Goal: Task Accomplishment & Management: Complete application form

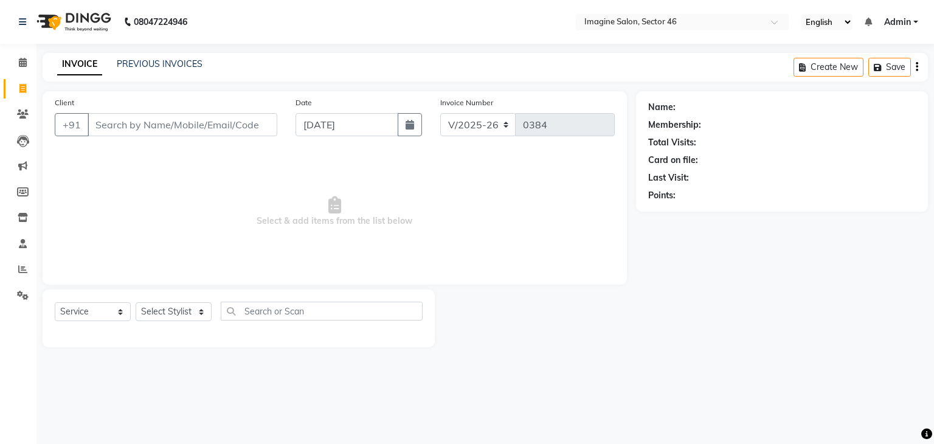
select select "3894"
select select "service"
click at [413, 124] on icon "button" at bounding box center [409, 125] width 9 height 10
select select "9"
select select "2025"
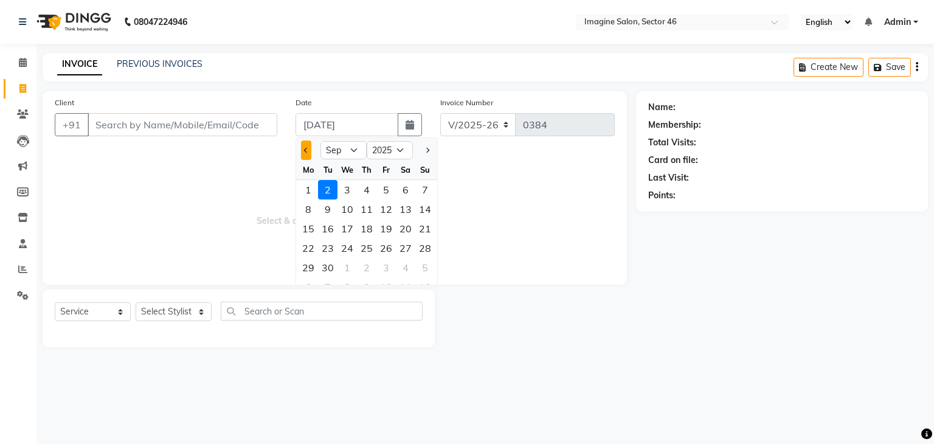
click at [309, 153] on button "Previous month" at bounding box center [306, 149] width 10 height 19
select select "8"
click at [366, 253] on div "21" at bounding box center [366, 247] width 19 height 19
type input "[DATE]"
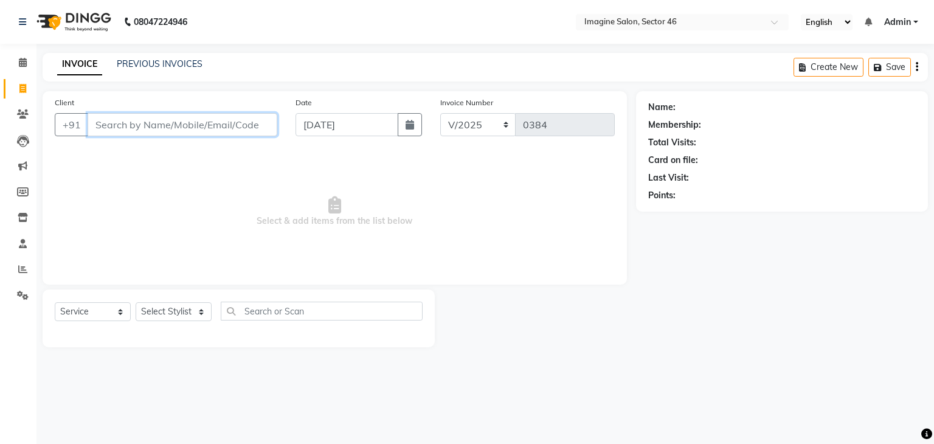
click at [139, 122] on input "Client" at bounding box center [183, 124] width 190 height 23
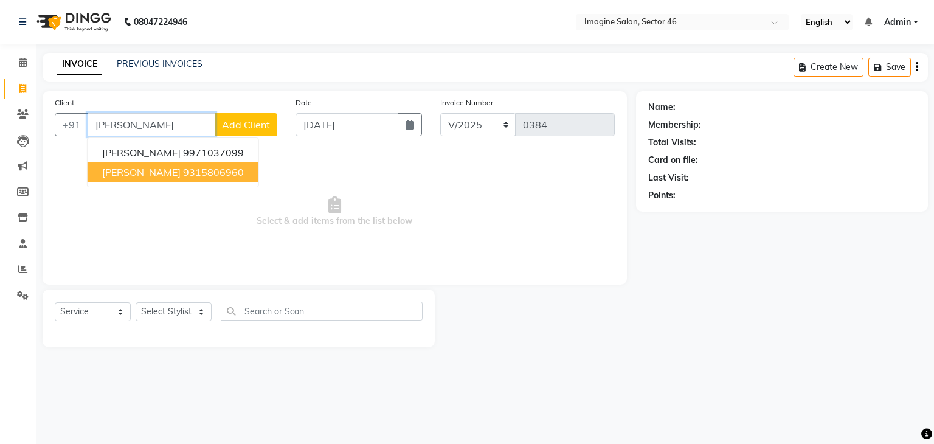
click at [199, 168] on ngb-highlight "9315806960" at bounding box center [213, 172] width 61 height 12
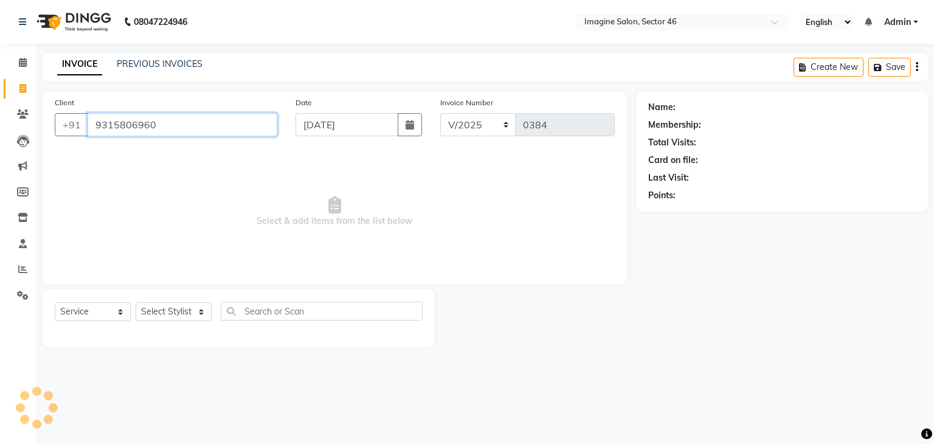
type input "9315806960"
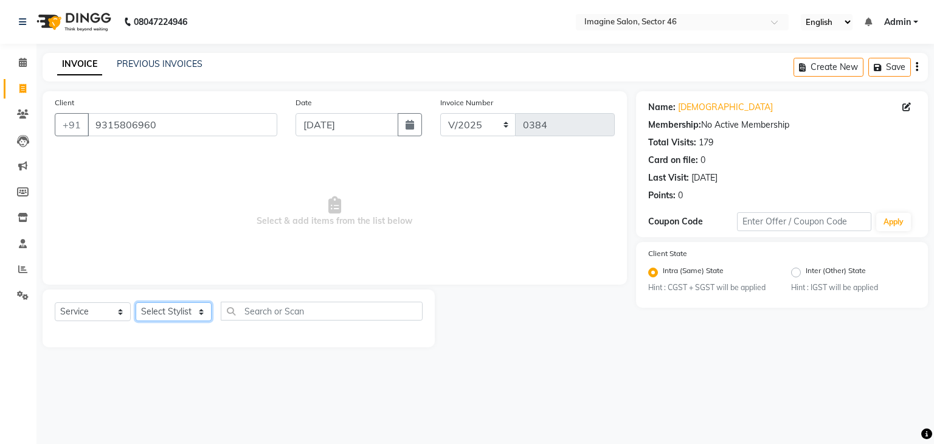
click at [175, 313] on select "Select Stylist [PERSON_NAME] [PERSON_NAME] [PERSON_NAME] [PERSON_NAME] [PERSON_…" at bounding box center [174, 311] width 76 height 19
select select "52865"
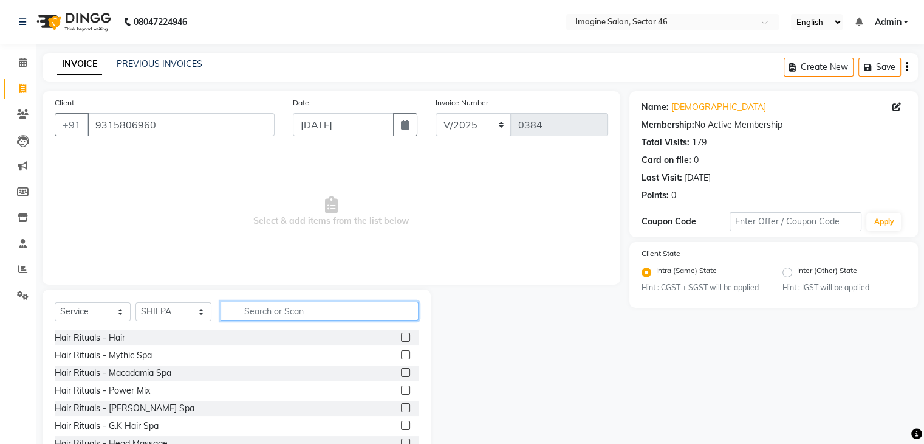
click at [273, 314] on input "text" at bounding box center [320, 310] width 198 height 19
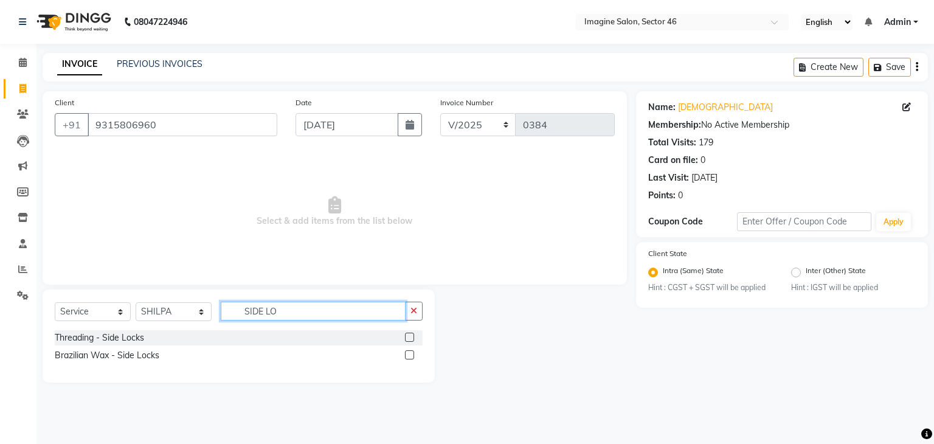
type input "SIDE LO"
click at [408, 352] on label at bounding box center [409, 354] width 9 height 9
click at [408, 352] on input "checkbox" at bounding box center [409, 355] width 8 height 8
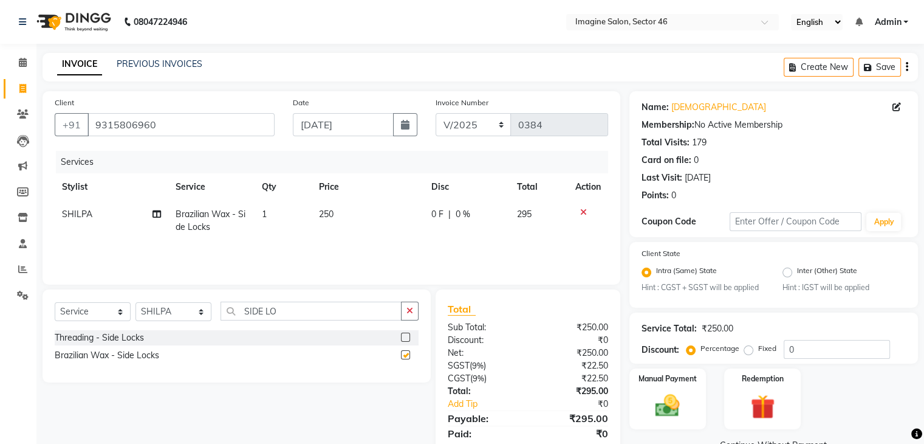
checkbox input "false"
click at [370, 213] on td "250" at bounding box center [368, 221] width 112 height 40
select select "52865"
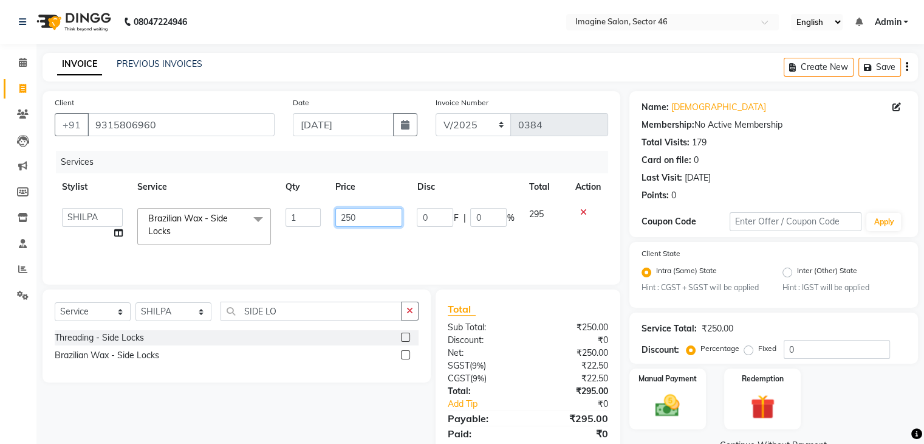
click at [359, 211] on input "250" at bounding box center [368, 217] width 67 height 19
type input "2"
type input "300"
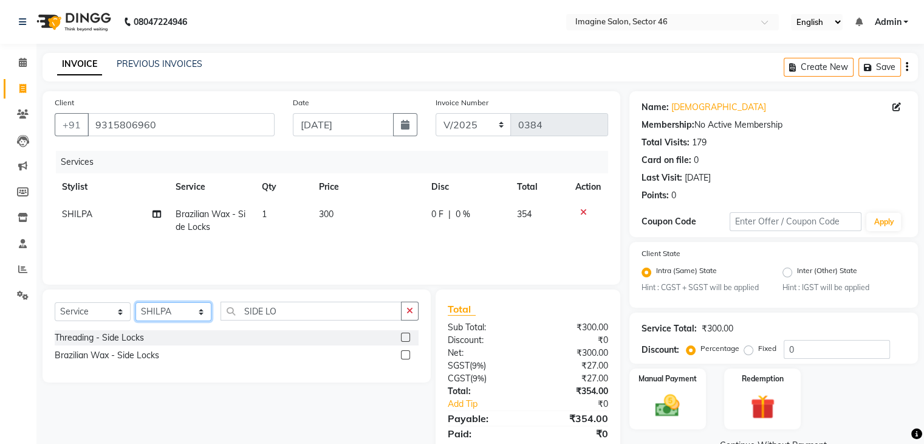
click at [167, 314] on select "Select Stylist [PERSON_NAME] [PERSON_NAME] [PERSON_NAME] [PERSON_NAME] [PERSON_…" at bounding box center [174, 311] width 76 height 19
select select "47444"
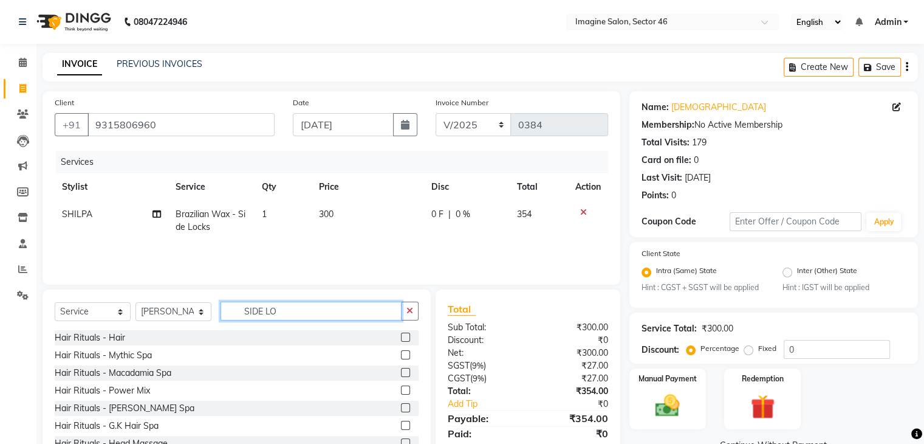
click at [292, 312] on input "SIDE LO" at bounding box center [311, 310] width 181 height 19
type input "S"
type input "WAX"
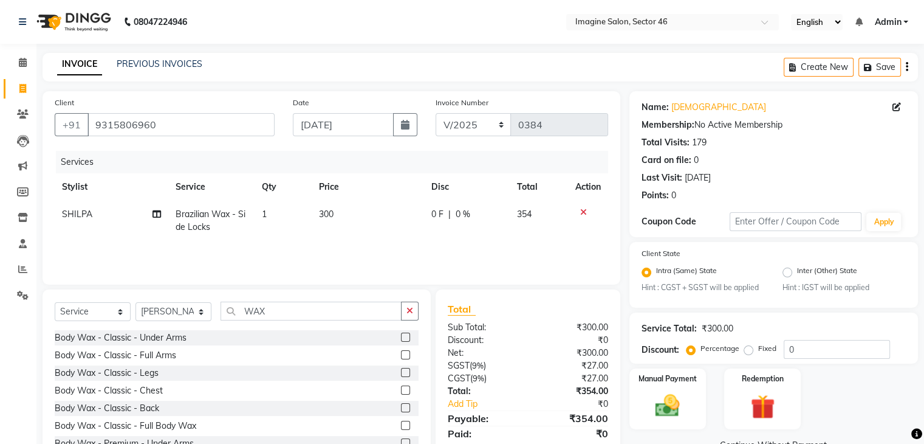
click at [401, 353] on label at bounding box center [405, 354] width 9 height 9
click at [401, 353] on input "checkbox" at bounding box center [405, 355] width 8 height 8
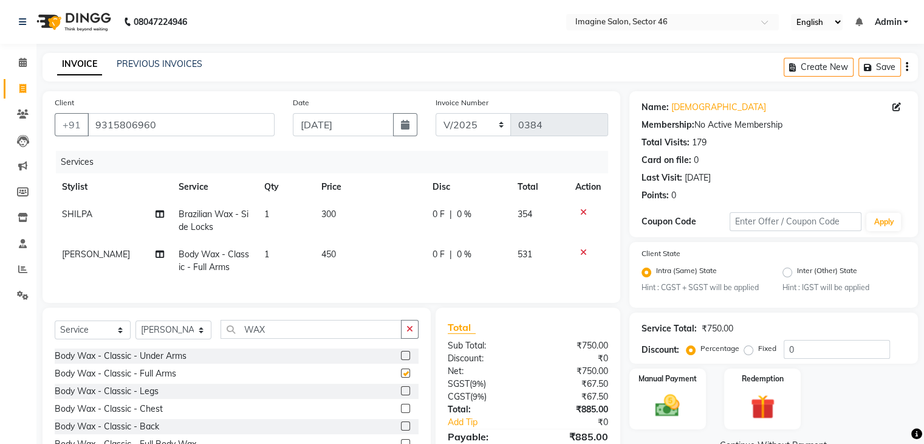
checkbox input "false"
click at [339, 244] on td "450" at bounding box center [369, 261] width 111 height 40
select select "47444"
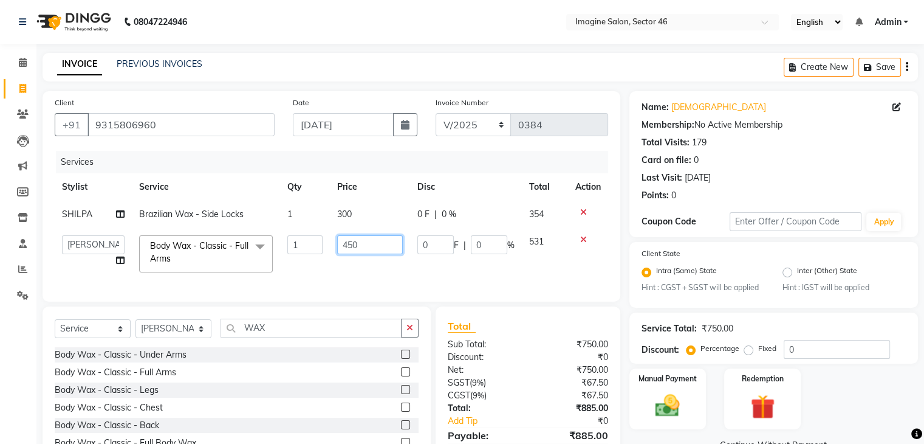
click at [355, 245] on input "450" at bounding box center [370, 244] width 66 height 19
type input "4"
type input "600"
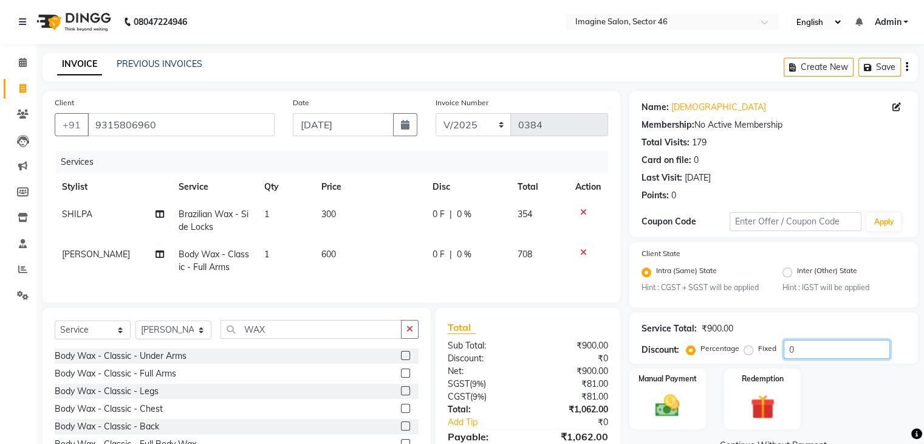
click at [807, 348] on input "0" at bounding box center [837, 349] width 106 height 19
type input "15.25"
click at [662, 399] on img at bounding box center [667, 405] width 41 height 29
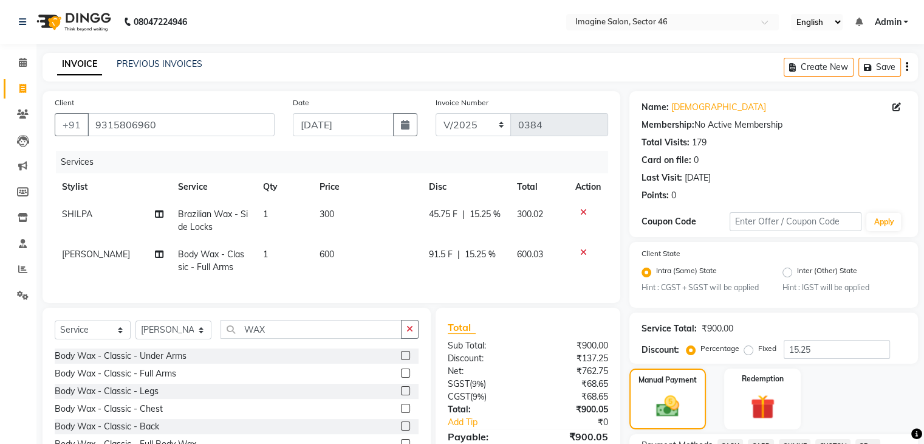
scroll to position [388, 0]
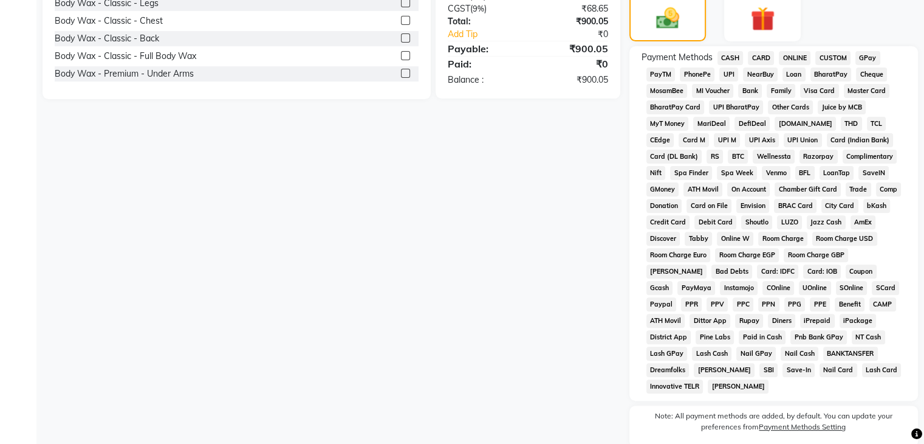
click at [795, 57] on span "ONLINE" at bounding box center [795, 58] width 32 height 14
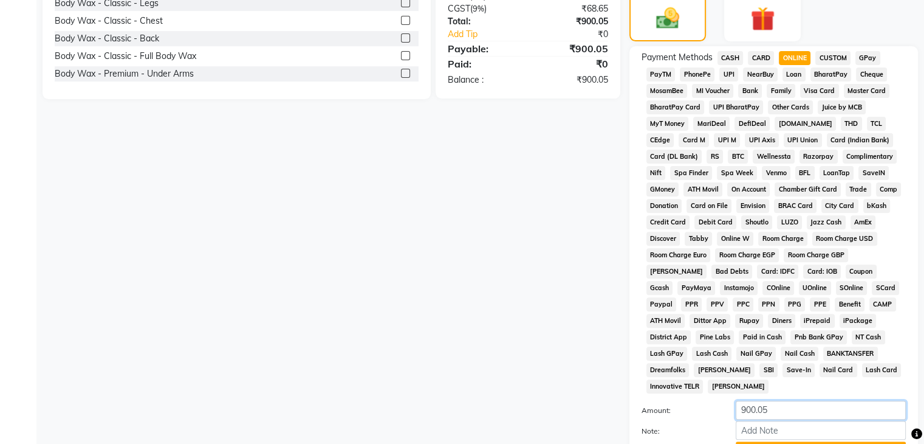
click at [923, 405] on div "Name: Krishna Membership: No Active Membership Total Visits: 179 Card on file: …" at bounding box center [779, 119] width 298 height 833
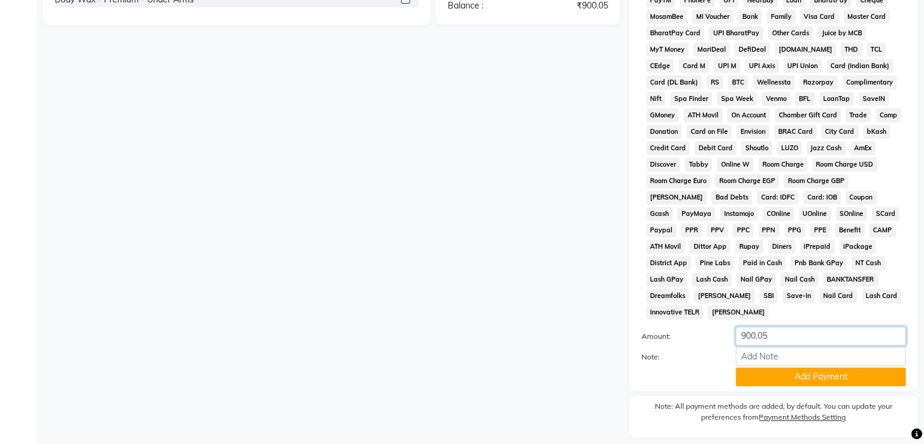
scroll to position [493, 0]
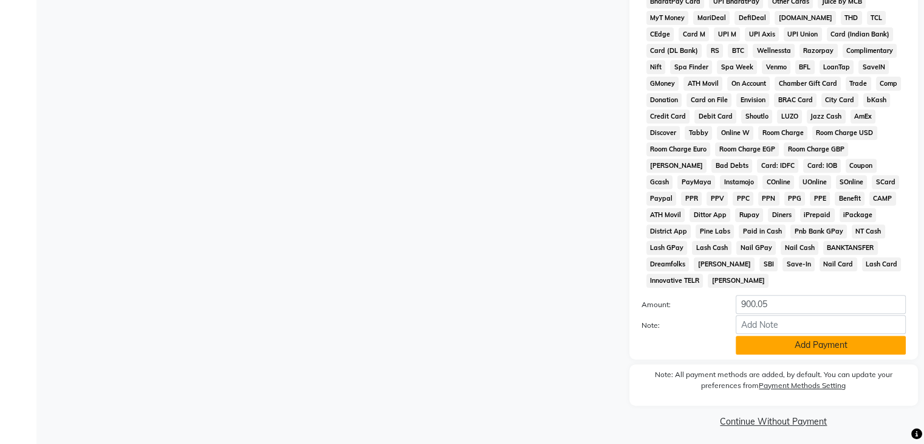
click at [851, 339] on button "Add Payment" at bounding box center [821, 344] width 170 height 19
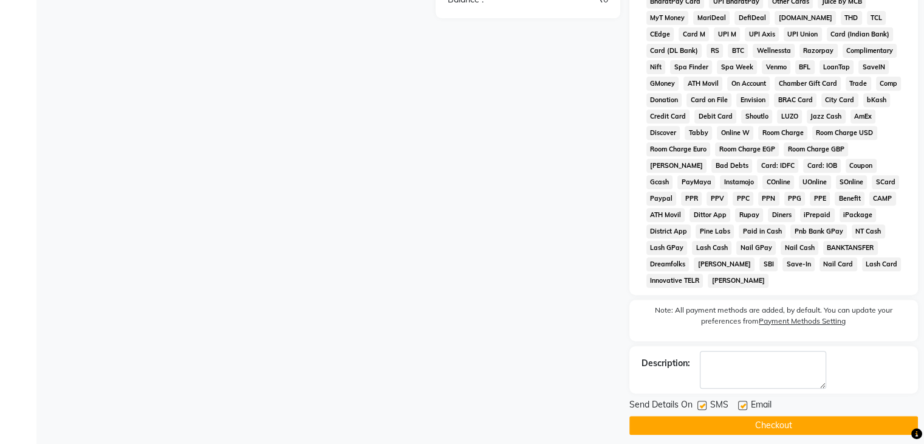
click at [802, 419] on button "Checkout" at bounding box center [774, 425] width 289 height 19
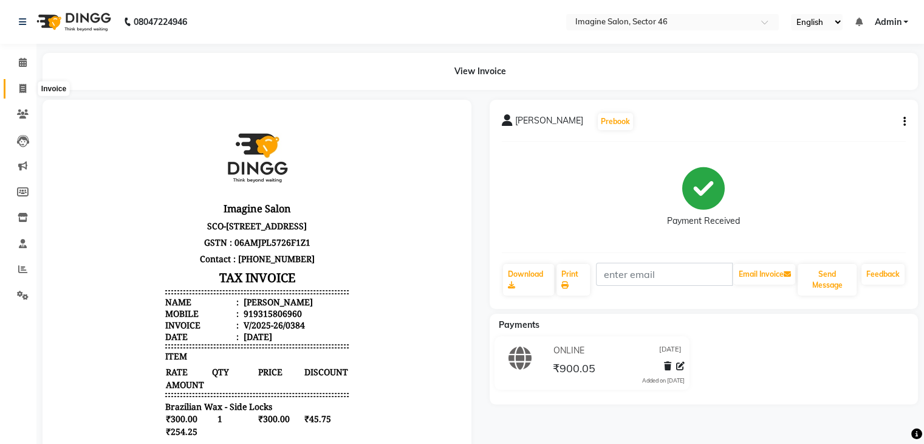
click at [26, 85] on span at bounding box center [22, 89] width 21 height 14
select select "3894"
select select "service"
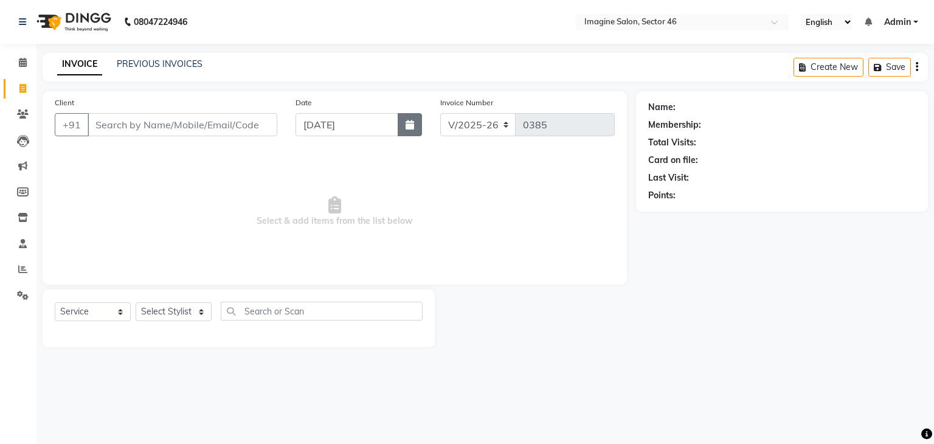
click at [408, 129] on icon "button" at bounding box center [409, 125] width 9 height 10
select select "9"
select select "2025"
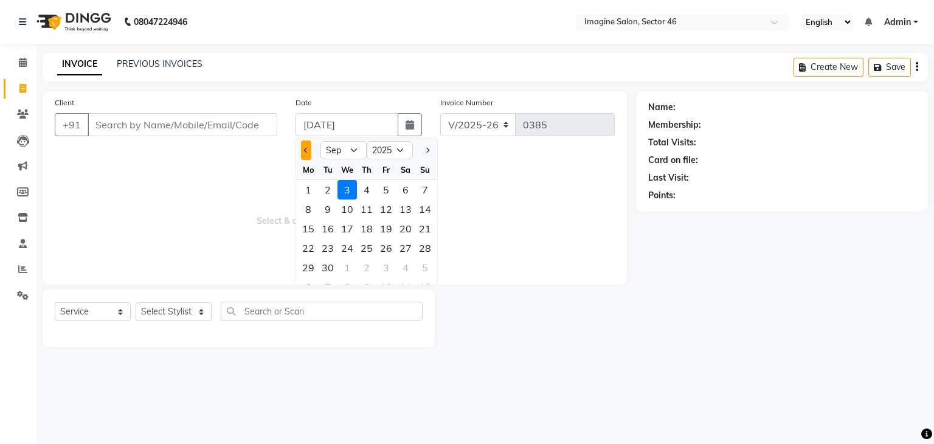
click at [307, 146] on button "Previous month" at bounding box center [306, 149] width 10 height 19
select select "8"
click at [383, 250] on div "22" at bounding box center [385, 247] width 19 height 19
type input "[DATE]"
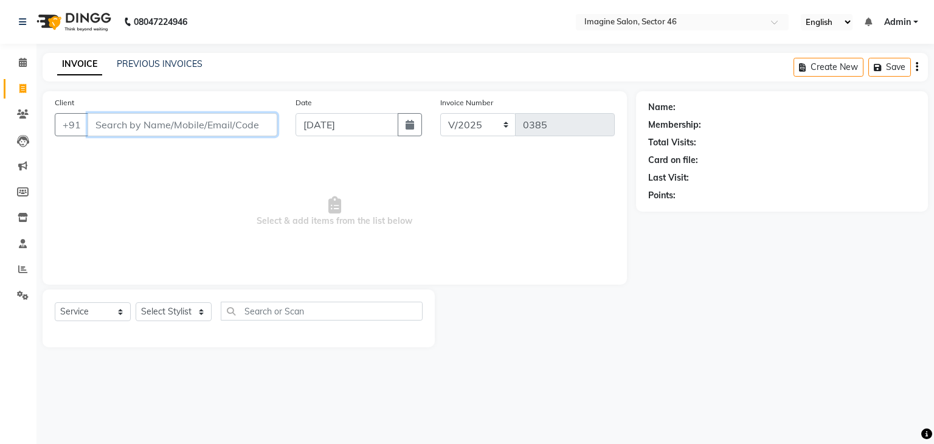
click at [156, 128] on input "Client" at bounding box center [183, 124] width 190 height 23
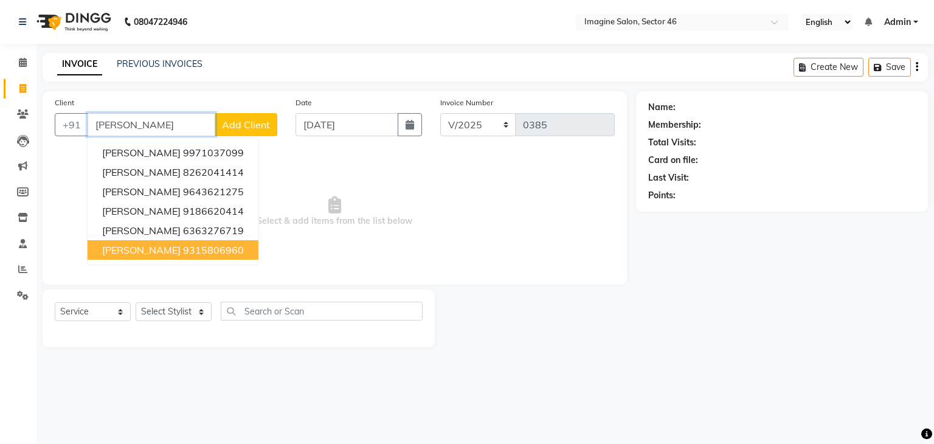
click at [190, 249] on ngb-highlight "9315806960" at bounding box center [213, 250] width 61 height 12
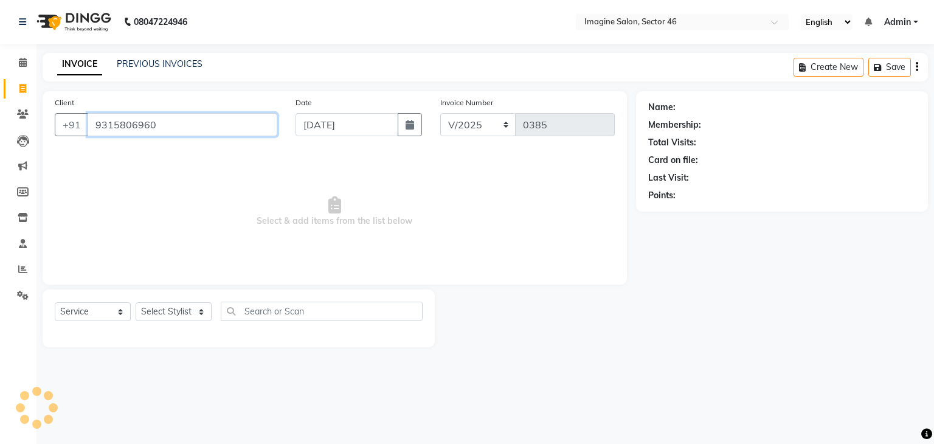
type input "9315806960"
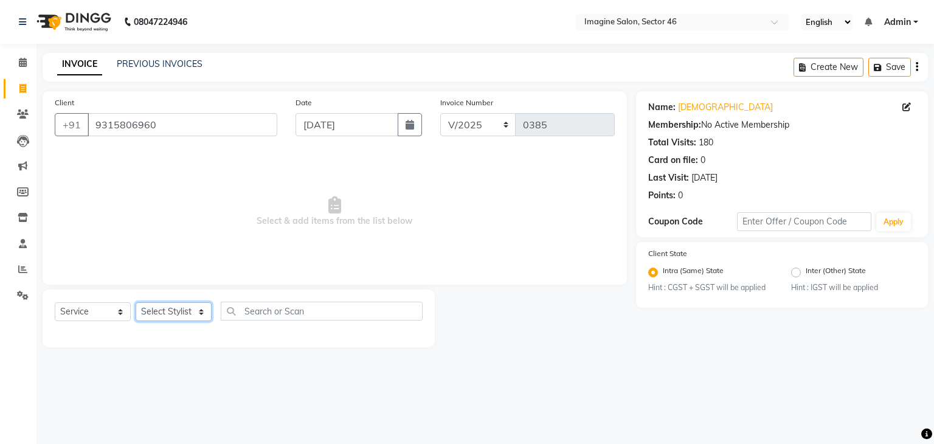
click at [167, 315] on select "Select Stylist [PERSON_NAME] [PERSON_NAME] [PERSON_NAME] [PERSON_NAME] [PERSON_…" at bounding box center [174, 311] width 76 height 19
select select "52865"
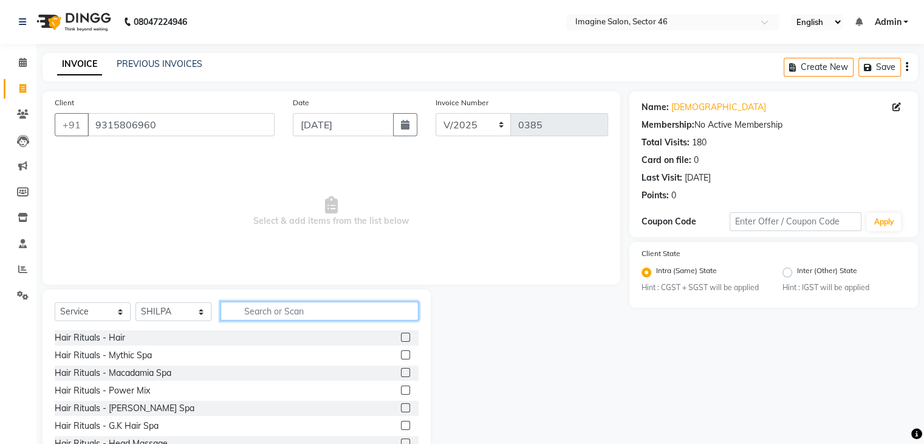
click at [280, 306] on input "text" at bounding box center [320, 310] width 198 height 19
type input "FAC"
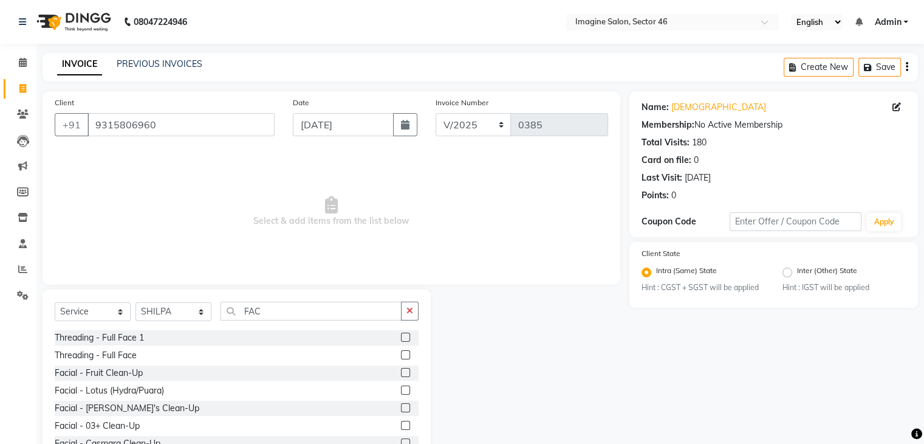
click at [401, 374] on label at bounding box center [405, 372] width 9 height 9
click at [401, 374] on input "checkbox" at bounding box center [405, 373] width 8 height 8
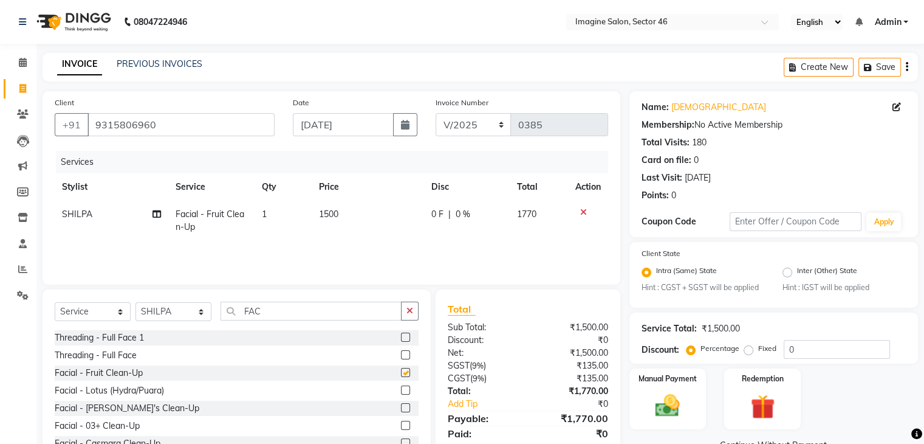
checkbox input "false"
click at [174, 314] on select "Select Stylist [PERSON_NAME] [PERSON_NAME] [PERSON_NAME] [PERSON_NAME] [PERSON_…" at bounding box center [174, 311] width 76 height 19
select select "61135"
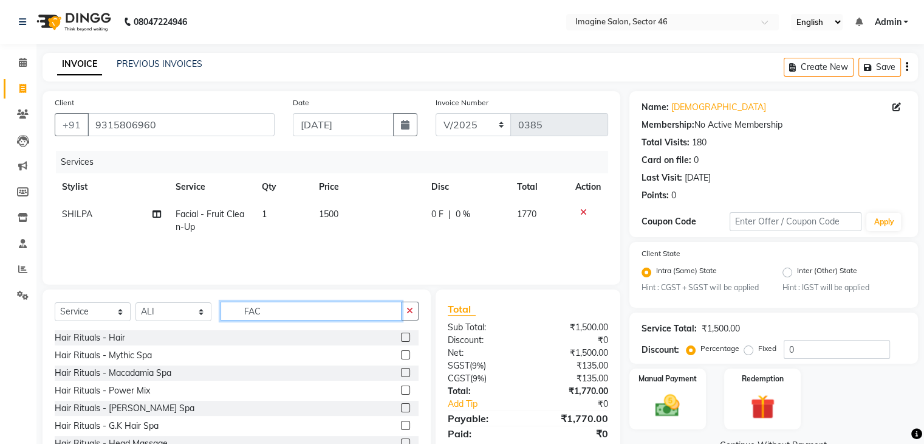
click at [293, 312] on input "FAC" at bounding box center [311, 310] width 181 height 19
type input "F"
type input "PED"
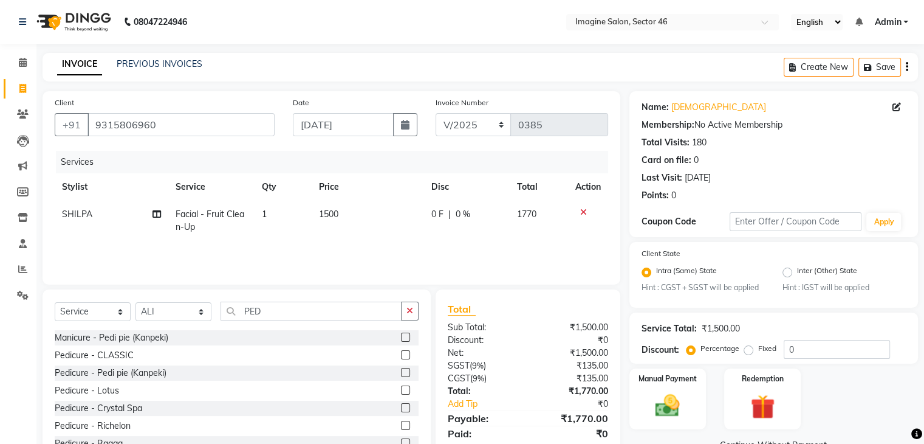
click at [401, 355] on label at bounding box center [405, 354] width 9 height 9
click at [401, 355] on input "checkbox" at bounding box center [405, 355] width 8 height 8
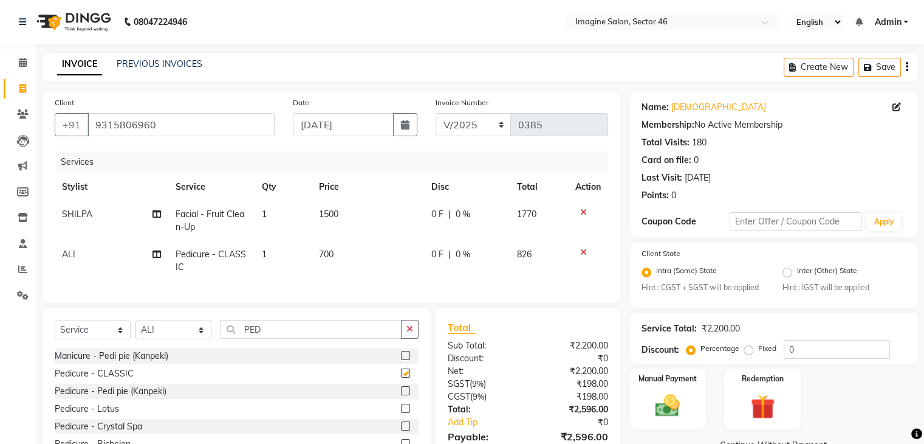
checkbox input "false"
click at [320, 247] on td "700" at bounding box center [368, 261] width 112 height 40
select select "61135"
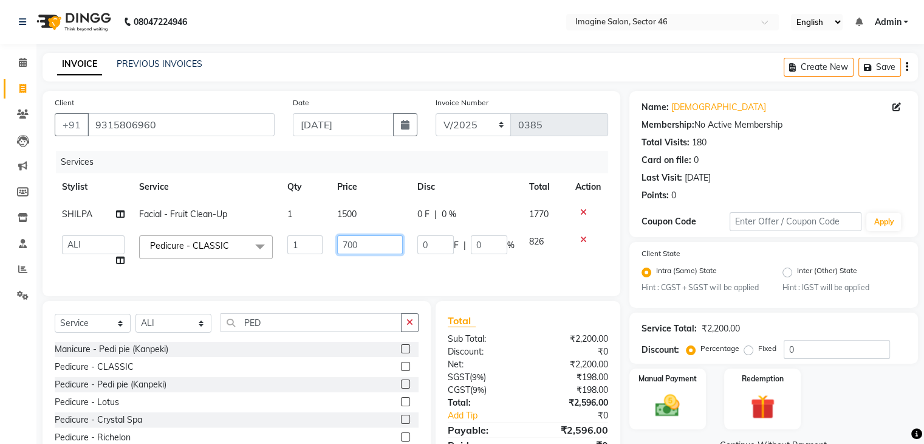
click at [347, 238] on input "700" at bounding box center [370, 244] width 66 height 19
type input "400"
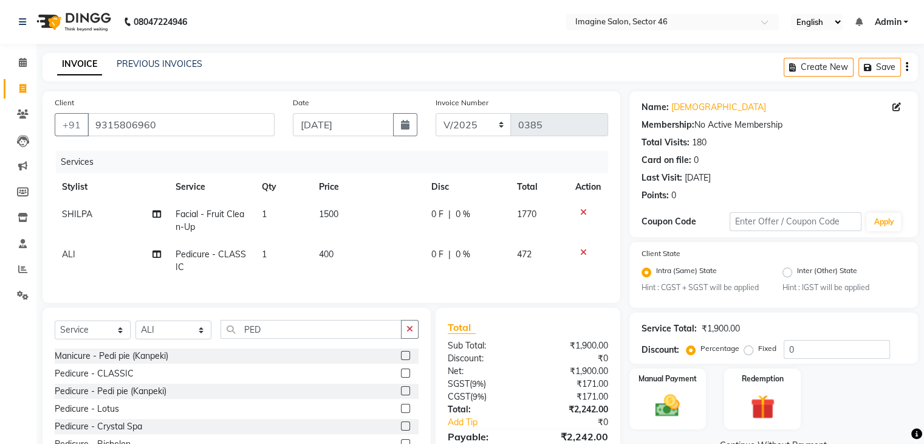
click at [346, 212] on td "1500" at bounding box center [368, 221] width 112 height 40
select select "52865"
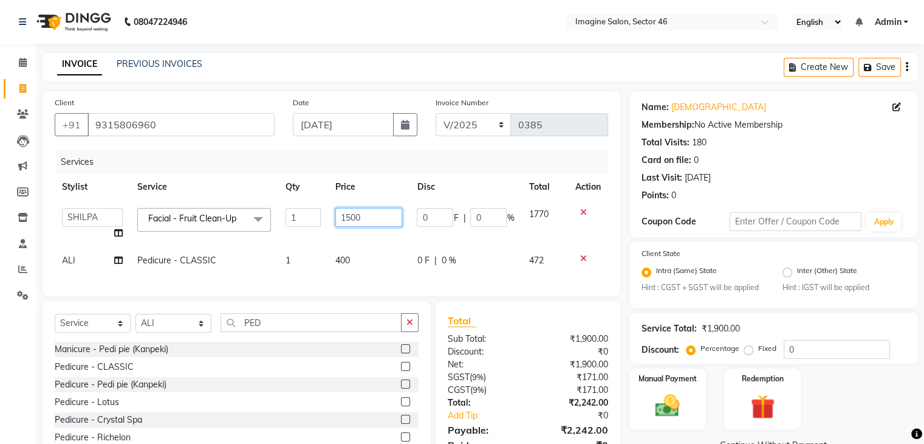
click at [350, 213] on input "1500" at bounding box center [368, 217] width 67 height 19
type input "1400"
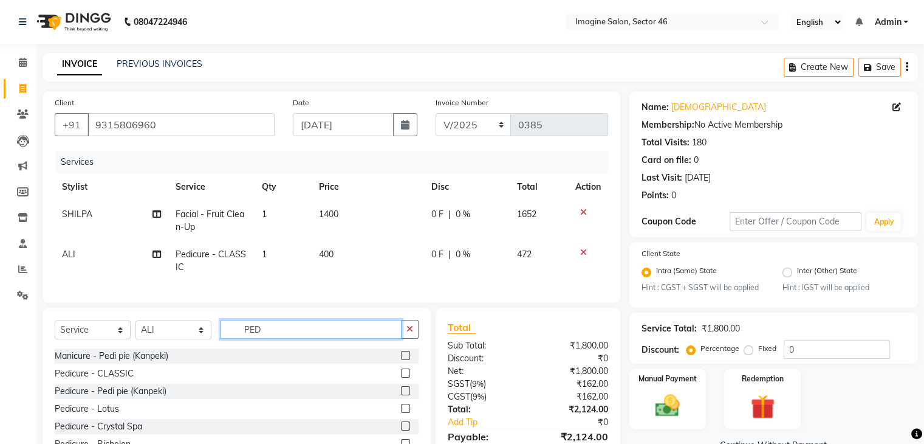
click at [280, 331] on input "PED" at bounding box center [311, 329] width 181 height 19
type input "P"
type input "HAIR SP"
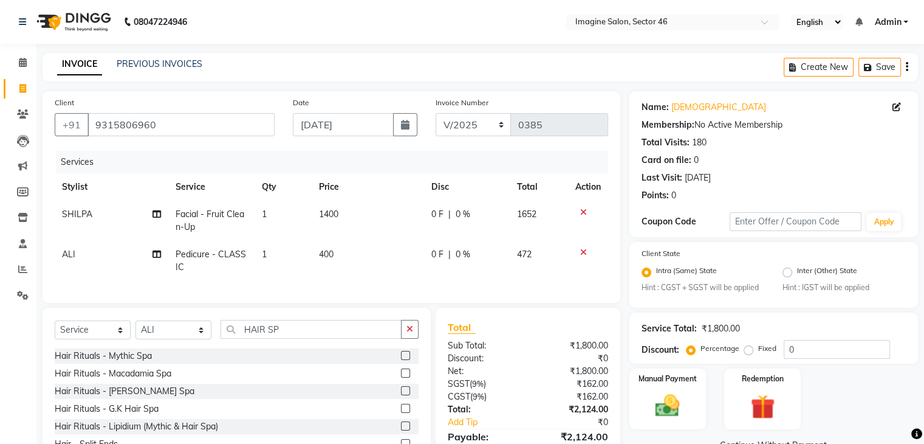
click at [404, 360] on label at bounding box center [405, 355] width 9 height 9
click at [404, 360] on input "checkbox" at bounding box center [405, 356] width 8 height 8
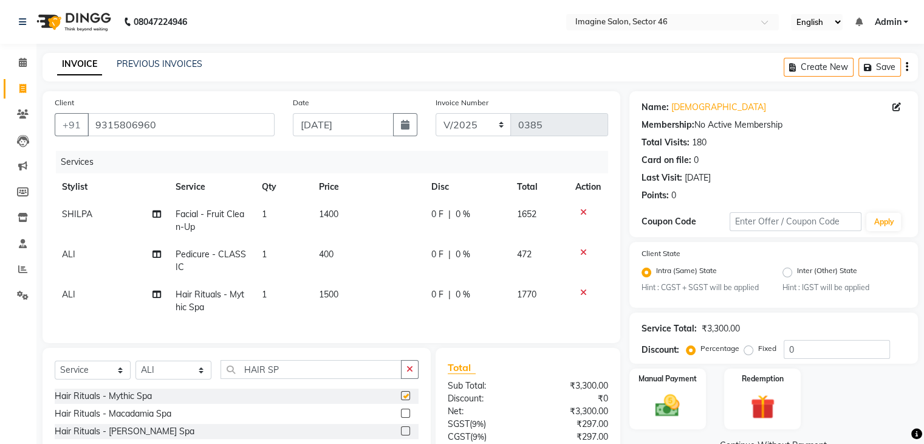
checkbox input "false"
click at [321, 291] on span "1500" at bounding box center [328, 294] width 19 height 11
select select "61135"
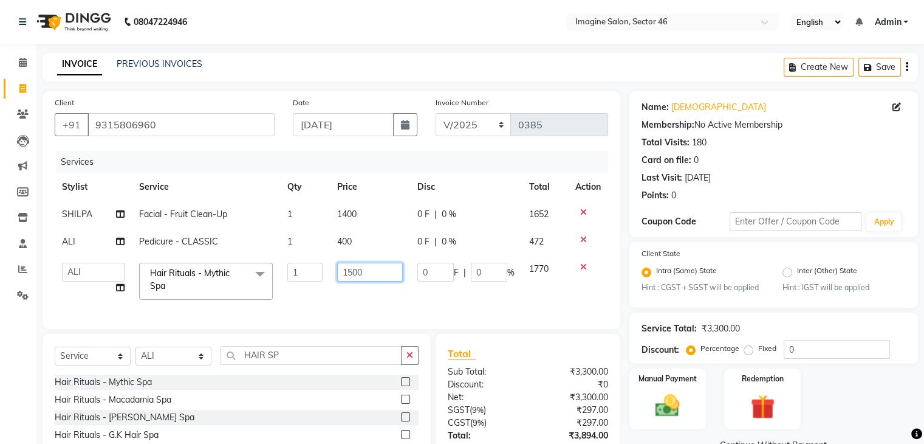
click at [345, 268] on input "1500" at bounding box center [370, 272] width 66 height 19
type input "500"
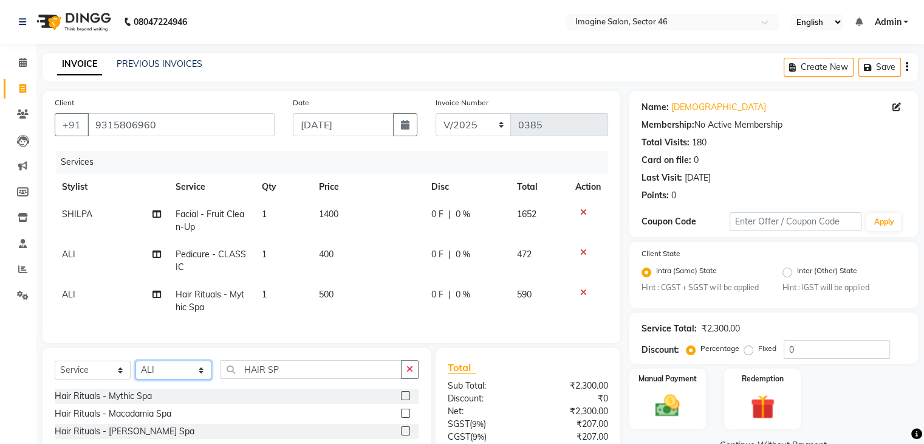
click at [152, 360] on div "Select Service Product Membership Package Voucher Prepaid Gift Card Select Styl…" at bounding box center [237, 429] width 388 height 163
select select "52865"
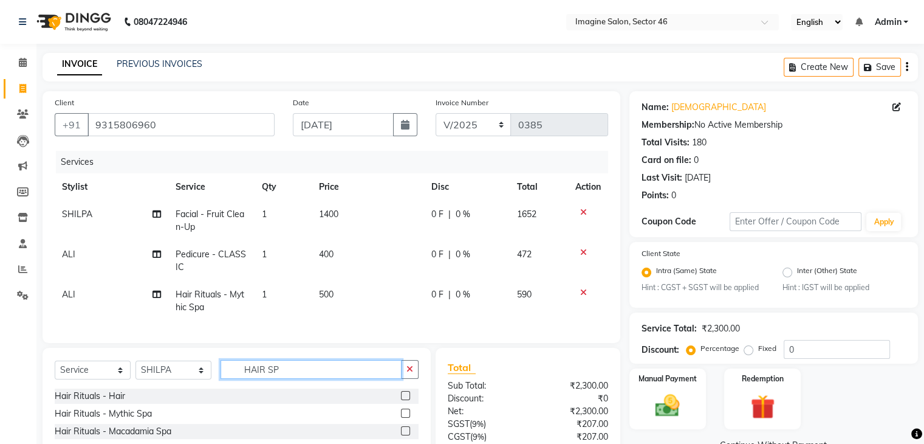
click at [292, 375] on input "HAIR SP" at bounding box center [311, 369] width 181 height 19
type input "H"
type input "EYE"
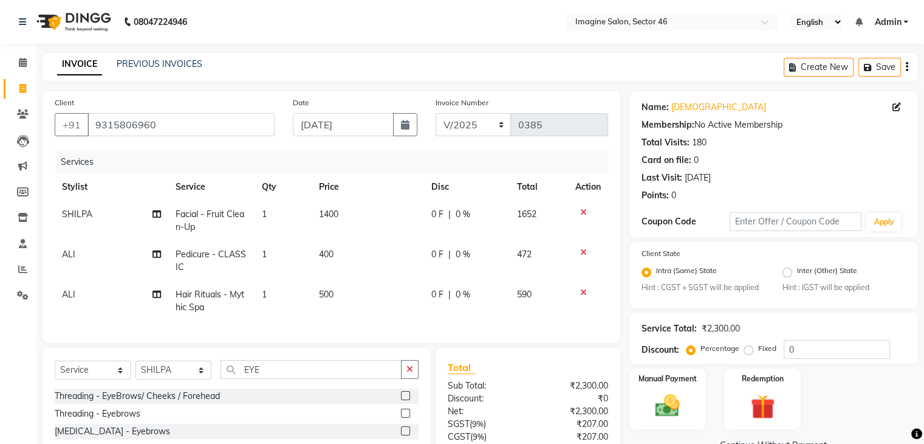
click at [405, 388] on div "Select Service Product Membership Package Voucher Prepaid Gift Card Select Styl…" at bounding box center [237, 374] width 364 height 29
click at [406, 400] on label at bounding box center [405, 395] width 9 height 9
click at [406, 400] on input "checkbox" at bounding box center [405, 396] width 8 height 8
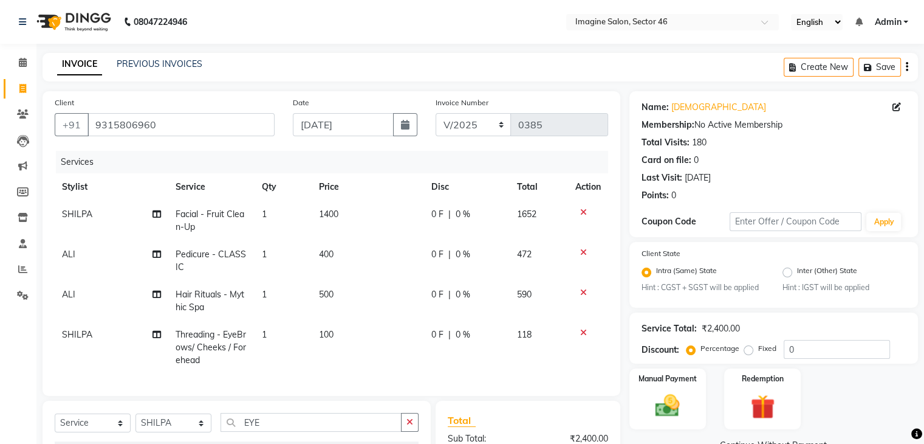
checkbox input "false"
click at [321, 334] on span "100" at bounding box center [326, 334] width 15 height 11
select select "52865"
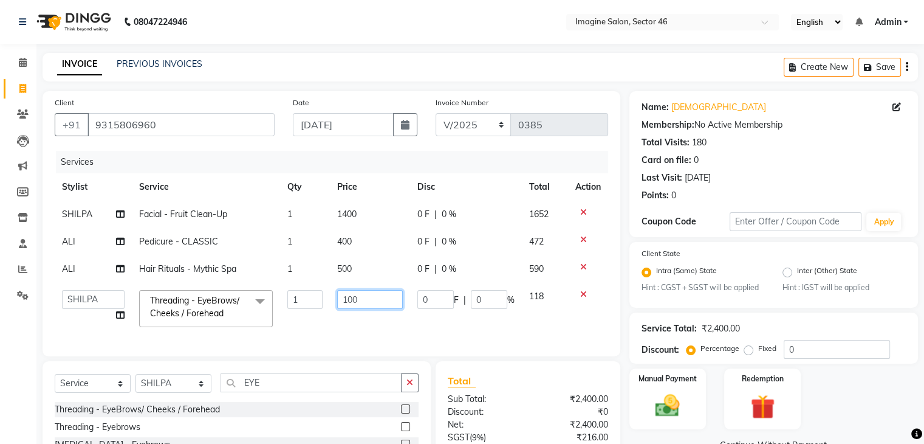
click at [352, 294] on input "100" at bounding box center [370, 299] width 66 height 19
type input "260"
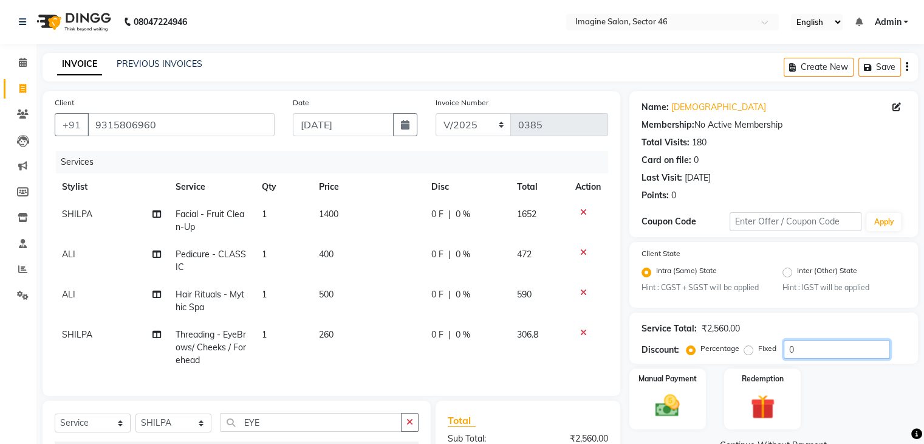
click at [805, 346] on input "0" at bounding box center [837, 349] width 106 height 19
type input "15.25"
click at [673, 385] on div "Manual Payment" at bounding box center [668, 398] width 80 height 63
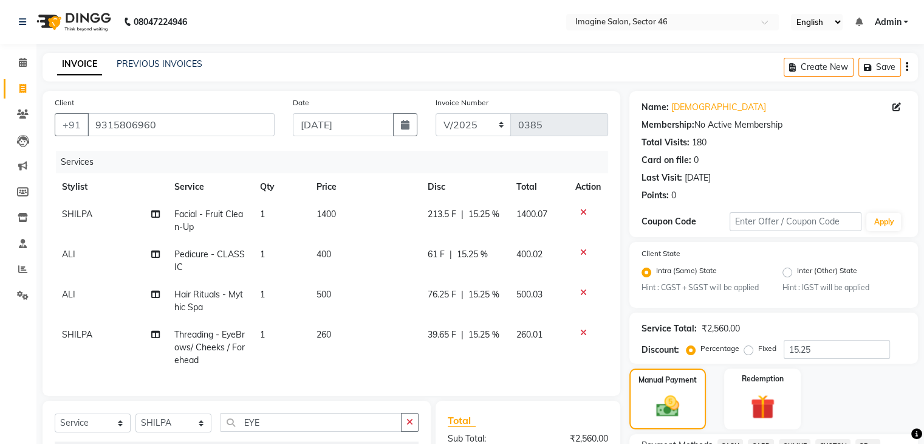
scroll to position [388, 0]
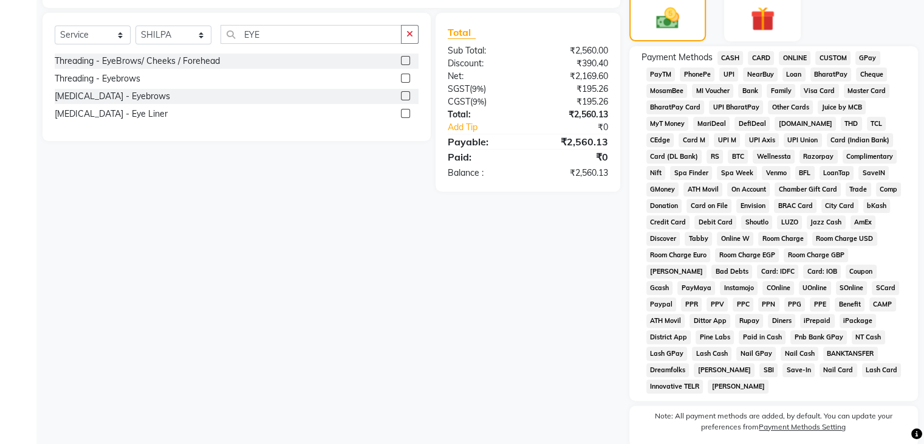
click at [796, 57] on span "ONLINE" at bounding box center [795, 58] width 32 height 14
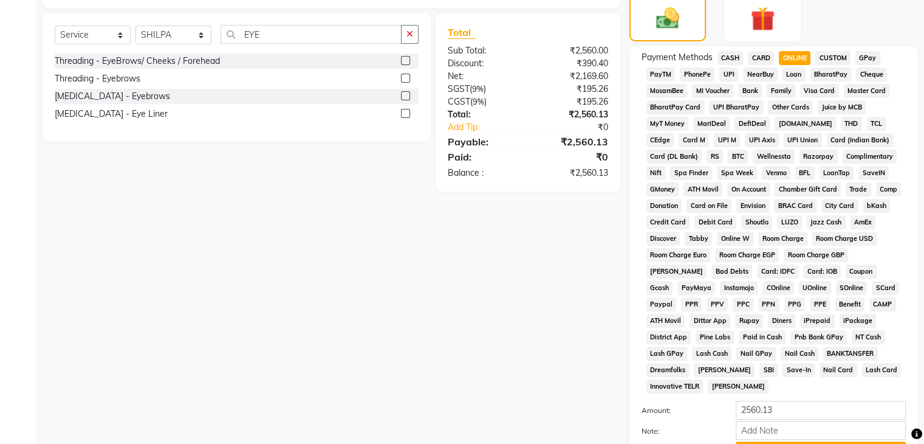
scroll to position [493, 0]
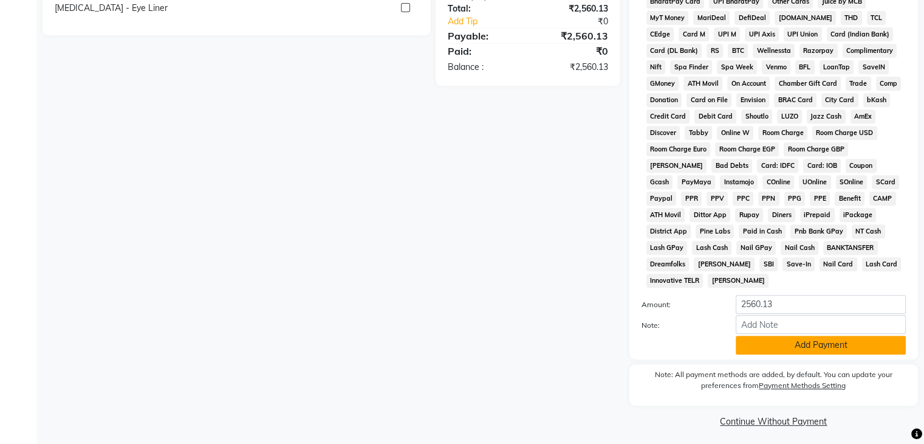
click at [851, 339] on button "Add Payment" at bounding box center [821, 344] width 170 height 19
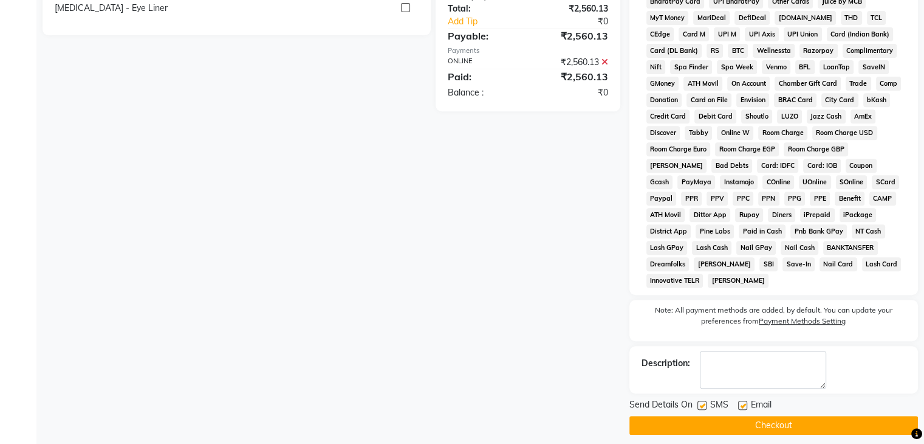
click at [817, 421] on button "Checkout" at bounding box center [774, 425] width 289 height 19
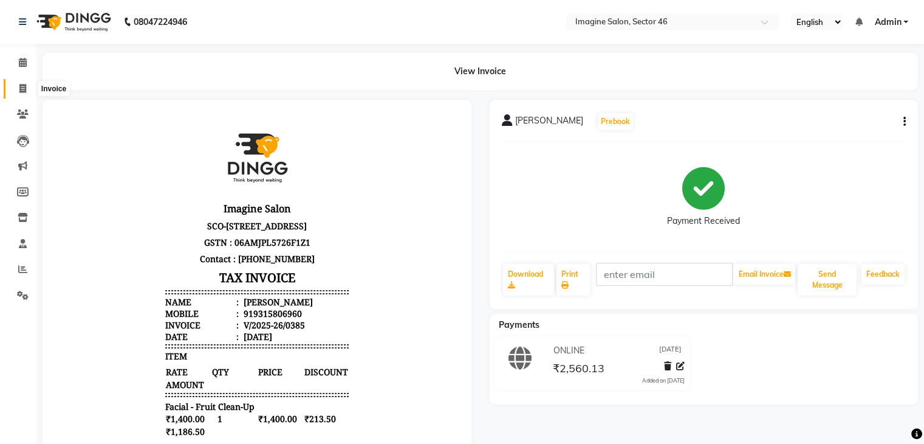
click at [20, 84] on icon at bounding box center [22, 88] width 7 height 9
select select "3894"
select select "service"
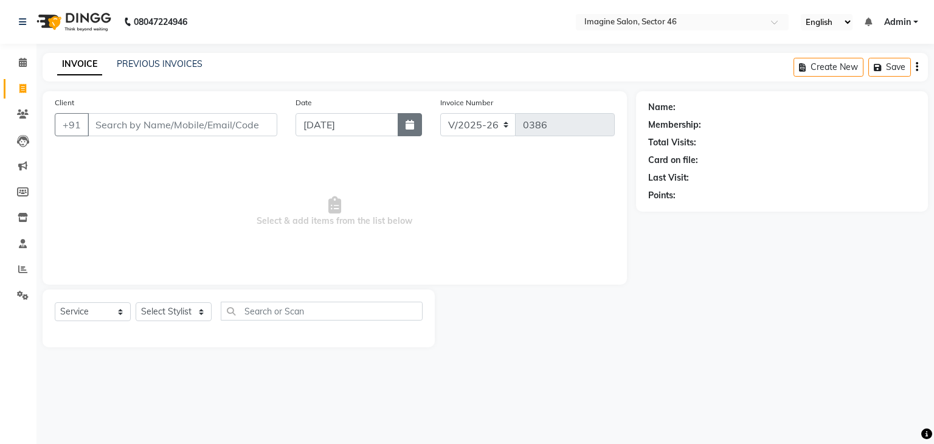
click at [409, 129] on button "button" at bounding box center [409, 124] width 24 height 23
select select "9"
select select "2025"
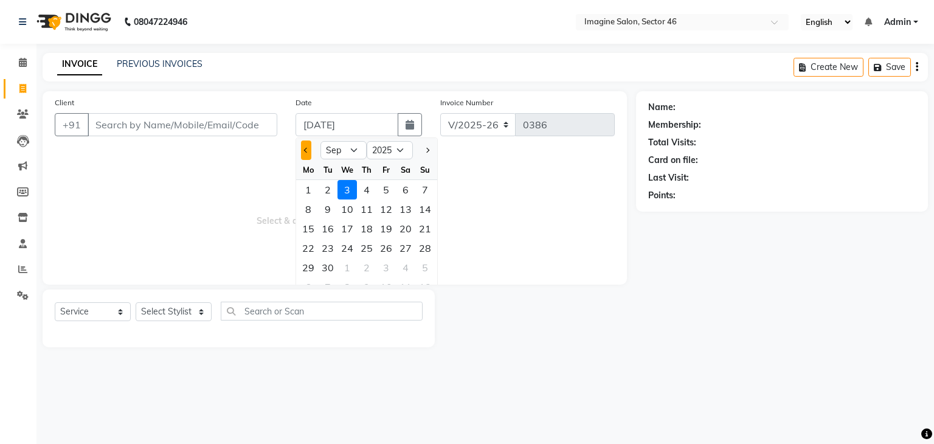
click at [301, 150] on button "Previous month" at bounding box center [306, 149] width 10 height 19
select select "8"
click at [402, 246] on div "23" at bounding box center [405, 247] width 19 height 19
type input "[DATE]"
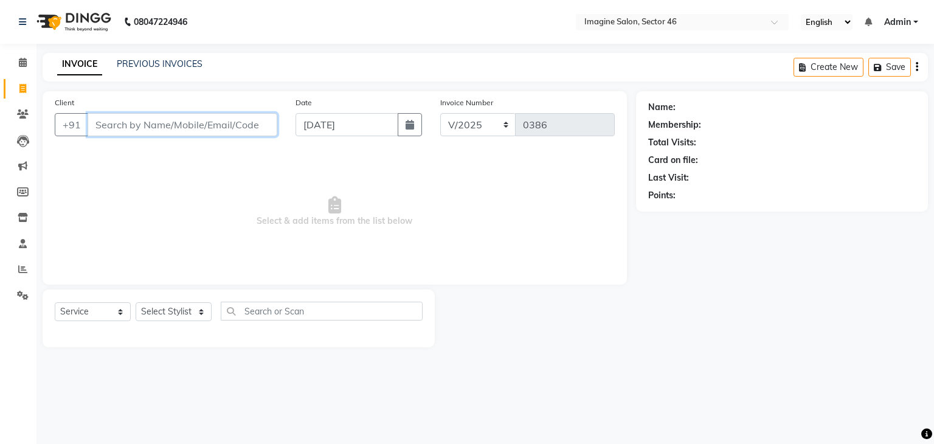
click at [162, 117] on input "Client" at bounding box center [183, 124] width 190 height 23
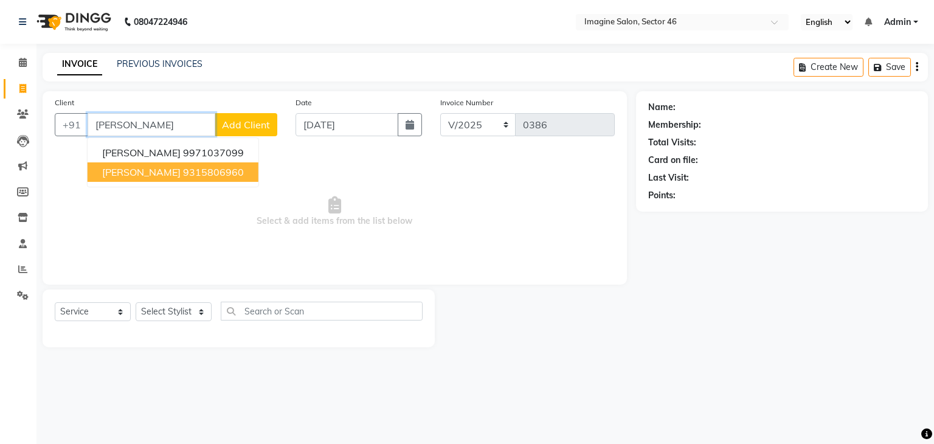
click at [199, 174] on ngb-highlight "9315806960" at bounding box center [213, 172] width 61 height 12
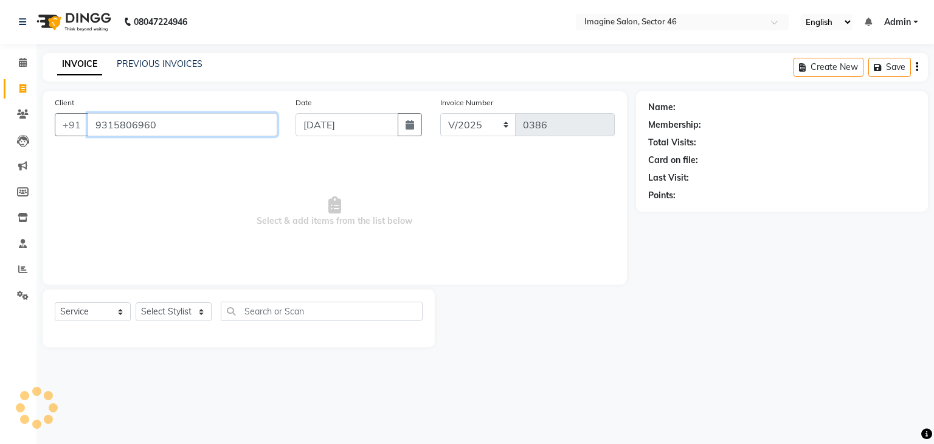
type input "9315806960"
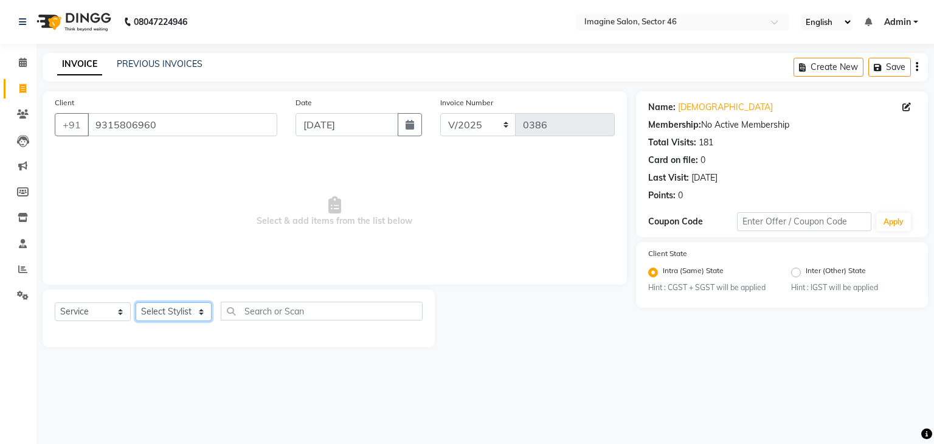
click at [177, 308] on select "Select Stylist [PERSON_NAME] [PERSON_NAME] [PERSON_NAME] [PERSON_NAME] [PERSON_…" at bounding box center [174, 311] width 76 height 19
select select "19946"
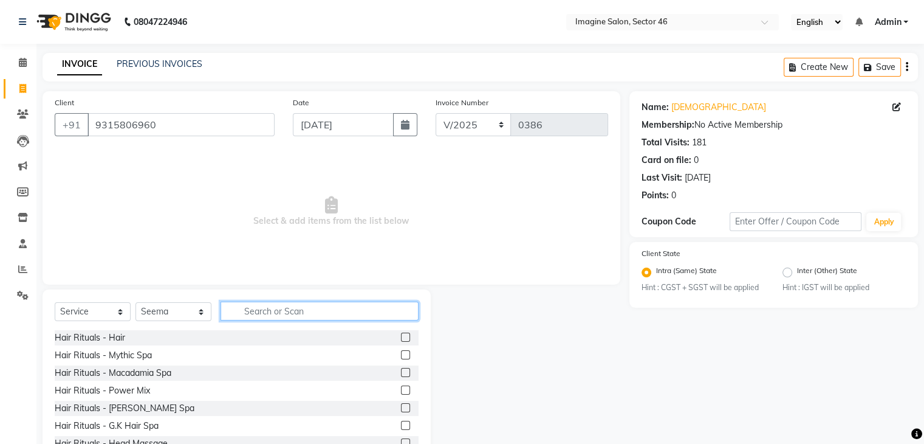
click at [272, 311] on input "text" at bounding box center [320, 310] width 198 height 19
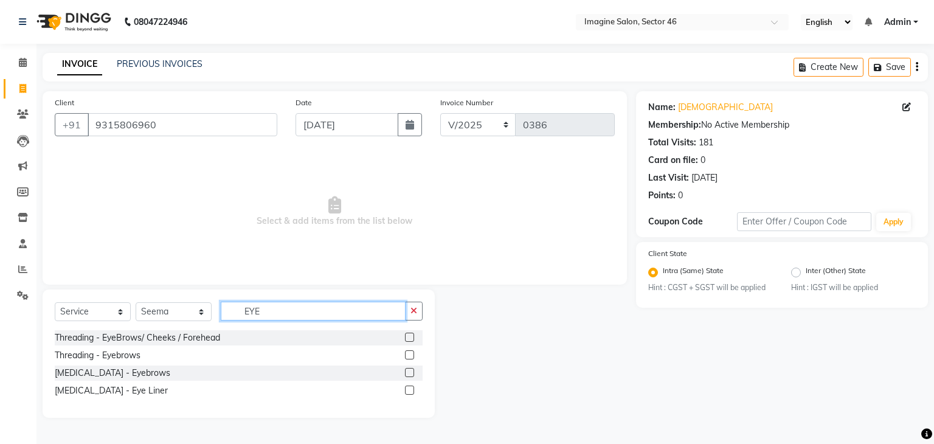
type input "EYE"
click at [407, 337] on label at bounding box center [409, 336] width 9 height 9
click at [407, 337] on input "checkbox" at bounding box center [409, 338] width 8 height 8
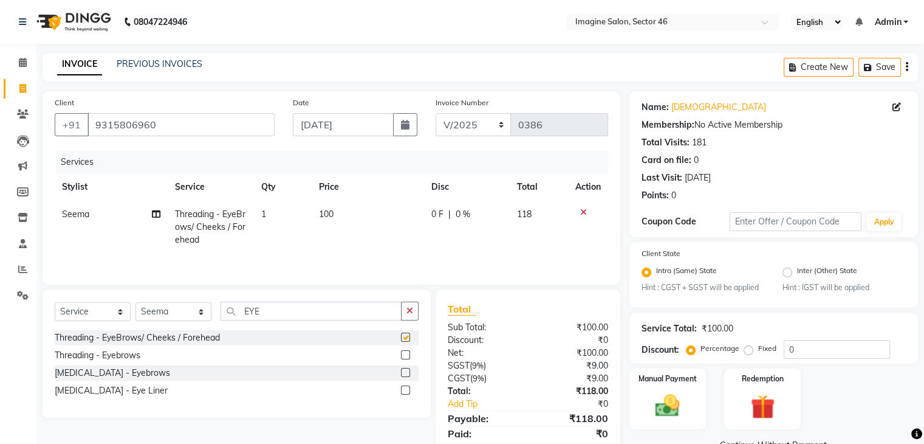
checkbox input "false"
click at [333, 210] on span "100" at bounding box center [326, 213] width 15 height 11
select select "19946"
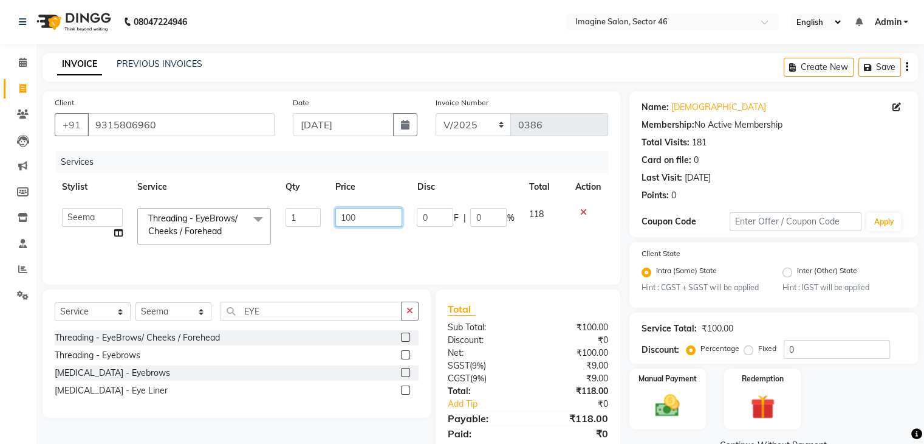
click at [353, 216] on input "100" at bounding box center [368, 217] width 67 height 19
type input "150"
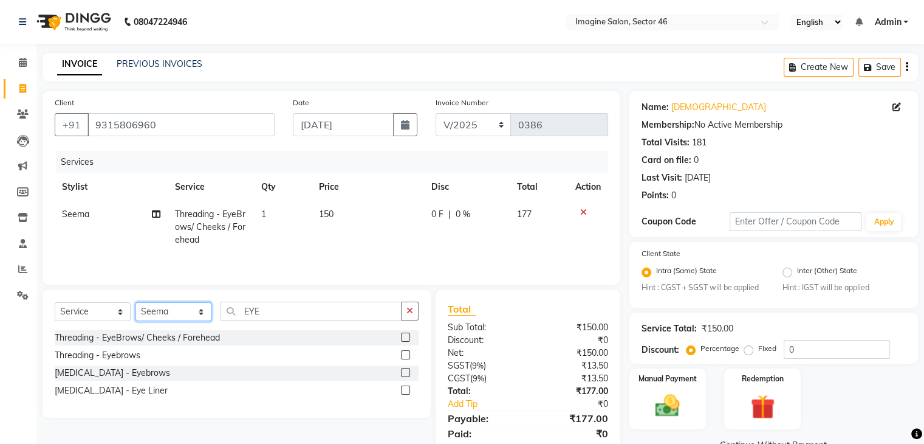
click at [168, 311] on select "Select Stylist [PERSON_NAME] [PERSON_NAME] [PERSON_NAME] [PERSON_NAME] [PERSON_…" at bounding box center [174, 311] width 76 height 19
select select "67320"
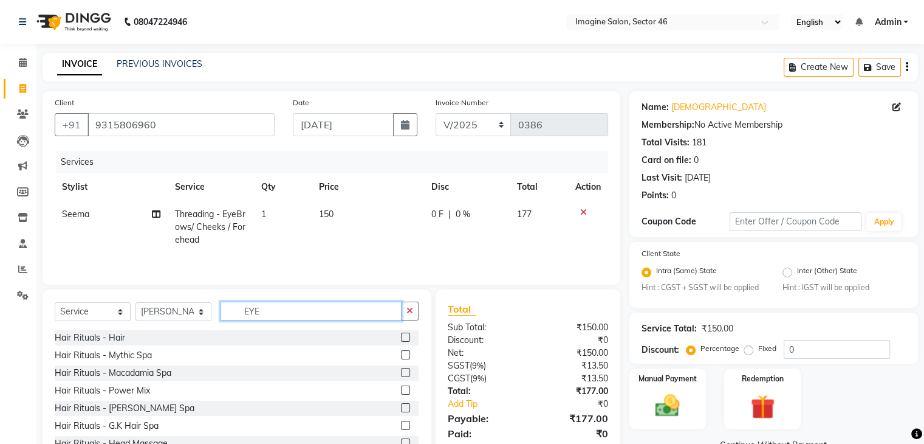
click at [280, 312] on input "EYE" at bounding box center [311, 310] width 181 height 19
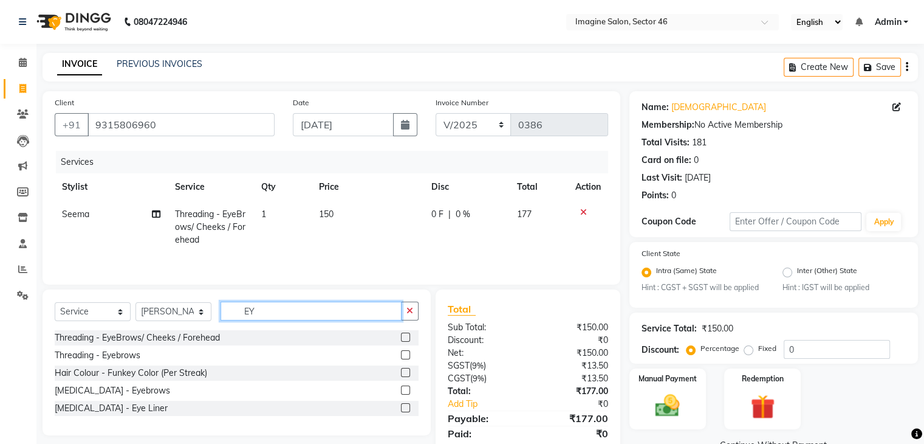
type input "E"
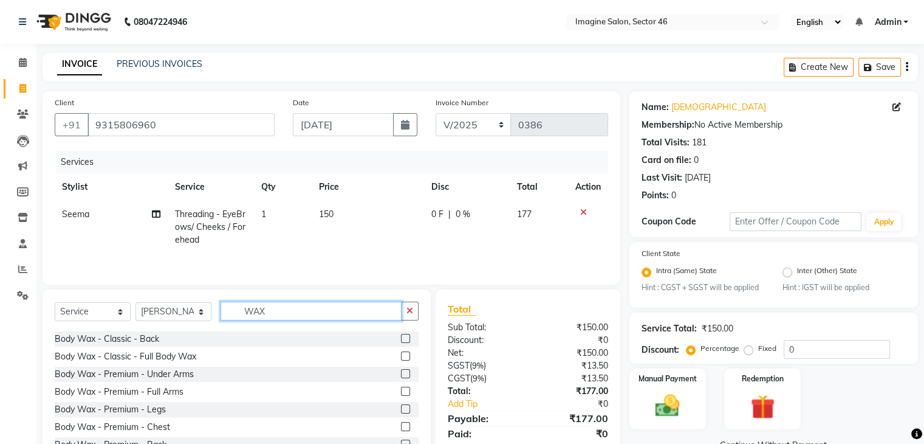
scroll to position [106, 0]
type input "WAX"
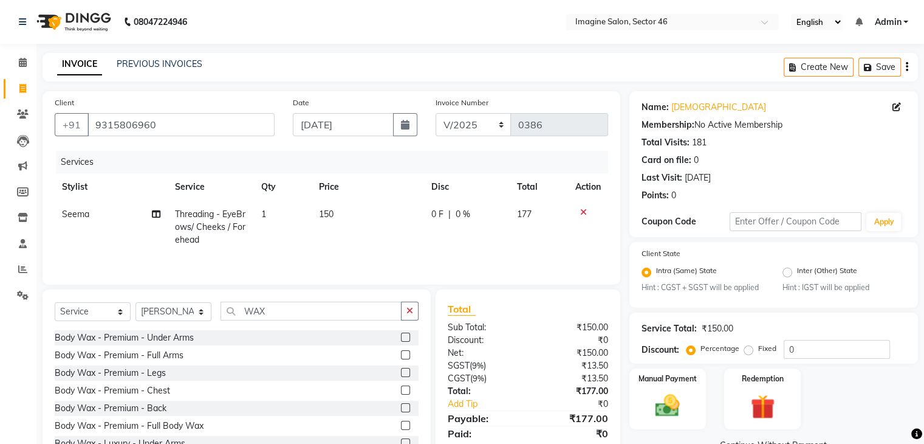
click at [401, 351] on label at bounding box center [405, 354] width 9 height 9
click at [401, 351] on input "checkbox" at bounding box center [405, 355] width 8 height 8
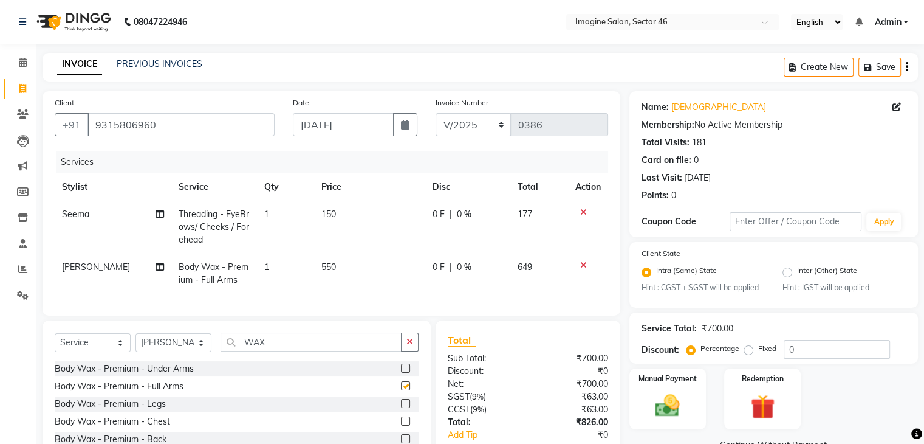
checkbox input "false"
click at [333, 258] on td "550" at bounding box center [369, 273] width 111 height 40
select select "67320"
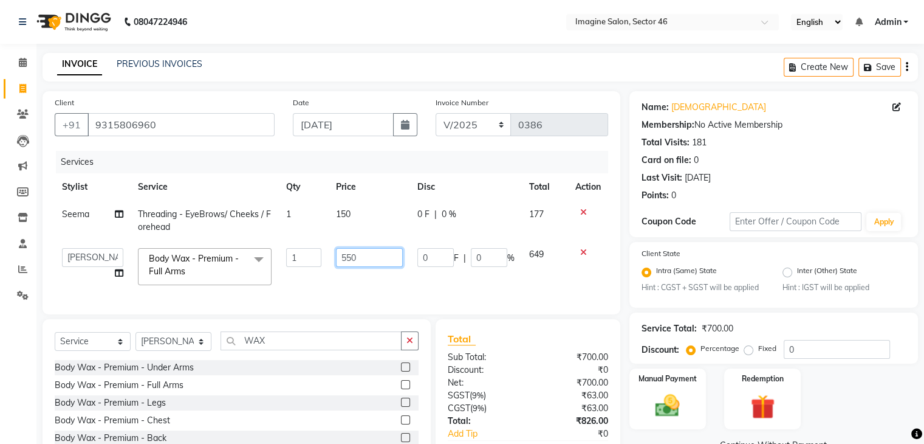
click at [351, 256] on input "550" at bounding box center [369, 257] width 67 height 19
type input "680"
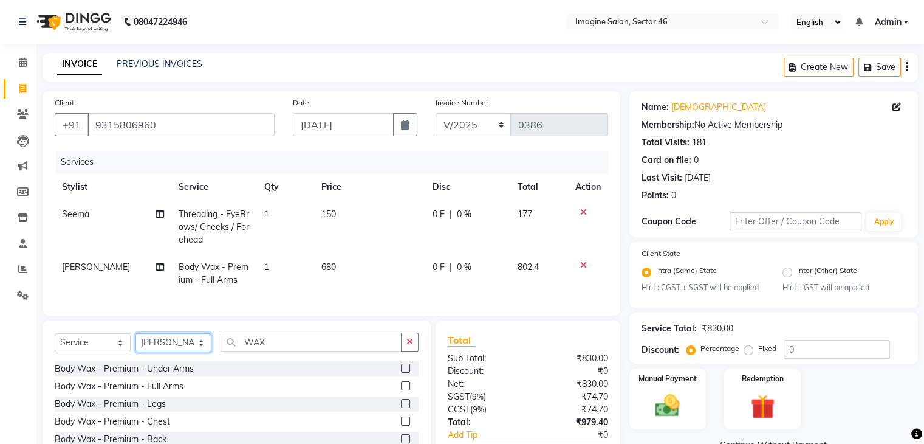
click at [158, 351] on select "Select Stylist [PERSON_NAME] [PERSON_NAME] [PERSON_NAME] [PERSON_NAME] [PERSON_…" at bounding box center [174, 342] width 76 height 19
select select "52865"
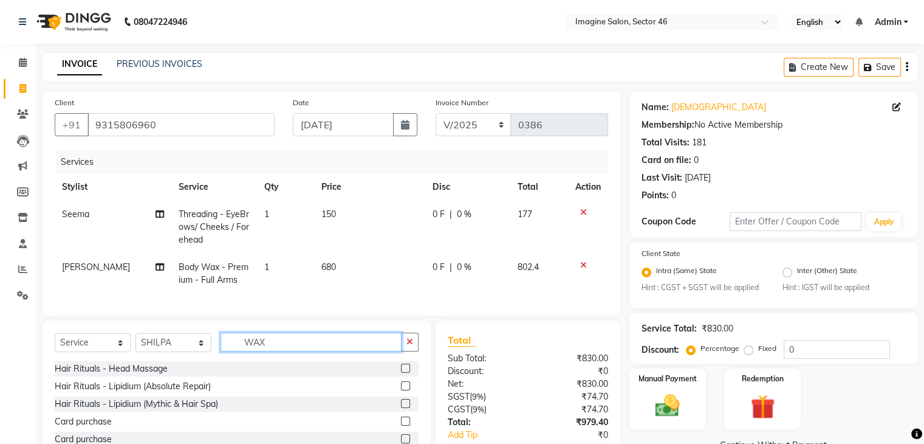
click at [272, 348] on input "WAX" at bounding box center [311, 341] width 181 height 19
type input "W"
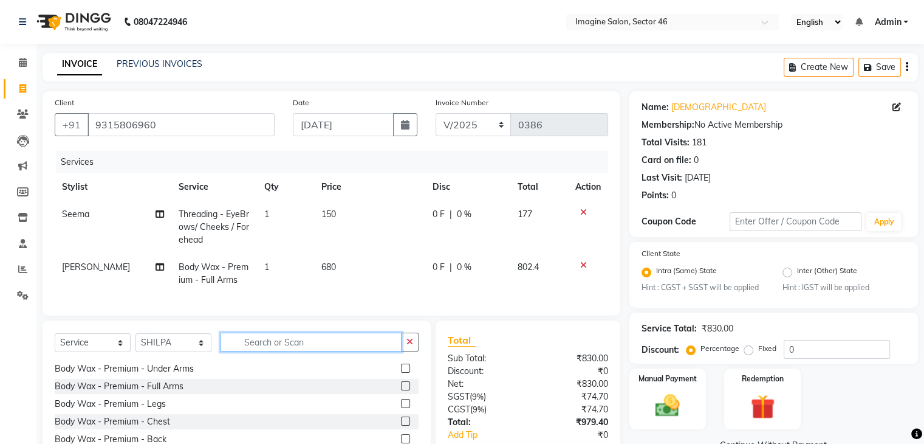
scroll to position [760, 0]
type input "WAX"
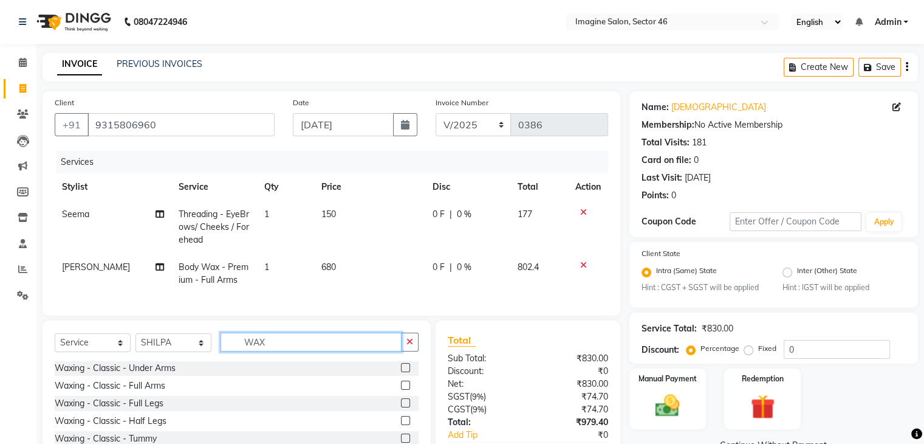
scroll to position [424, 0]
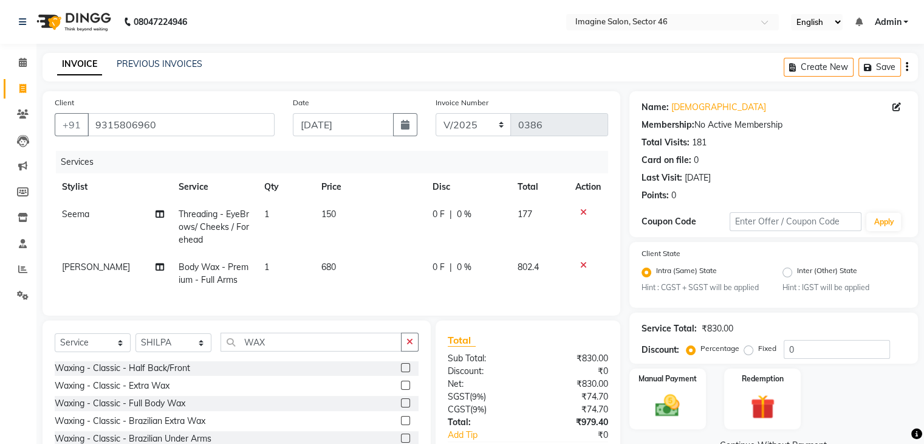
click at [401, 407] on label at bounding box center [405, 402] width 9 height 9
click at [401, 407] on input "checkbox" at bounding box center [405, 403] width 8 height 8
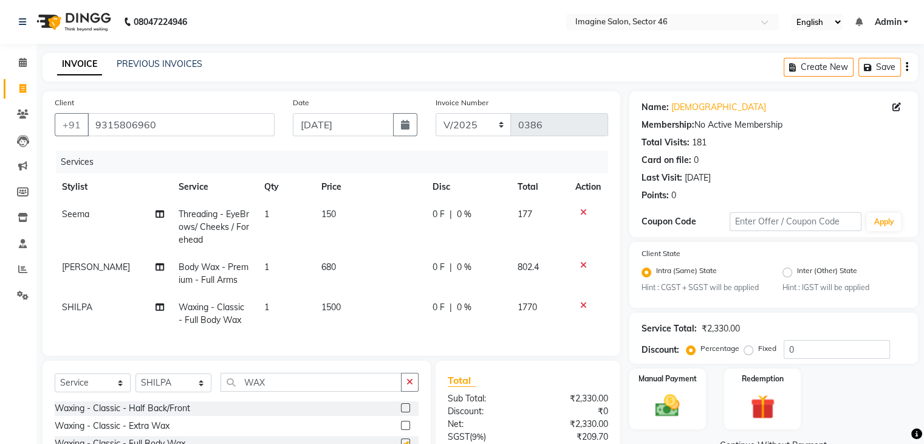
checkbox input "false"
click at [326, 304] on span "1500" at bounding box center [330, 306] width 19 height 11
select select "52865"
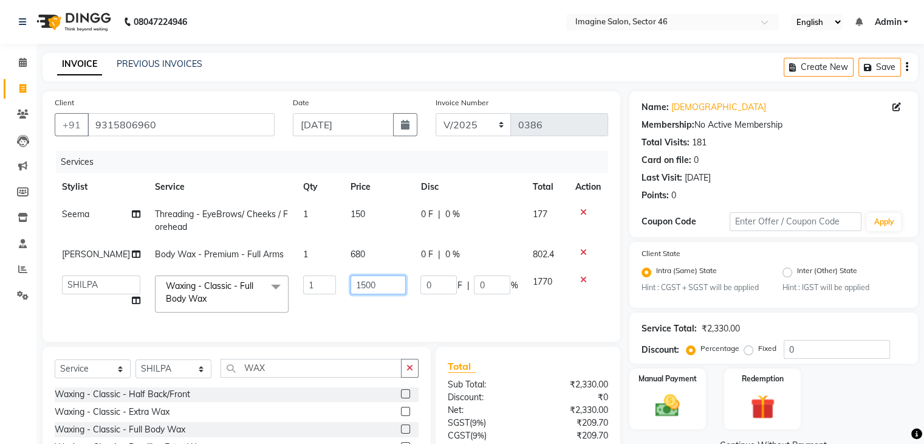
click at [355, 283] on input "1500" at bounding box center [379, 284] width 56 height 19
type input "1000"
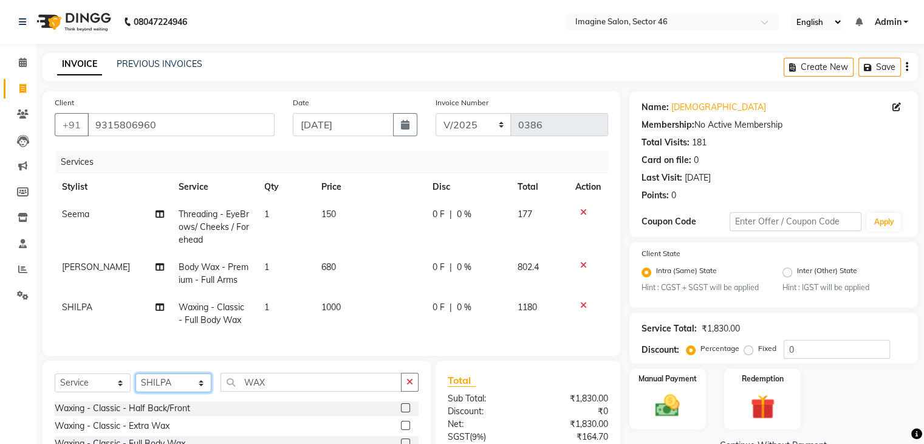
click at [165, 377] on div "Select Service Product Membership Package Voucher Prepaid Gift Card Select Styl…" at bounding box center [237, 449] width 388 height 179
select select "67320"
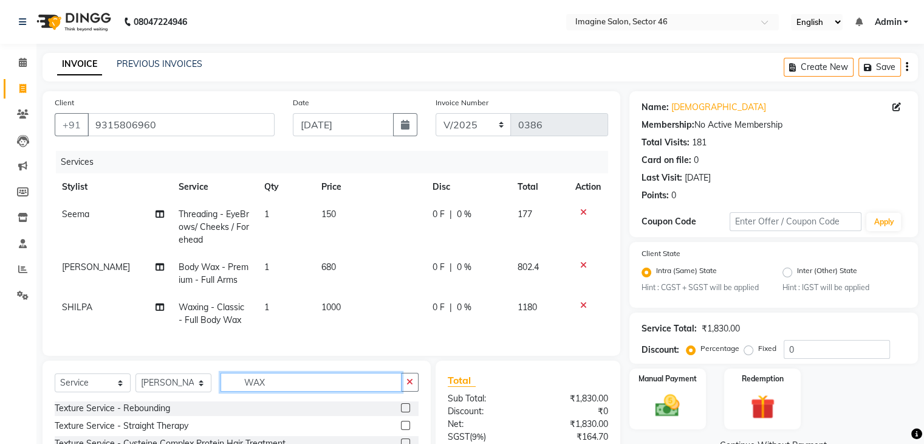
click at [275, 388] on input "WAX" at bounding box center [311, 382] width 181 height 19
type input "W"
type input "EYE"
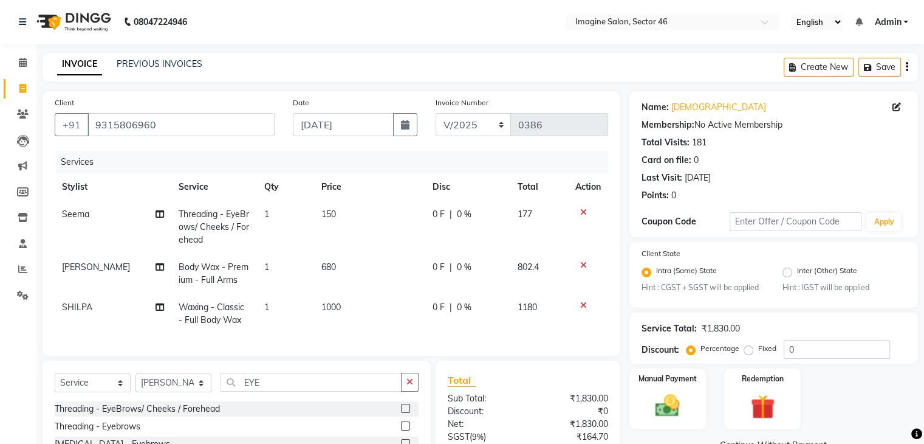
click at [407, 413] on label at bounding box center [405, 408] width 9 height 9
click at [407, 413] on input "checkbox" at bounding box center [405, 409] width 8 height 8
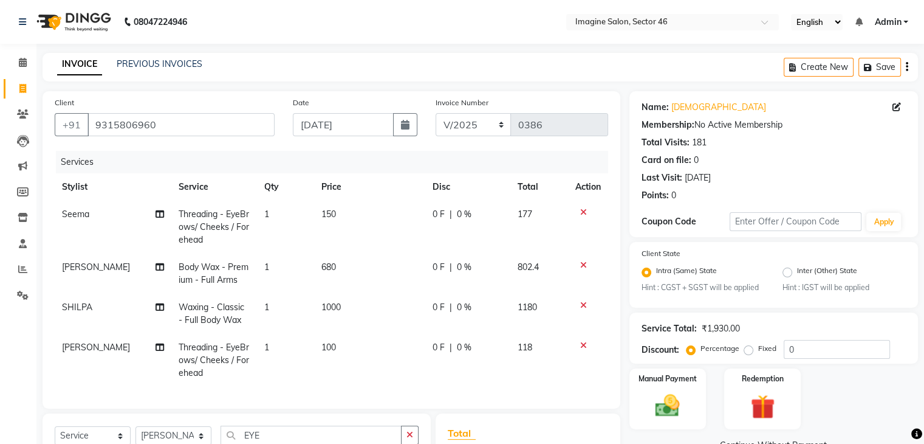
checkbox input "false"
click at [329, 338] on td "100" at bounding box center [369, 360] width 111 height 53
select select "67320"
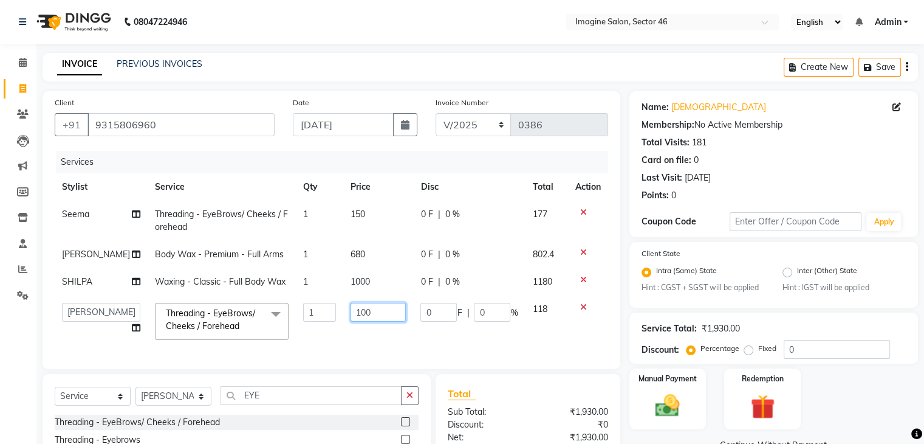
click at [352, 309] on input "100" at bounding box center [379, 312] width 56 height 19
type input "150"
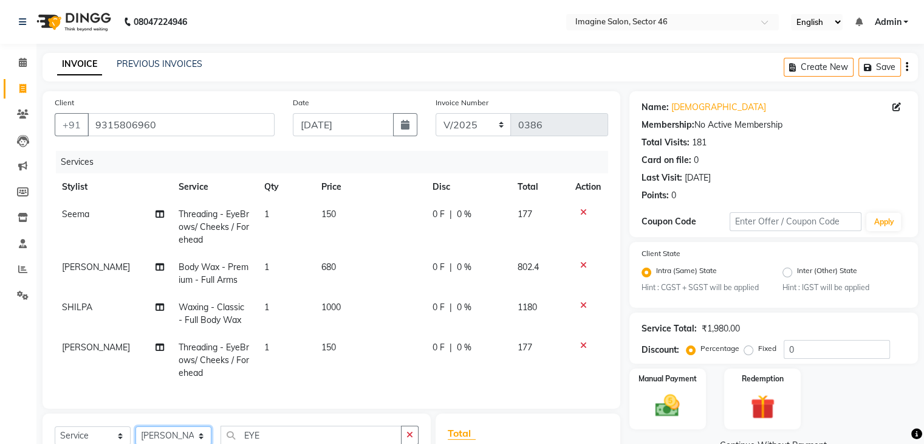
scroll to position [12, 0]
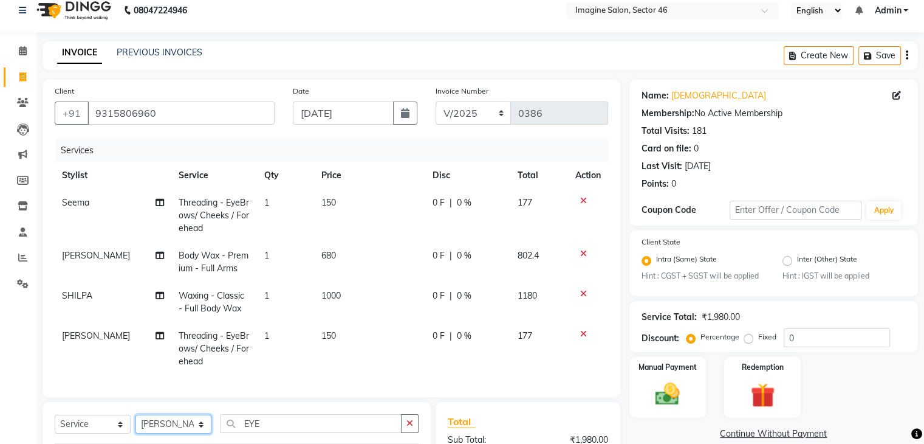
click at [170, 433] on select "Select Stylist [PERSON_NAME] [PERSON_NAME] [PERSON_NAME] [PERSON_NAME] [PERSON_…" at bounding box center [174, 423] width 76 height 19
select select "52865"
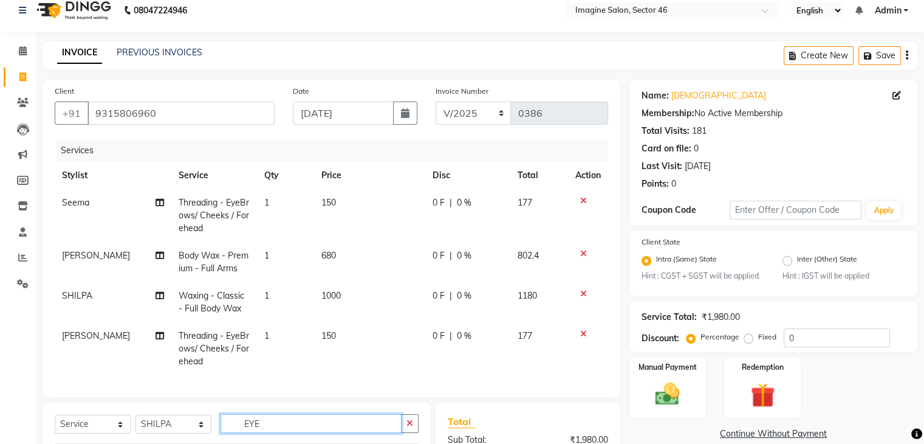
click at [294, 427] on input "EYE" at bounding box center [311, 423] width 181 height 19
type input "E"
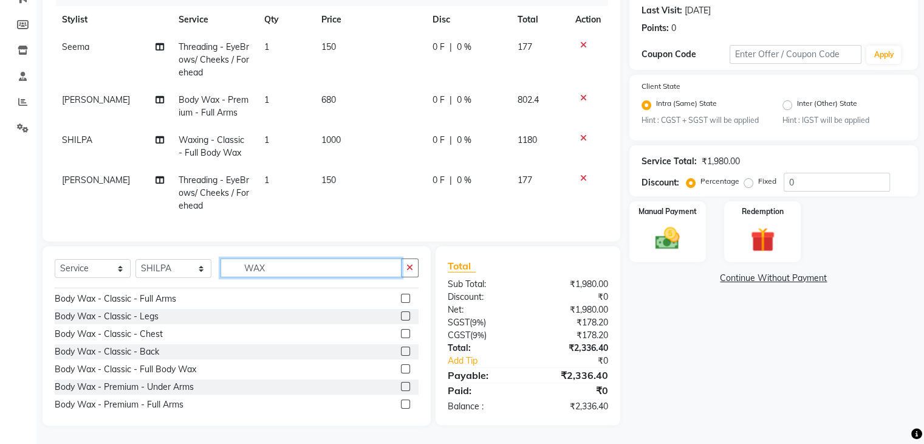
scroll to position [24, 0]
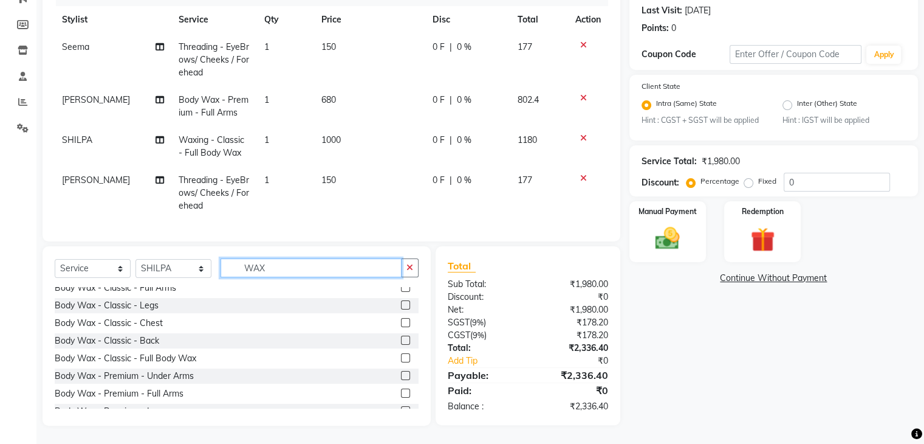
type input "WAX"
click at [401, 391] on label at bounding box center [405, 392] width 9 height 9
click at [401, 391] on input "checkbox" at bounding box center [405, 394] width 8 height 8
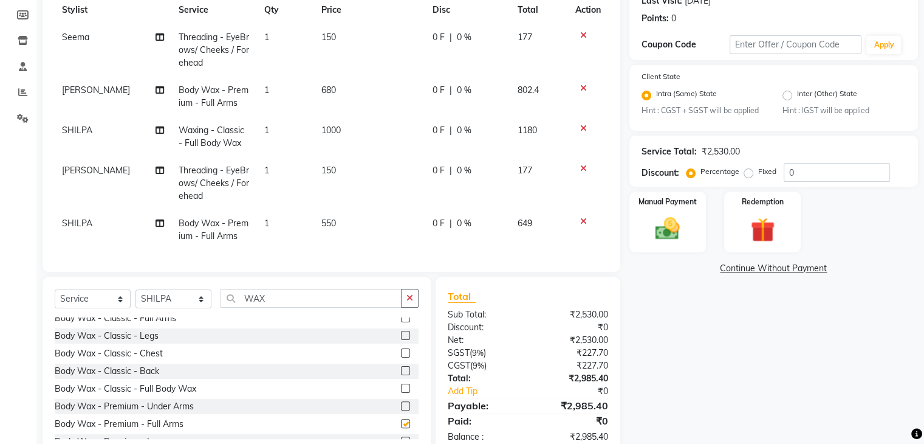
checkbox input "false"
click at [331, 218] on span "550" at bounding box center [328, 223] width 15 height 11
select select "52865"
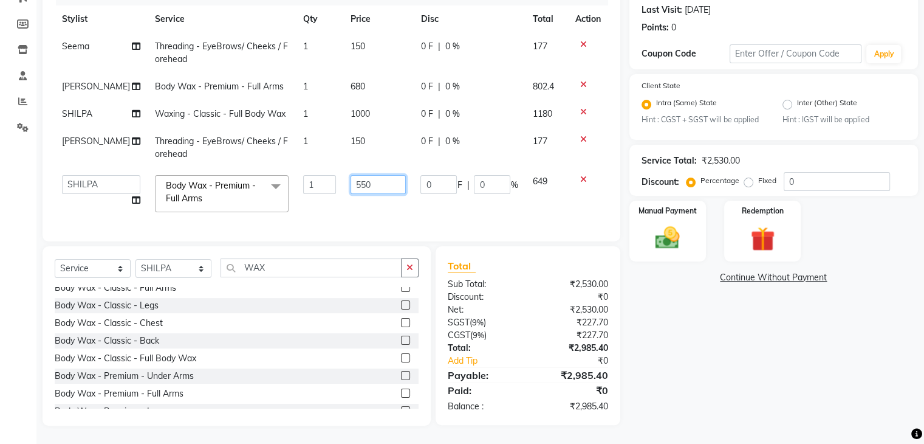
click at [352, 179] on input "550" at bounding box center [379, 184] width 56 height 19
click at [371, 175] on input "550" at bounding box center [379, 184] width 56 height 19
type input "5"
type input "1050"
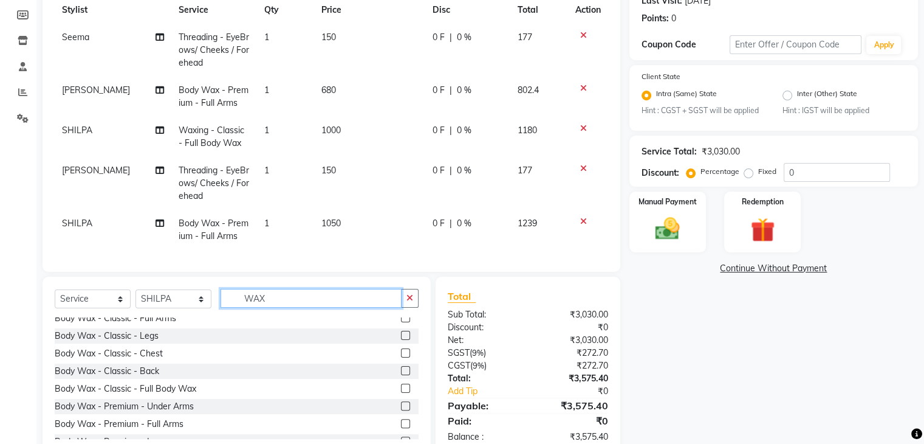
click at [272, 262] on div "Client [PHONE_NUMBER] Date [DATE] Invoice Number V/2025 V/[PHONE_NUMBER] Servic…" at bounding box center [331, 185] width 596 height 542
type input "W"
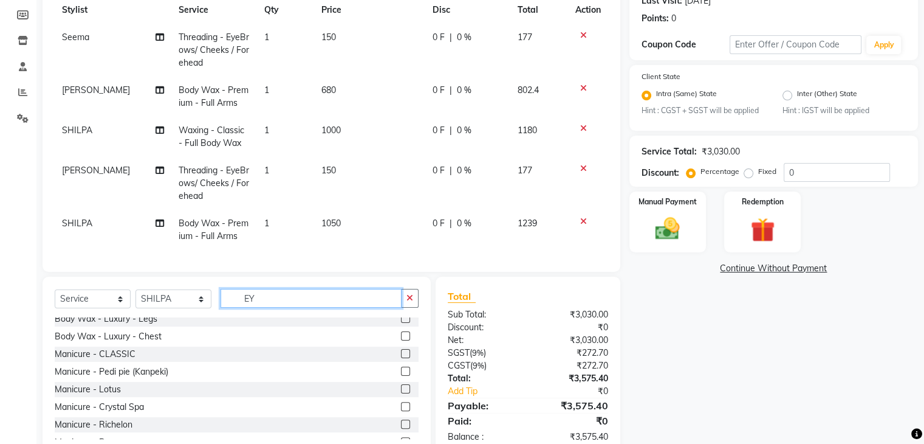
scroll to position [0, 0]
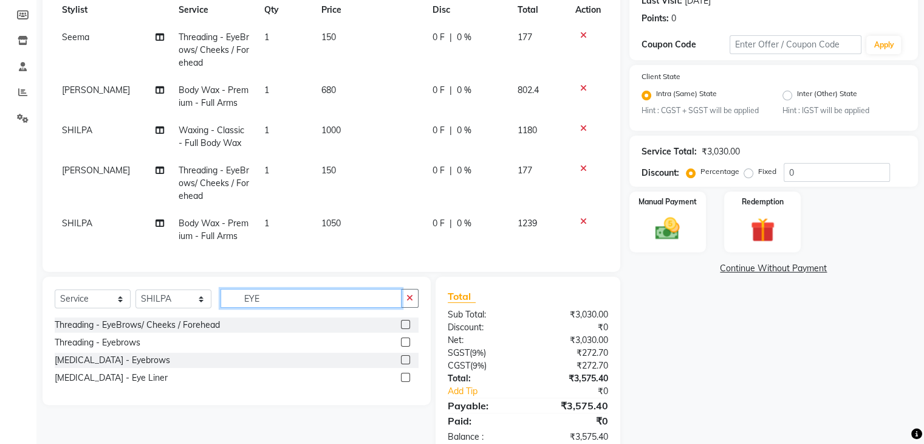
type input "EYE"
click at [404, 329] on label at bounding box center [405, 324] width 9 height 9
click at [404, 329] on input "checkbox" at bounding box center [405, 325] width 8 height 8
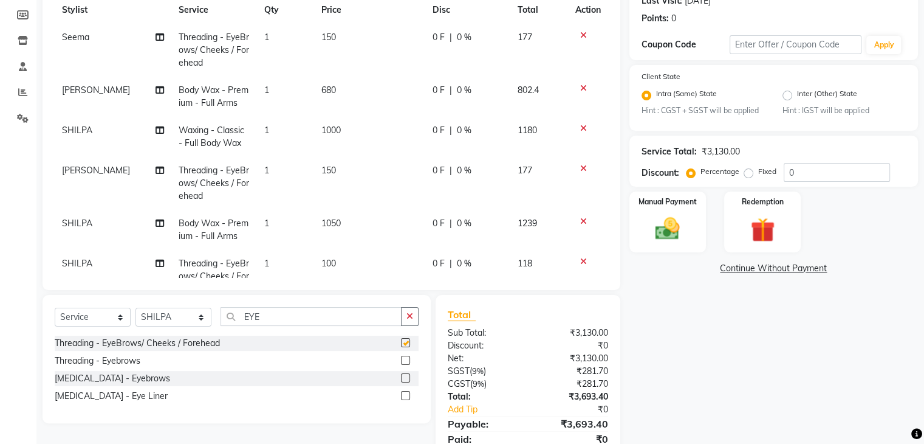
checkbox input "false"
click at [327, 260] on span "100" at bounding box center [328, 263] width 15 height 11
select select "52865"
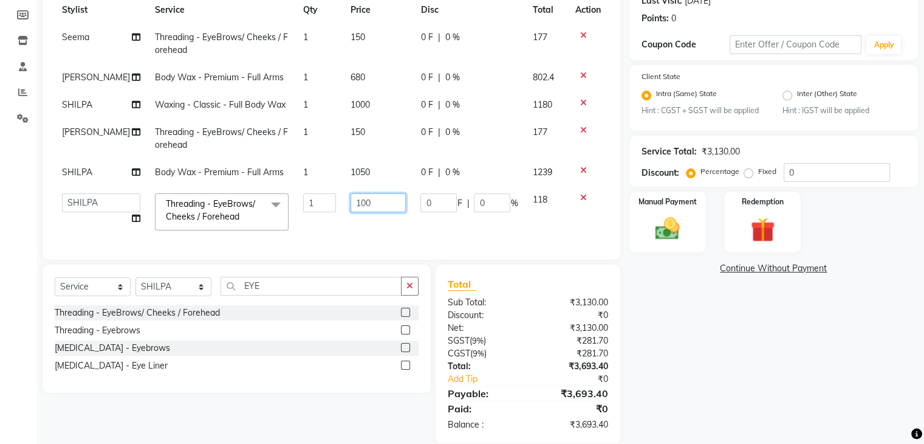
click at [352, 194] on input "100" at bounding box center [379, 202] width 56 height 19
type input "80"
click at [819, 172] on input "0" at bounding box center [837, 172] width 106 height 19
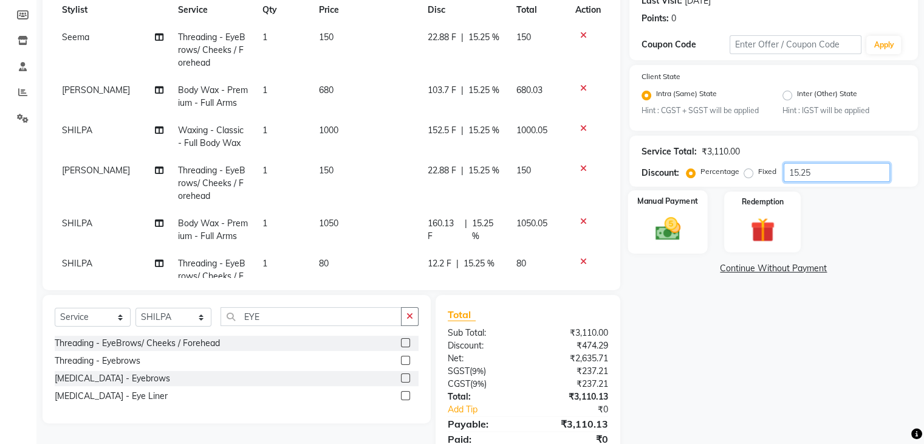
type input "15.25"
click at [690, 205] on label "Manual Payment" at bounding box center [668, 202] width 61 height 12
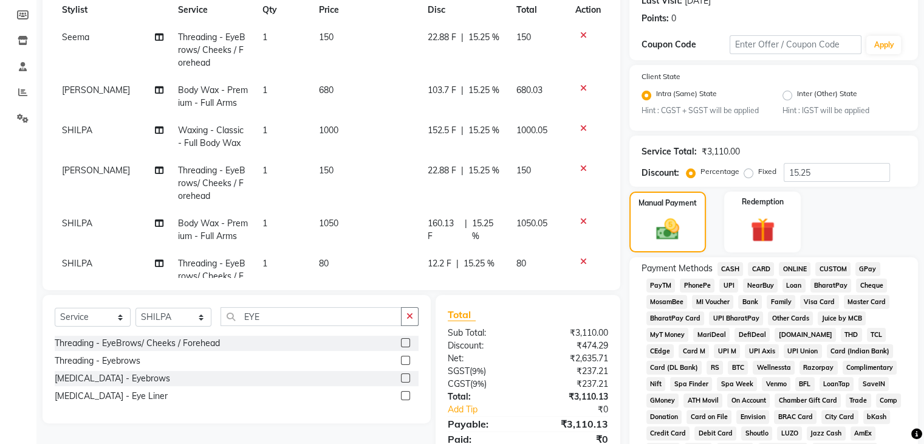
click at [799, 266] on span "ONLINE" at bounding box center [795, 269] width 32 height 14
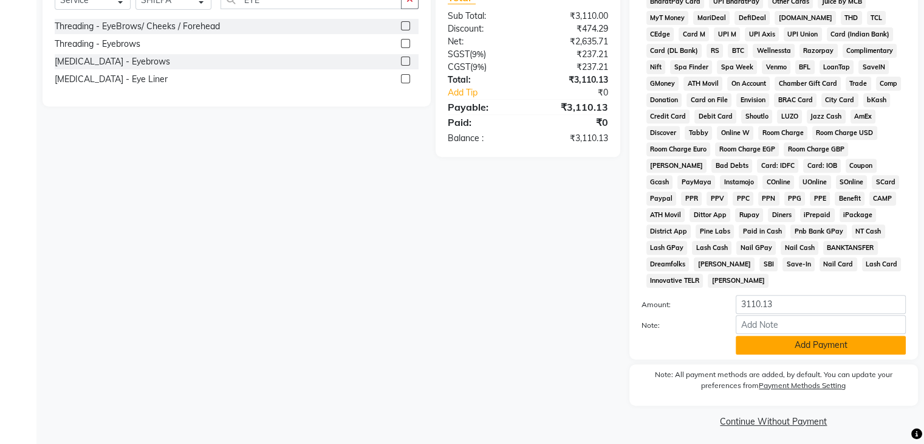
click at [846, 335] on button "Add Payment" at bounding box center [821, 344] width 170 height 19
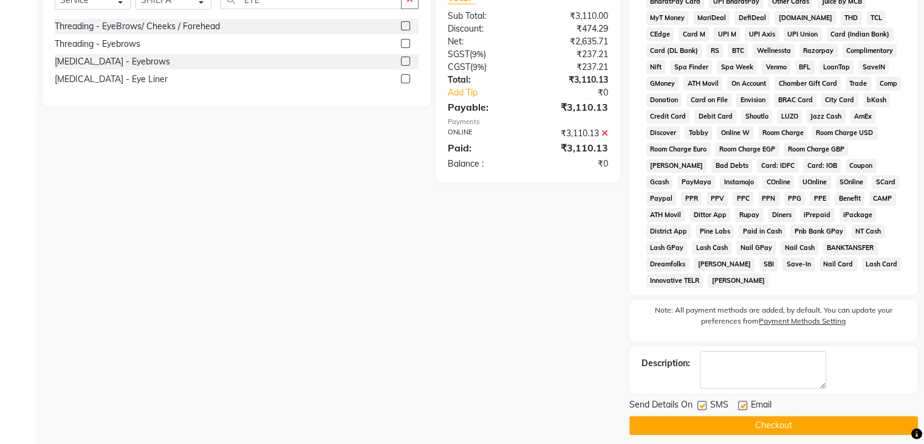
click at [786, 416] on button "Checkout" at bounding box center [774, 425] width 289 height 19
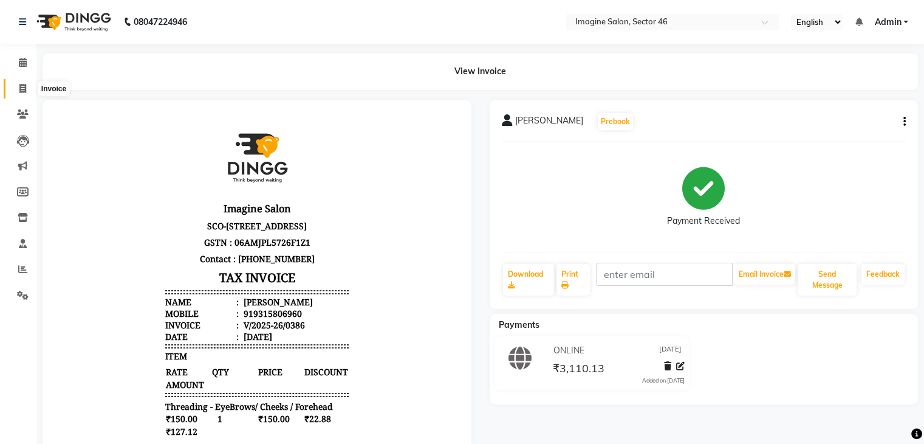
click at [22, 84] on icon at bounding box center [22, 88] width 7 height 9
select select "service"
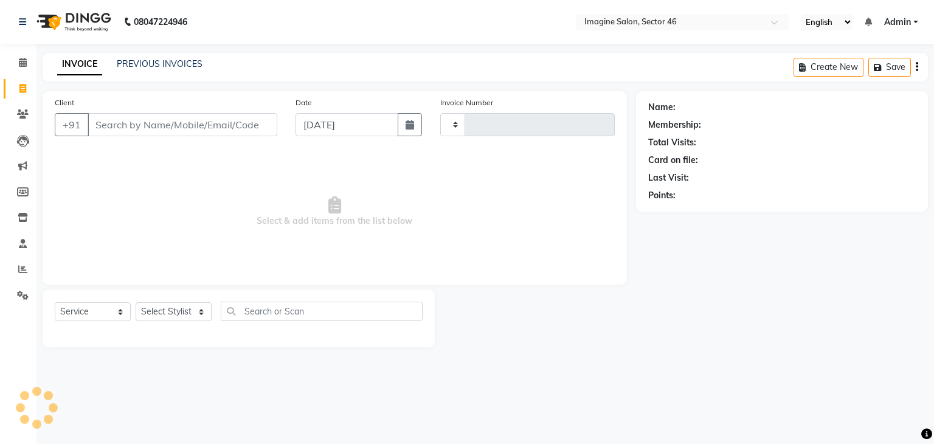
type input "0387"
select select "3894"
click at [414, 125] on button "button" at bounding box center [409, 124] width 24 height 23
select select "9"
select select "2025"
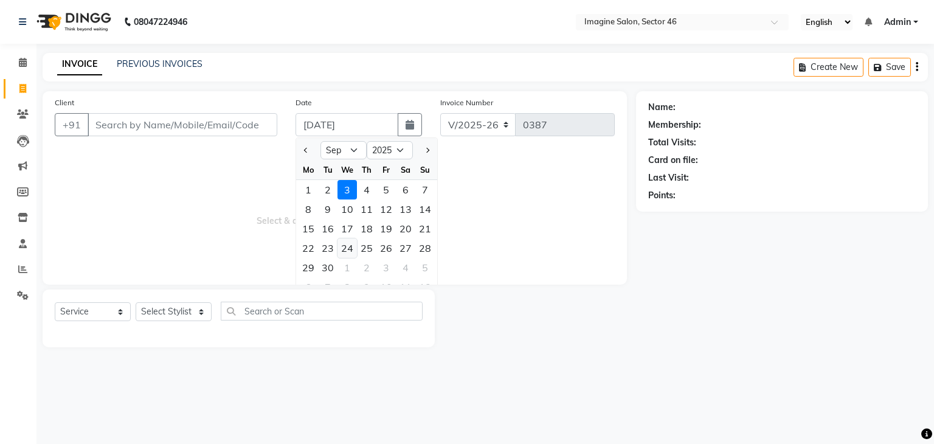
click at [349, 248] on div "24" at bounding box center [346, 247] width 19 height 19
type input "[DATE]"
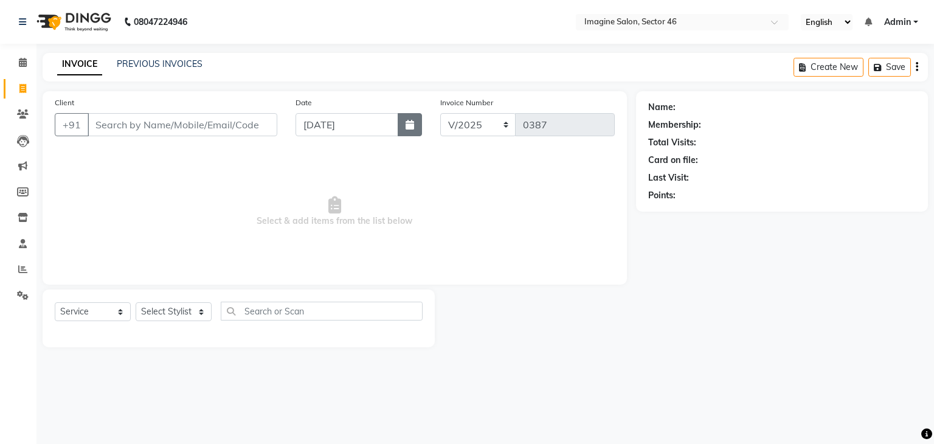
click at [404, 125] on button "button" at bounding box center [409, 124] width 24 height 23
select select "9"
select select "2025"
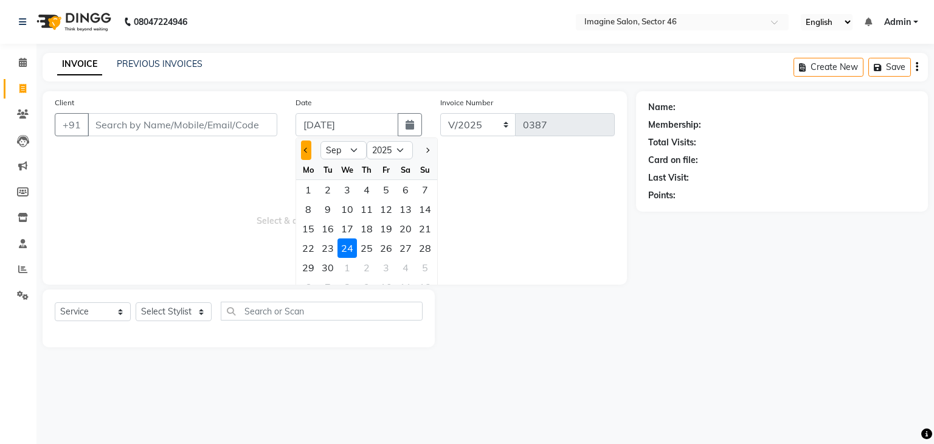
click at [302, 151] on button "Previous month" at bounding box center [306, 149] width 10 height 19
select select "8"
click at [427, 248] on div "24" at bounding box center [424, 247] width 19 height 19
type input "[DATE]"
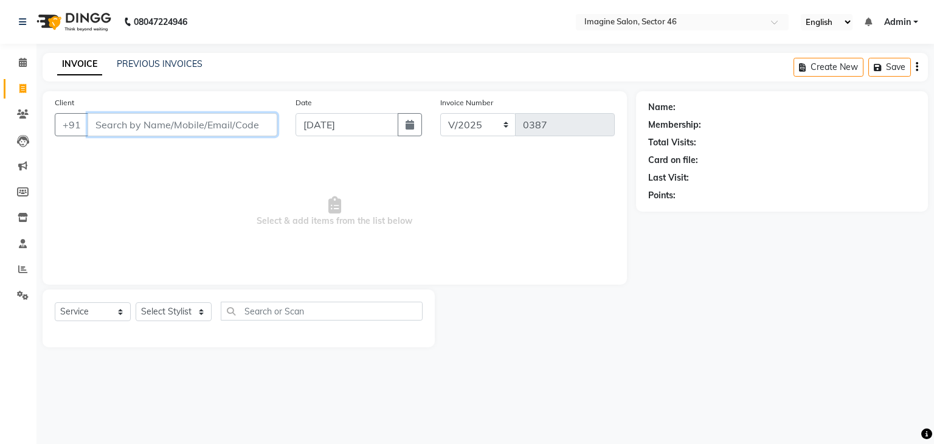
click at [121, 122] on input "Client" at bounding box center [183, 124] width 190 height 23
click at [146, 120] on input "Client" at bounding box center [183, 124] width 190 height 23
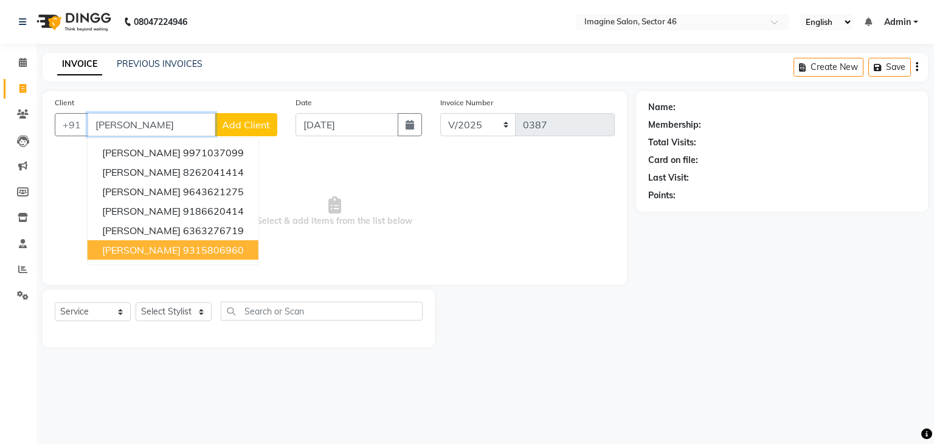
click at [198, 246] on ngb-highlight "9315806960" at bounding box center [213, 250] width 61 height 12
type input "9315806960"
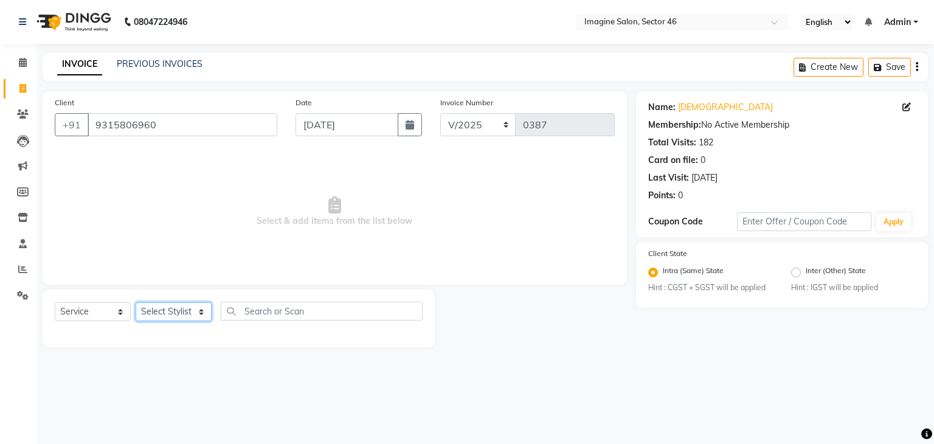
click at [171, 314] on select "Select Stylist [PERSON_NAME] [PERSON_NAME] [PERSON_NAME] [PERSON_NAME] [PERSON_…" at bounding box center [174, 311] width 76 height 19
select select "67320"
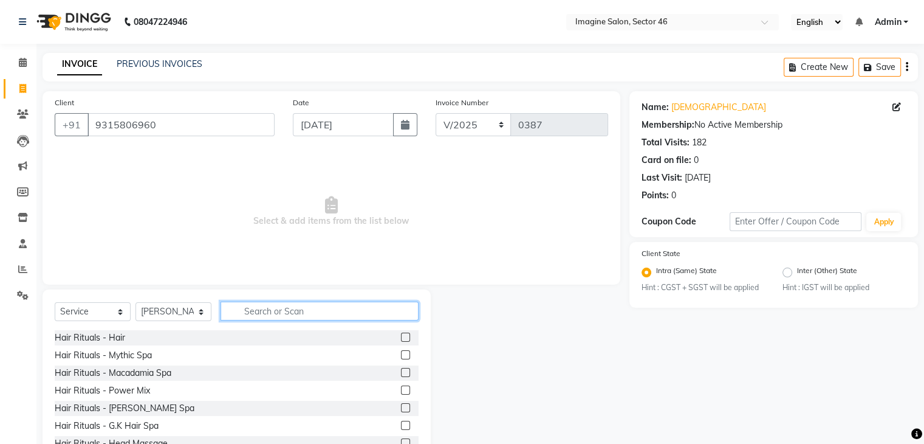
click at [263, 308] on input "text" at bounding box center [320, 310] width 198 height 19
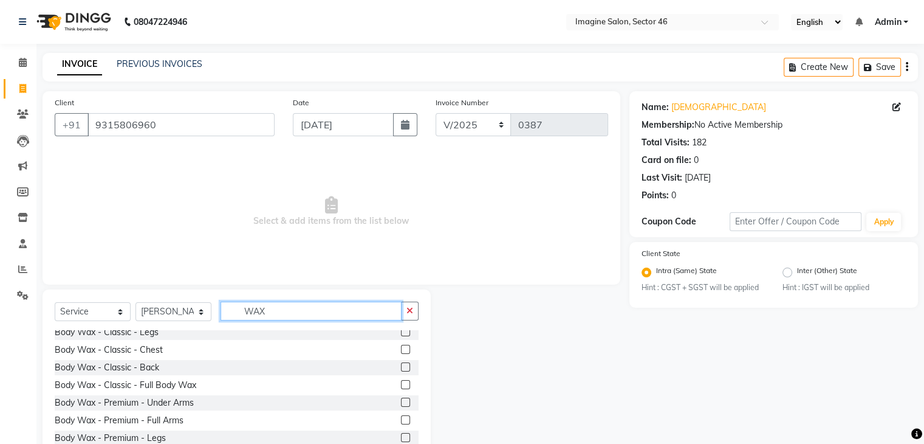
scroll to position [33, 0]
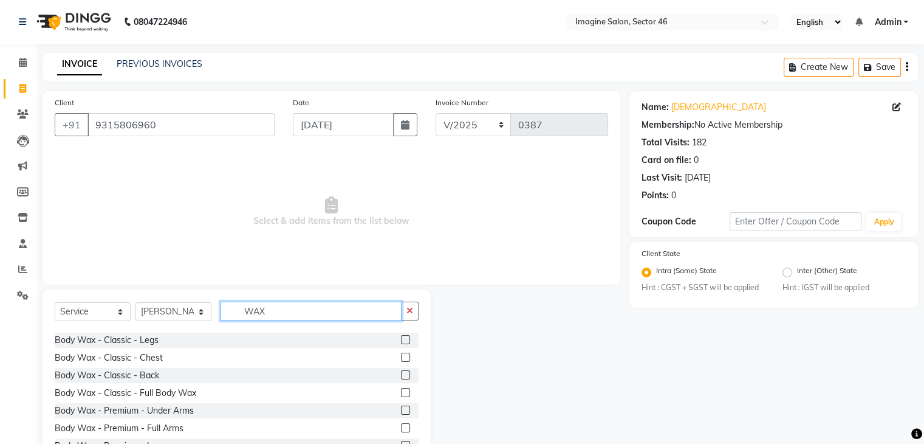
type input "WAX"
click at [401, 390] on label at bounding box center [405, 392] width 9 height 9
click at [401, 390] on input "checkbox" at bounding box center [405, 393] width 8 height 8
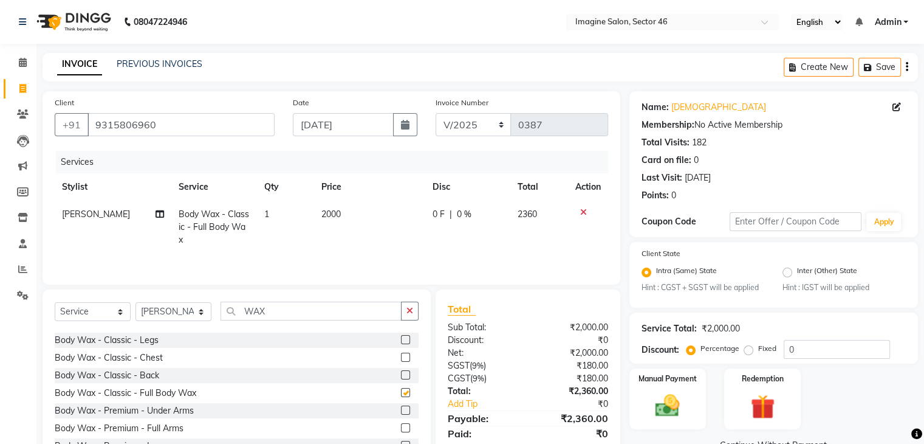
checkbox input "false"
click at [155, 309] on select "Select Stylist [PERSON_NAME] [PERSON_NAME] [PERSON_NAME] [PERSON_NAME] [PERSON_…" at bounding box center [174, 311] width 76 height 19
select select "61135"
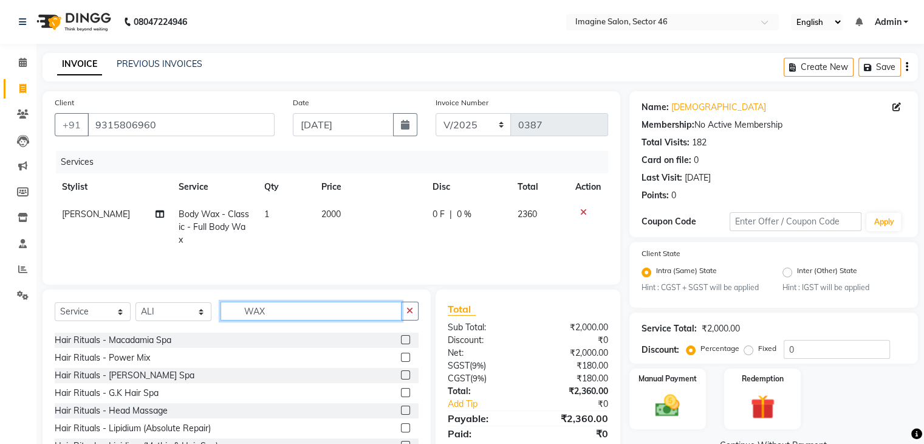
click at [270, 308] on input "WAX" at bounding box center [311, 310] width 181 height 19
type input "W"
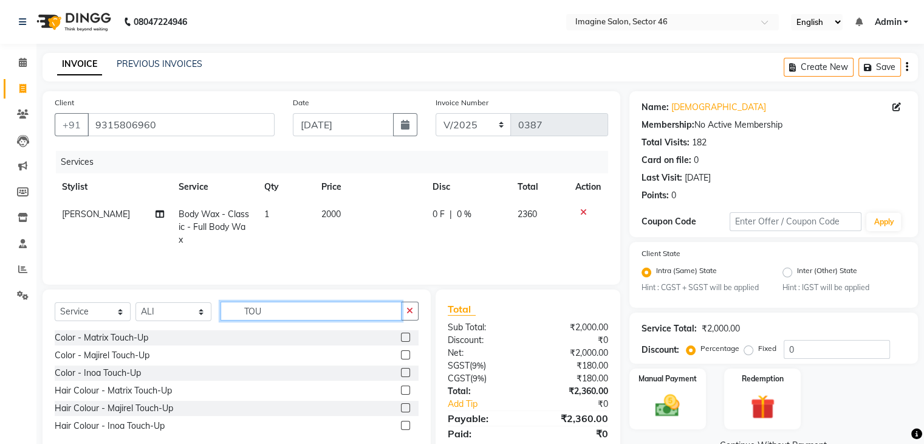
scroll to position [0, 0]
type input "TOU"
click at [405, 370] on label at bounding box center [405, 372] width 9 height 9
click at [405, 370] on input "checkbox" at bounding box center [405, 373] width 8 height 8
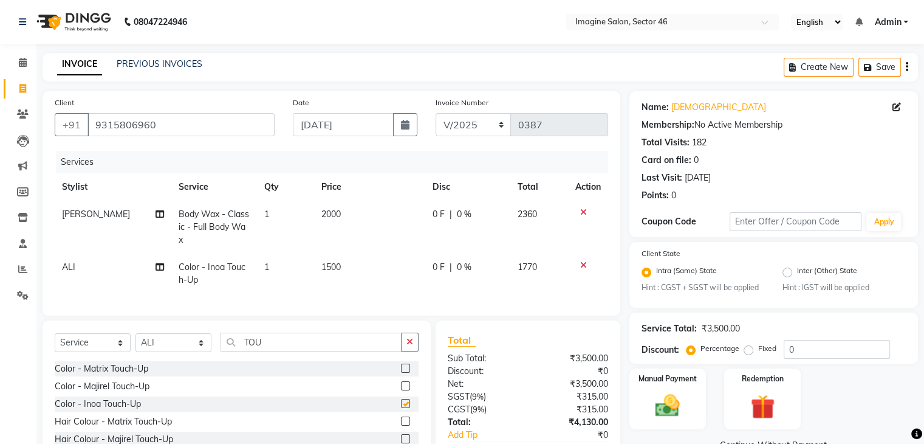
checkbox input "false"
click at [336, 261] on span "1500" at bounding box center [330, 266] width 19 height 11
select select "61135"
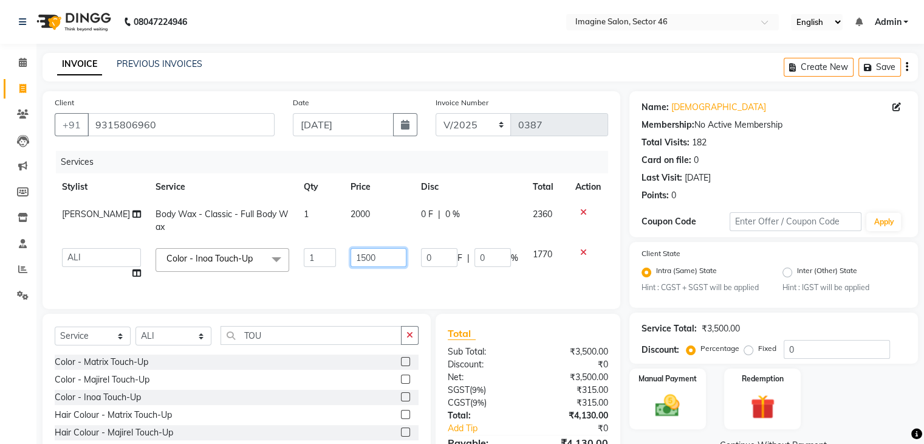
click at [353, 253] on input "1500" at bounding box center [379, 257] width 56 height 19
type input "1200"
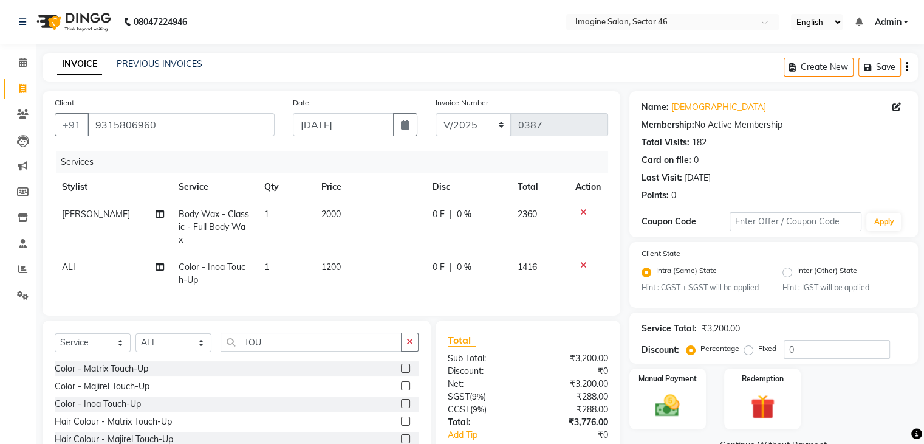
click at [349, 210] on td "2000" at bounding box center [369, 227] width 111 height 53
select select "67320"
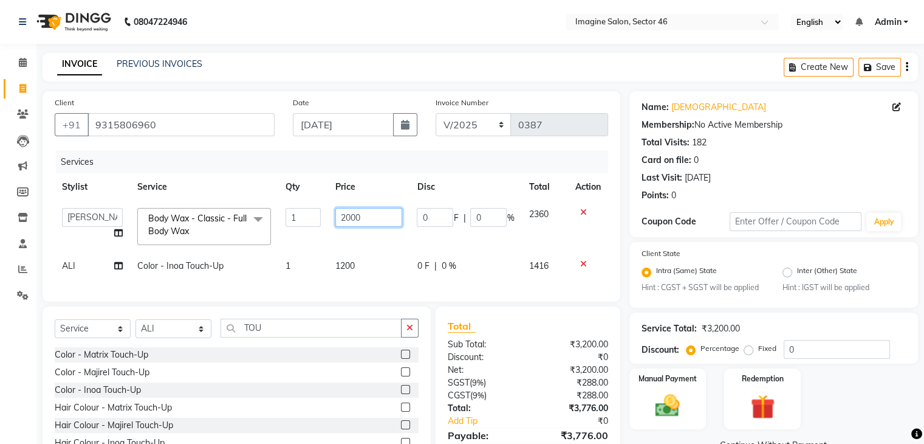
click at [356, 211] on input "2000" at bounding box center [368, 217] width 67 height 19
type input "1730"
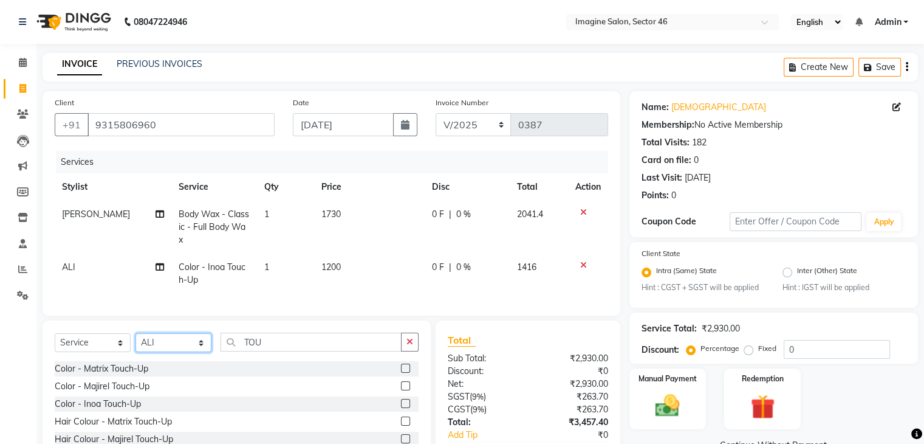
click at [162, 334] on div "Select Service Product Membership Package Voucher Prepaid Gift Card Select Styl…" at bounding box center [237, 401] width 388 height 163
click at [162, 352] on select "Select Stylist [PERSON_NAME] [PERSON_NAME] [PERSON_NAME] [PERSON_NAME] [PERSON_…" at bounding box center [174, 342] width 76 height 19
select select "67320"
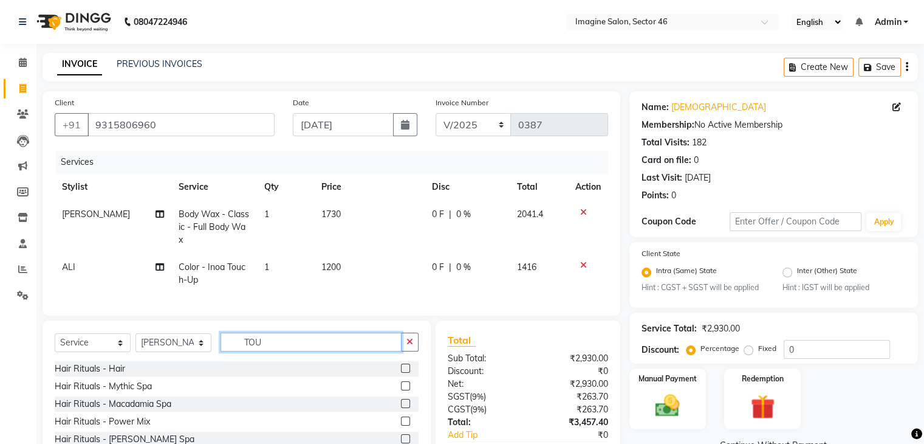
click at [266, 350] on input "TOU" at bounding box center [311, 341] width 181 height 19
type input "T"
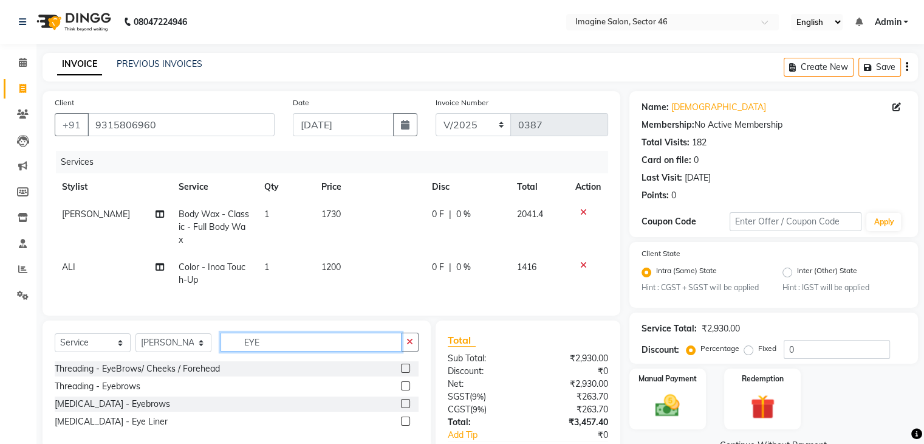
type input "EYE"
click at [405, 373] on label at bounding box center [405, 367] width 9 height 9
click at [405, 373] on input "checkbox" at bounding box center [405, 369] width 8 height 8
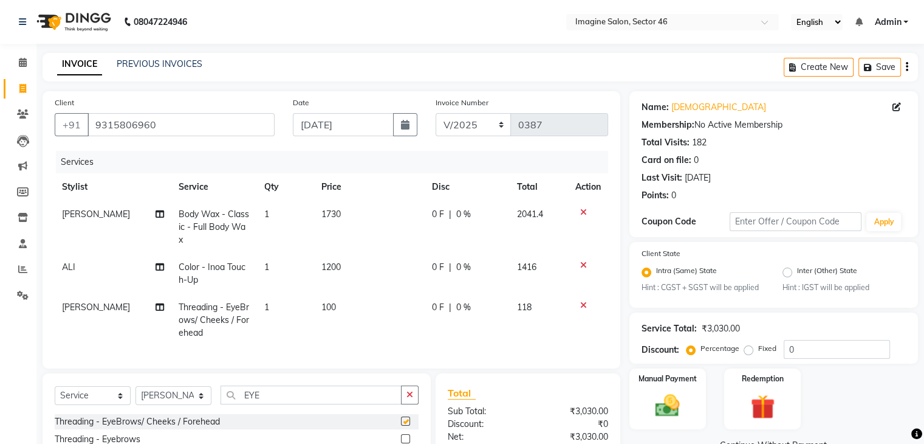
checkbox input "false"
click at [330, 303] on span "100" at bounding box center [328, 306] width 15 height 11
select select "67320"
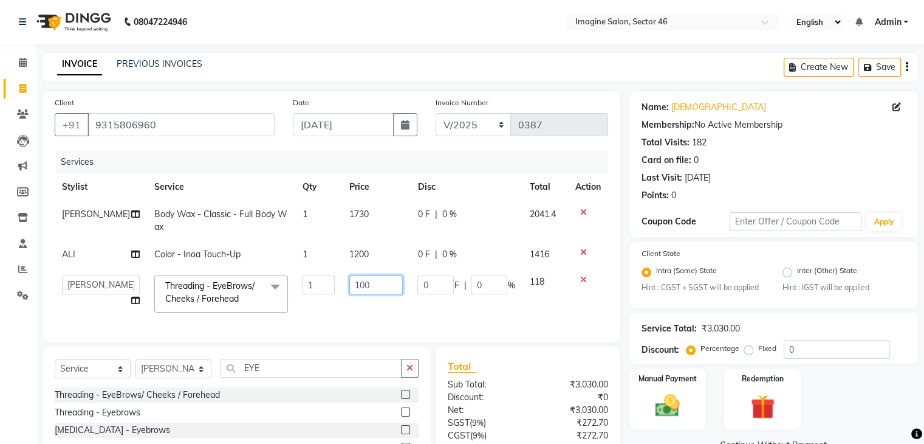
click at [350, 281] on input "100" at bounding box center [376, 284] width 54 height 19
type input "240"
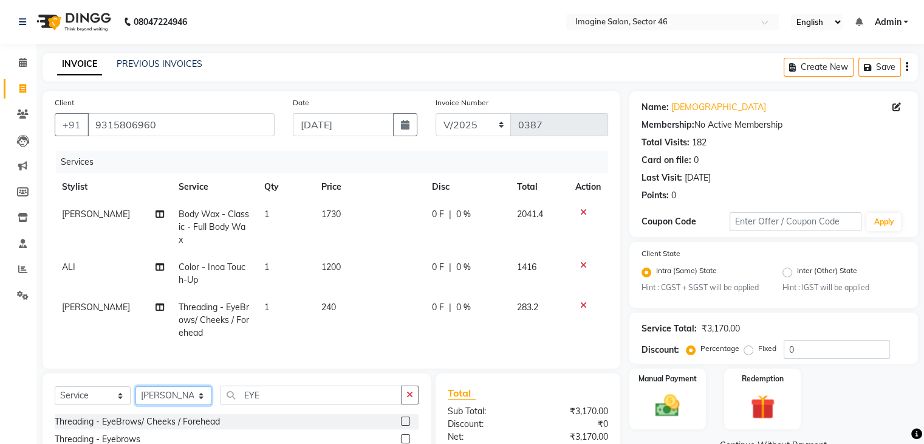
click at [165, 375] on div "Client [PHONE_NUMBER] Date [DATE] Invoice Number V/2025 V/[PHONE_NUMBER] Servic…" at bounding box center [331, 321] width 596 height 461
select select "52865"
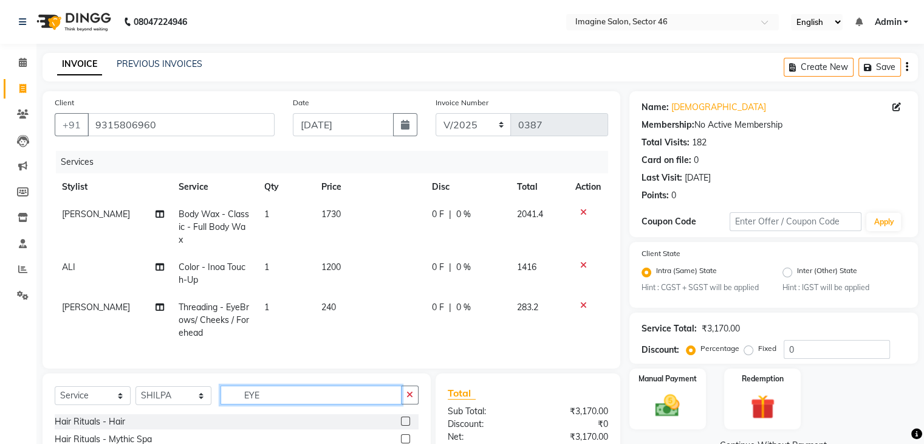
click at [291, 404] on input "EYE" at bounding box center [311, 394] width 181 height 19
type input "E"
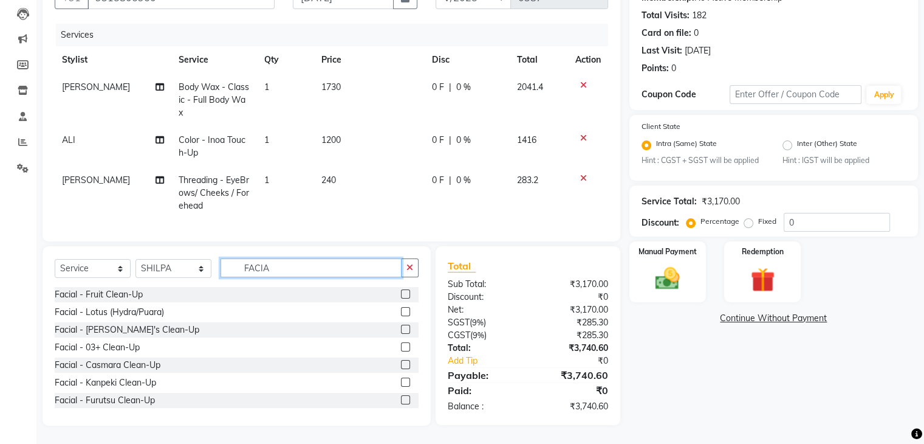
type input "FACIA"
click at [401, 311] on label at bounding box center [405, 311] width 9 height 9
click at [401, 311] on input "checkbox" at bounding box center [405, 312] width 8 height 8
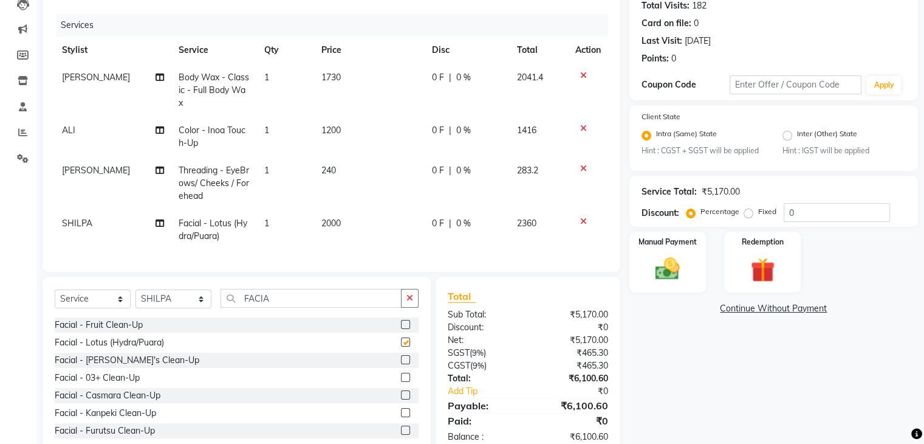
checkbox input "false"
click at [184, 307] on select "Select Stylist [PERSON_NAME] [PERSON_NAME] [PERSON_NAME] [PERSON_NAME] [PERSON_…" at bounding box center [174, 298] width 76 height 19
select select "61135"
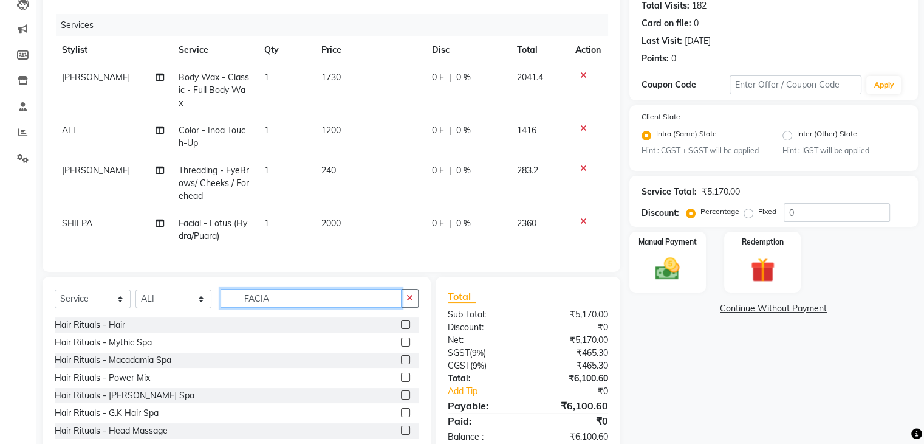
click at [291, 308] on input "FACIA" at bounding box center [311, 298] width 181 height 19
type input "F"
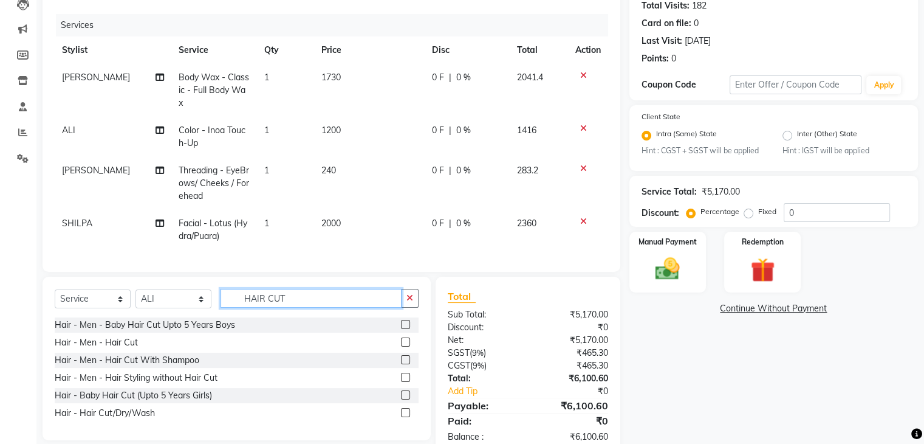
type input "HAIR CUT"
click at [406, 417] on label at bounding box center [405, 412] width 9 height 9
click at [406, 417] on input "checkbox" at bounding box center [405, 413] width 8 height 8
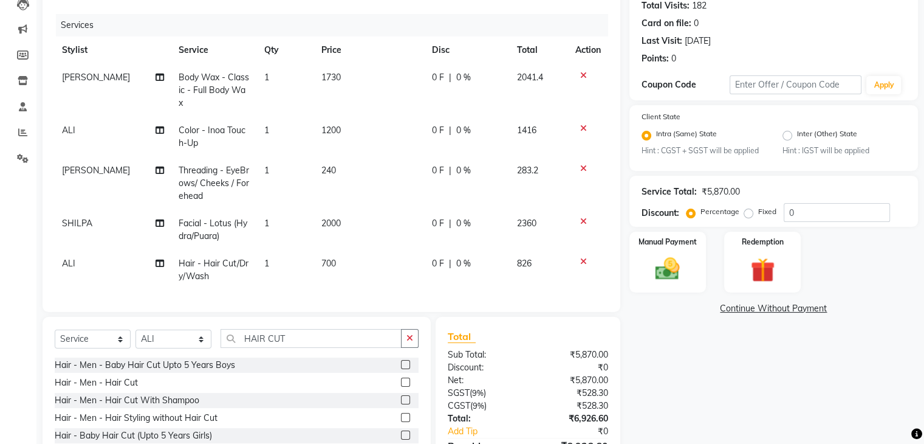
checkbox input "false"
click at [323, 263] on span "700" at bounding box center [328, 263] width 15 height 11
select select "61135"
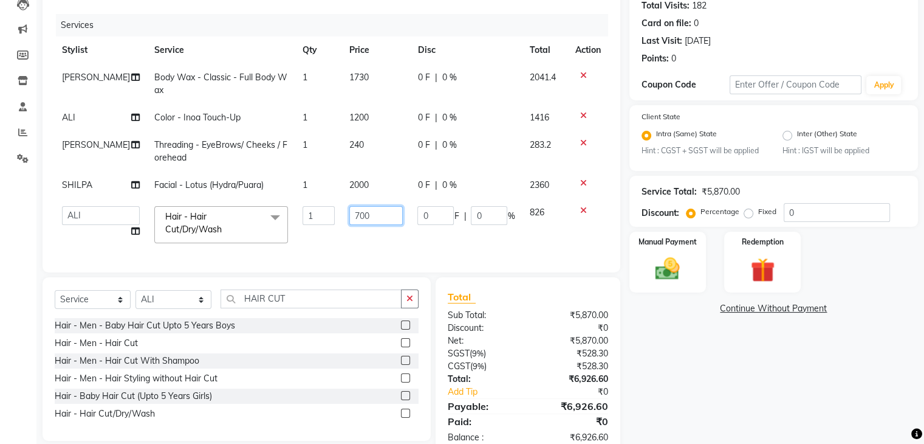
click at [349, 208] on input "700" at bounding box center [376, 215] width 54 height 19
type input "500"
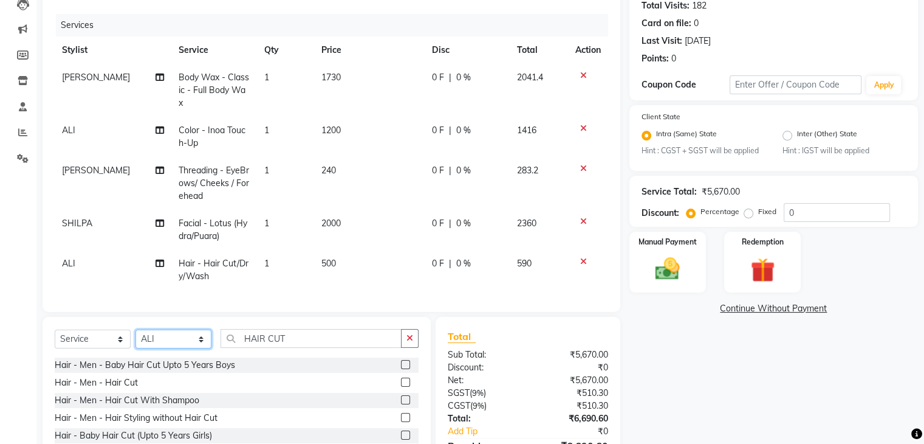
click at [159, 309] on div "Client [PHONE_NUMBER] Date [DATE] Invoice Number V/2025 V/[PHONE_NUMBER] Servic…" at bounding box center [331, 224] width 596 height 541
select select "19946"
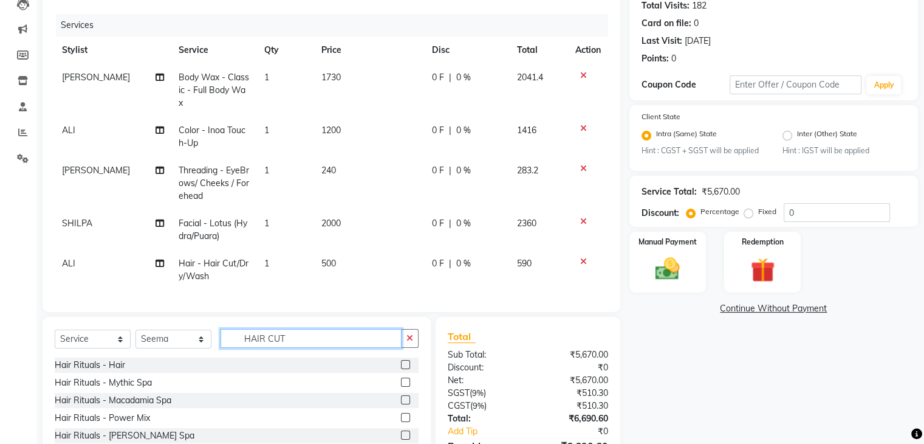
click at [296, 342] on input "HAIR CUT" at bounding box center [311, 338] width 181 height 19
type input "H"
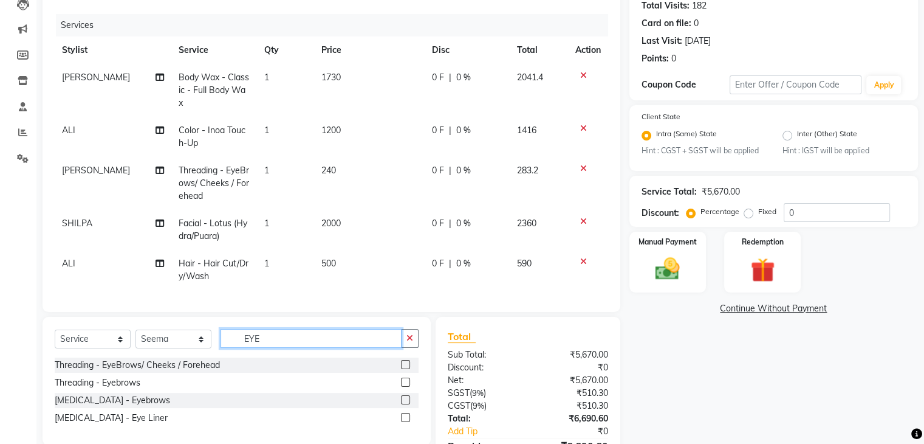
type input "EYE"
click at [407, 369] on label at bounding box center [405, 364] width 9 height 9
click at [407, 369] on input "checkbox" at bounding box center [405, 365] width 8 height 8
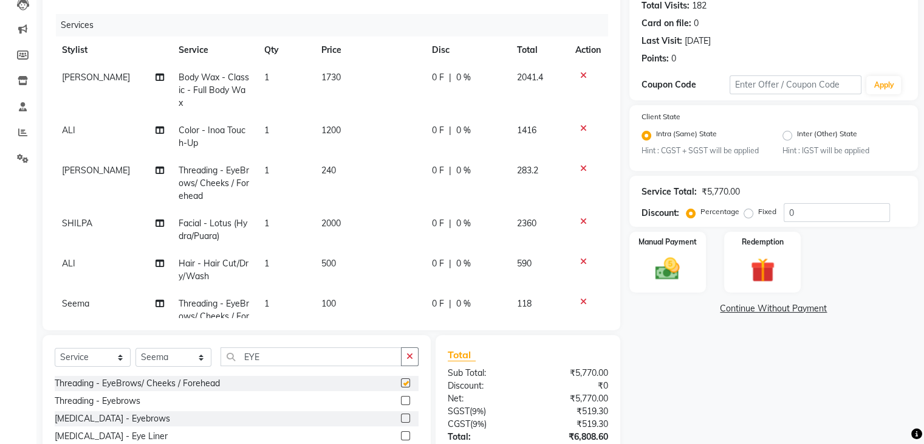
checkbox input "false"
click at [321, 302] on span "100" at bounding box center [328, 303] width 15 height 11
select select "19946"
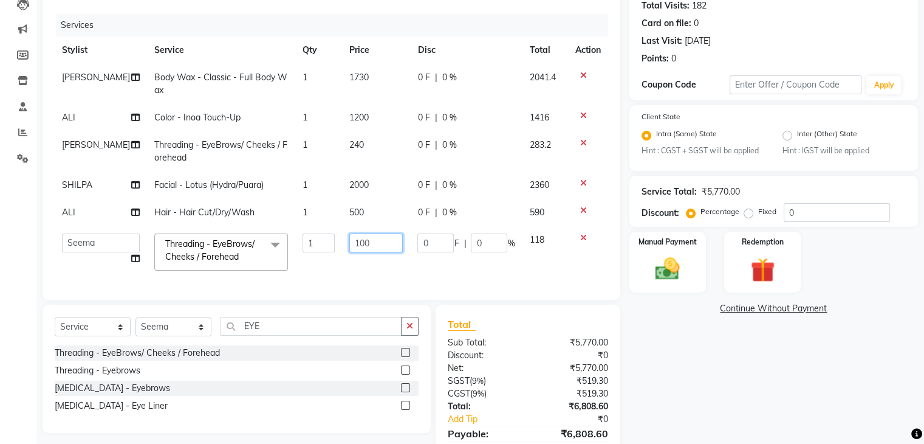
click at [349, 236] on input "100" at bounding box center [376, 242] width 54 height 19
type input "200"
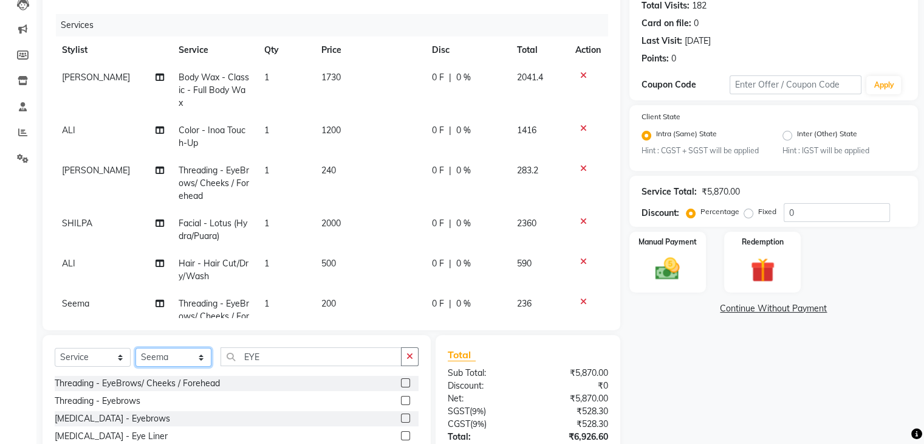
click at [169, 335] on div "Select Service Product Membership Package Voucher Prepaid Gift Card Select Styl…" at bounding box center [237, 399] width 388 height 128
select select "67320"
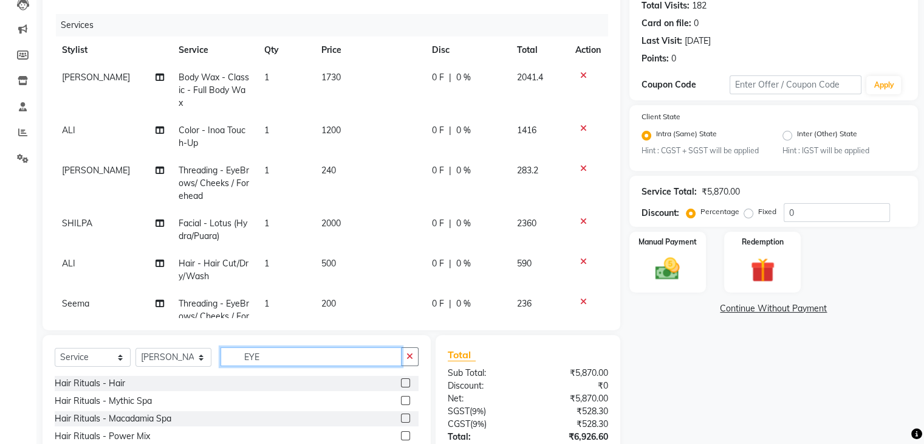
click at [275, 356] on input "EYE" at bounding box center [311, 356] width 181 height 19
type input "E"
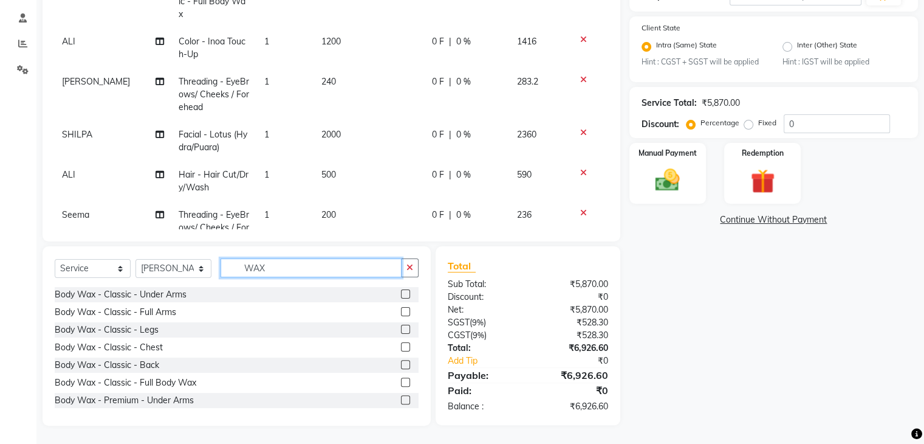
scroll to position [24, 0]
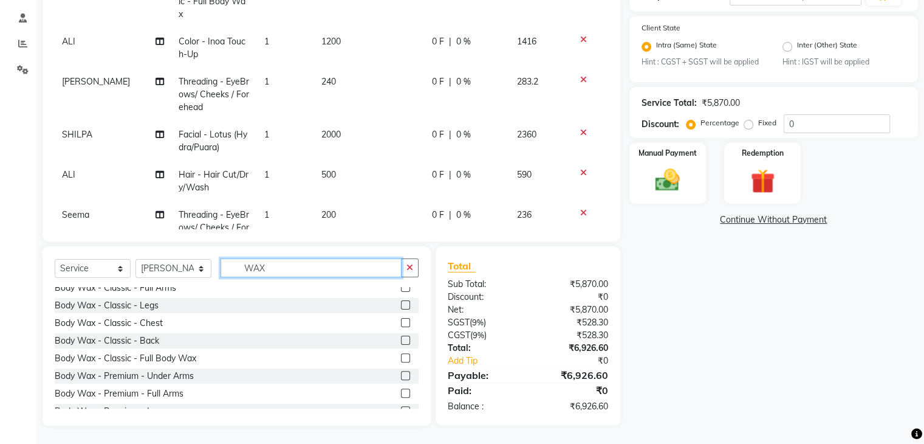
type input "WAX"
click at [401, 393] on label at bounding box center [405, 392] width 9 height 9
click at [401, 393] on input "checkbox" at bounding box center [405, 394] width 8 height 8
checkbox input "false"
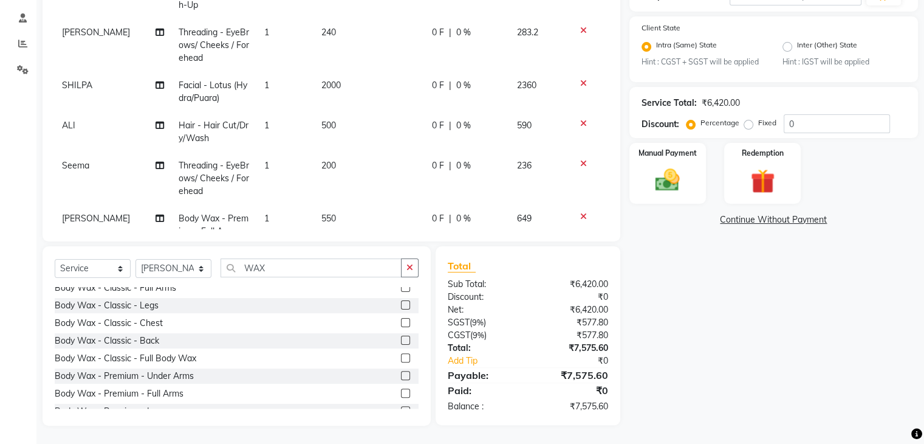
scroll to position [84, 0]
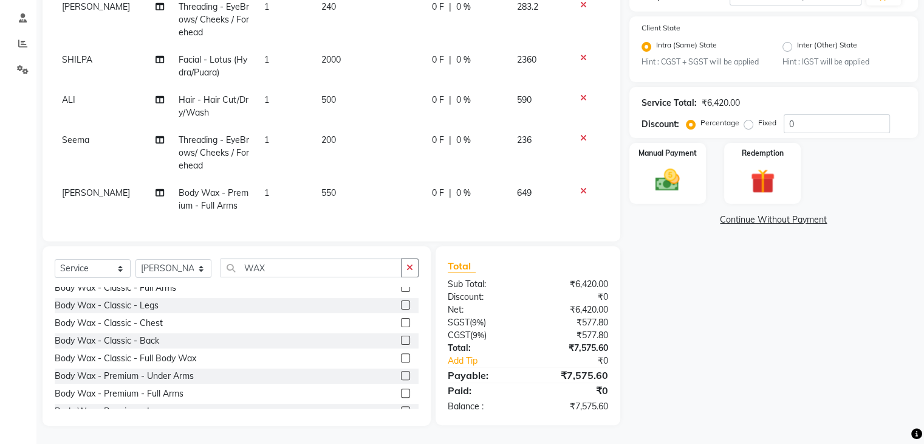
click at [329, 182] on td "550" at bounding box center [369, 199] width 111 height 40
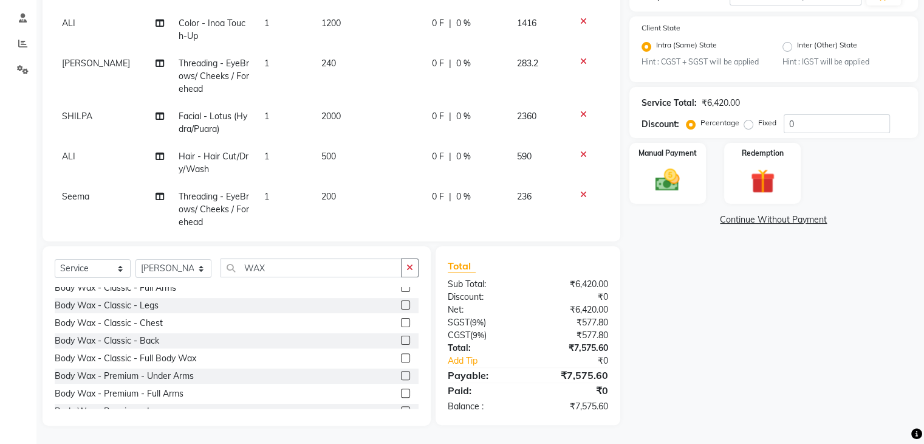
select select "67320"
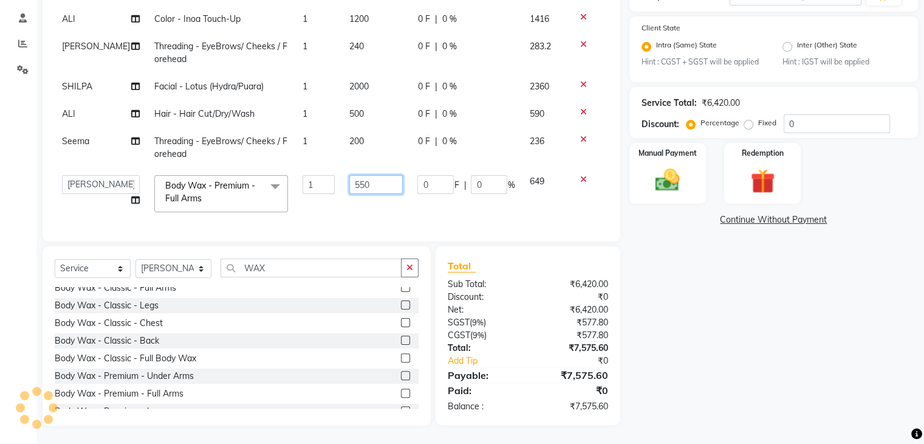
click at [349, 175] on input "550" at bounding box center [376, 184] width 54 height 19
type input "450"
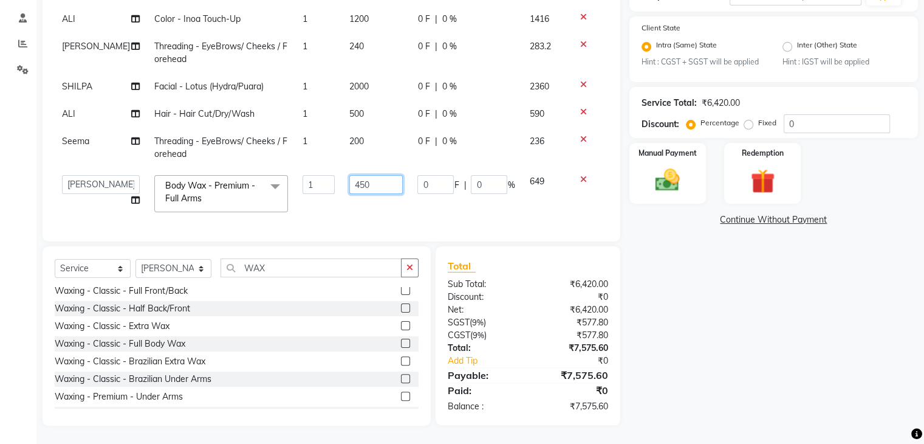
scroll to position [405, 0]
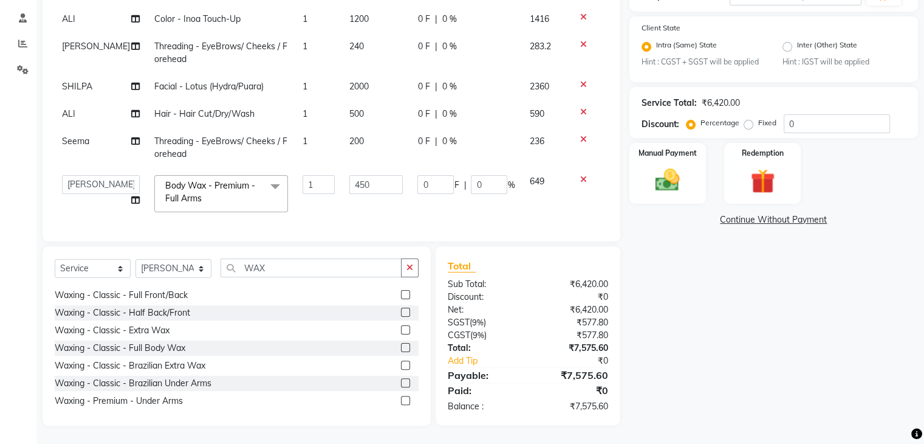
click at [401, 328] on label at bounding box center [405, 329] width 9 height 9
click at [401, 328] on input "checkbox" at bounding box center [405, 330] width 8 height 8
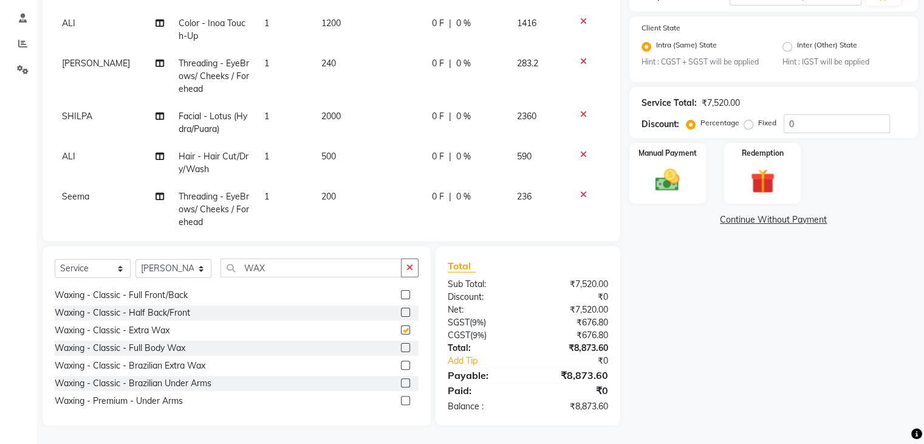
checkbox input "false"
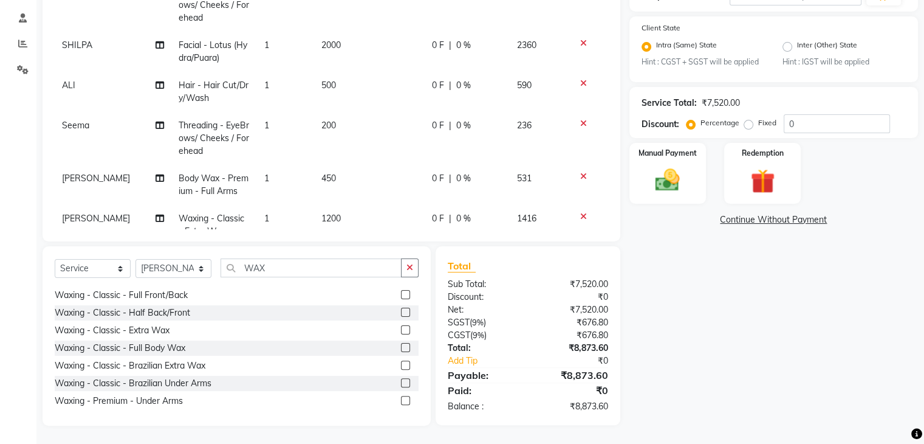
scroll to position [124, 0]
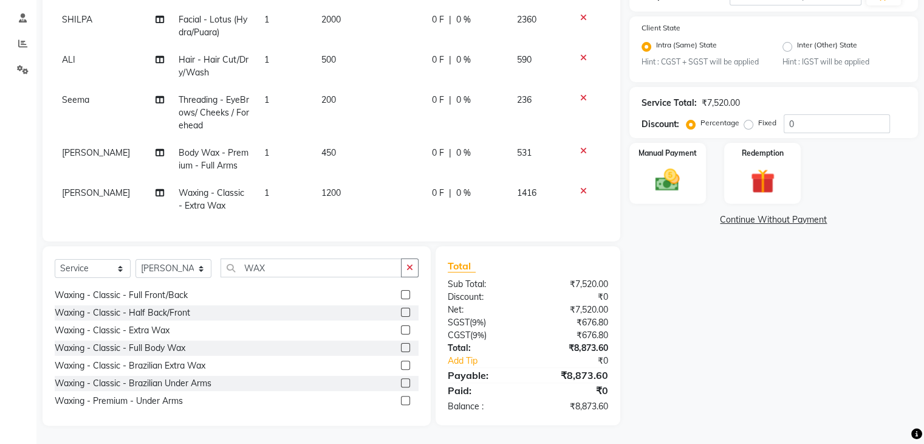
click at [323, 187] on span "1200" at bounding box center [330, 192] width 19 height 11
select select "67320"
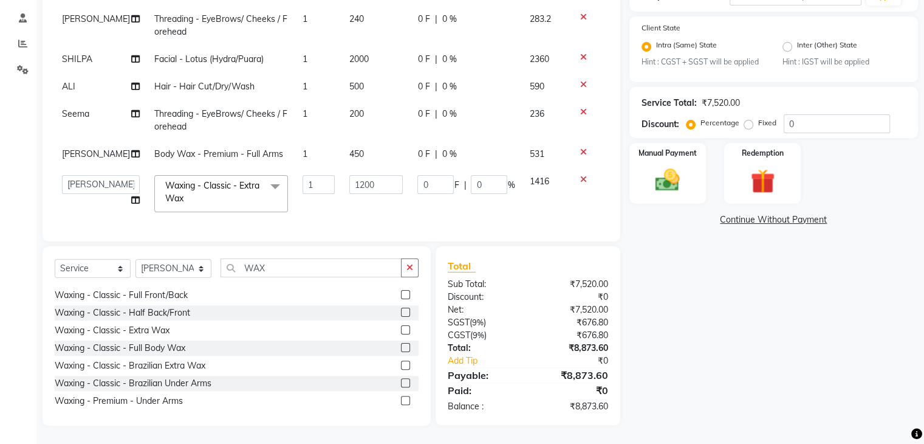
scroll to position [46, 0]
click at [349, 175] on input "1200" at bounding box center [376, 184] width 54 height 19
type input "1500"
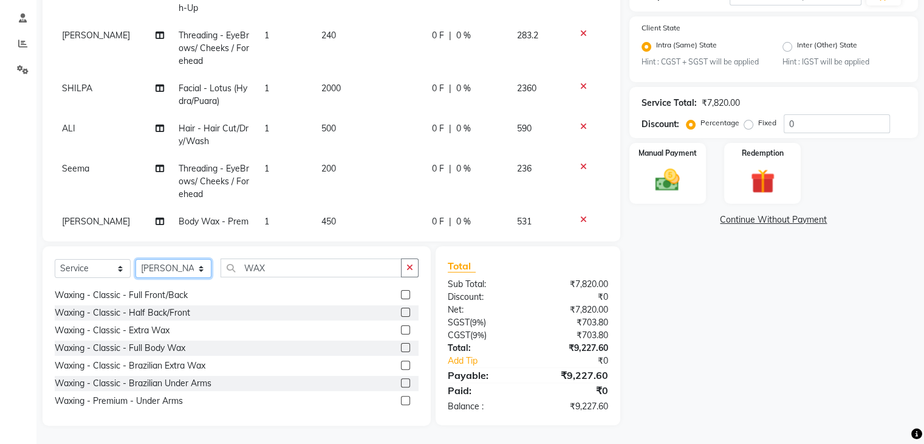
click at [155, 271] on select "Select Stylist [PERSON_NAME] [PERSON_NAME] [PERSON_NAME] [PERSON_NAME] [PERSON_…" at bounding box center [174, 268] width 76 height 19
select select "39788"
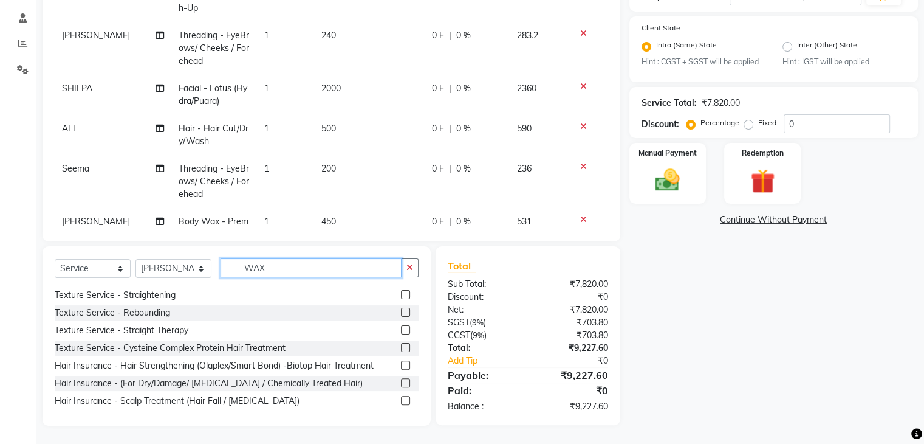
click at [271, 264] on input "WAX" at bounding box center [311, 267] width 181 height 19
type input "W"
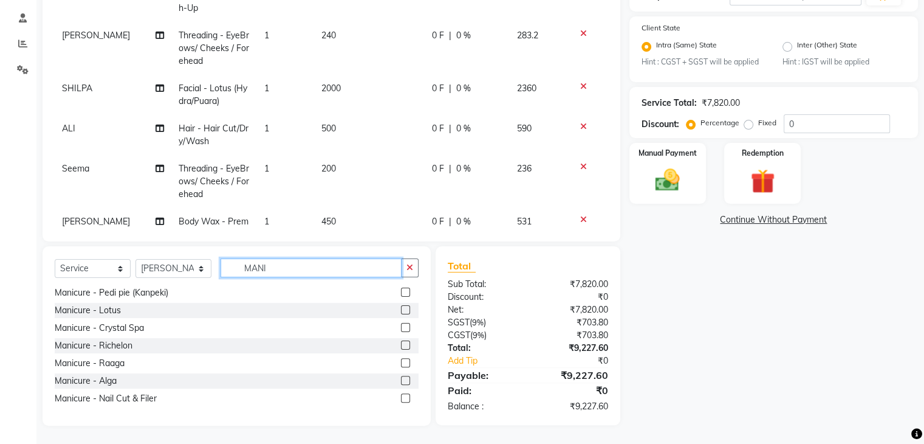
scroll to position [19, 0]
type input "MANI"
click at [401, 307] on label at bounding box center [405, 309] width 9 height 9
click at [401, 307] on input "checkbox" at bounding box center [405, 310] width 8 height 8
checkbox input "false"
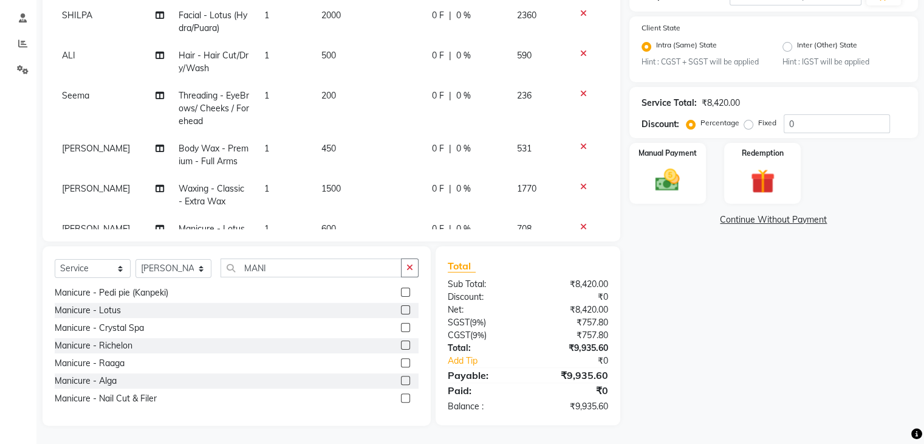
scroll to position [151, 0]
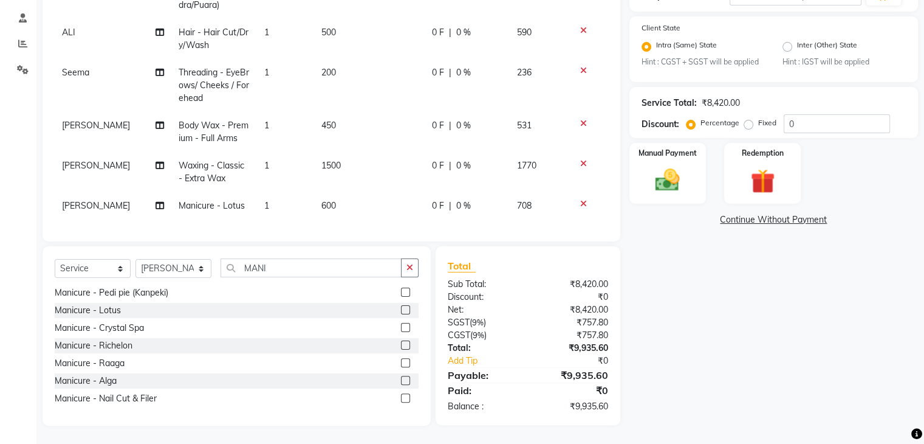
click at [314, 192] on td "600" at bounding box center [369, 205] width 111 height 27
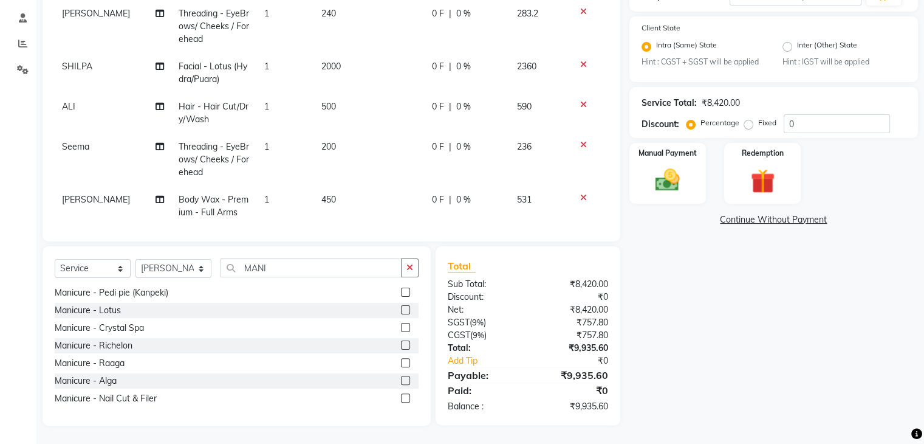
select select "39788"
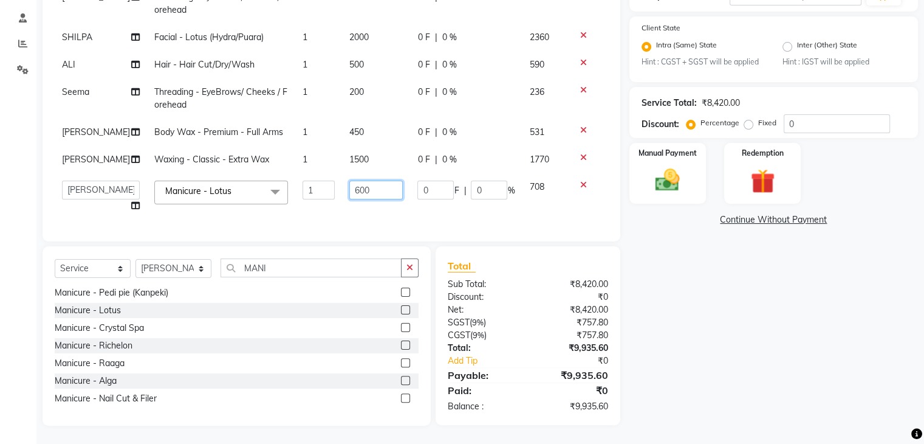
click at [349, 181] on input "600" at bounding box center [376, 190] width 54 height 19
type input "500"
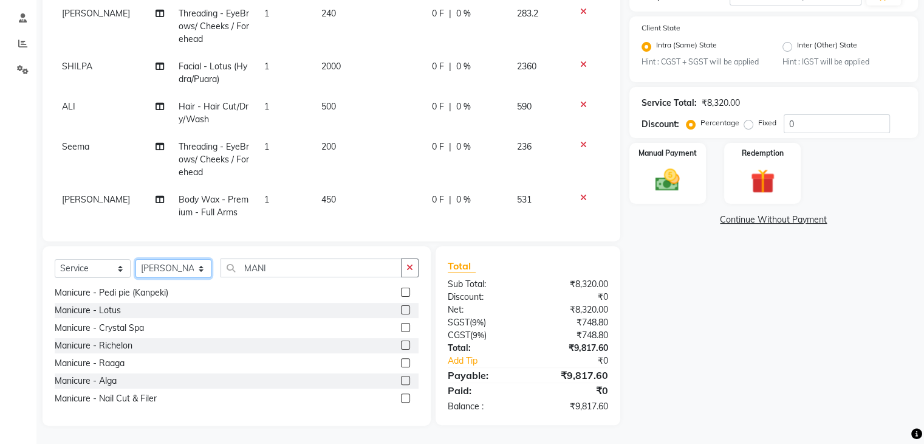
click at [153, 270] on select "Select Stylist [PERSON_NAME] [PERSON_NAME] [PERSON_NAME] [PERSON_NAME] [PERSON_…" at bounding box center [174, 268] width 76 height 19
select select "61135"
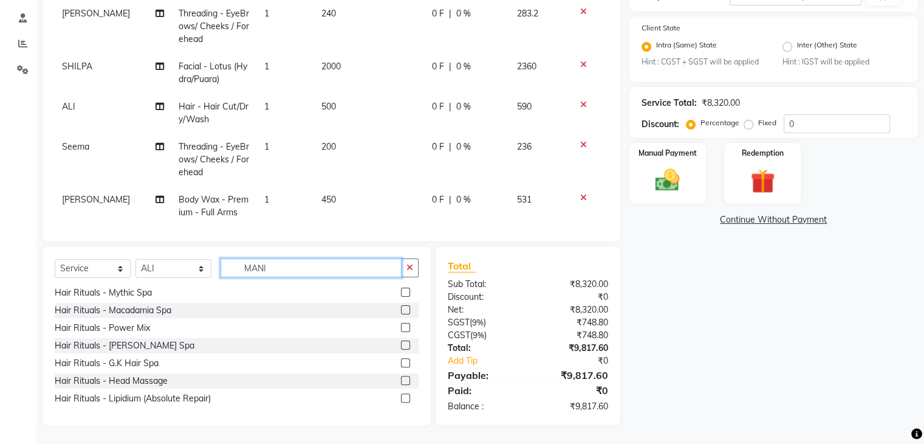
click at [273, 264] on input "MANI" at bounding box center [311, 267] width 181 height 19
type input "M"
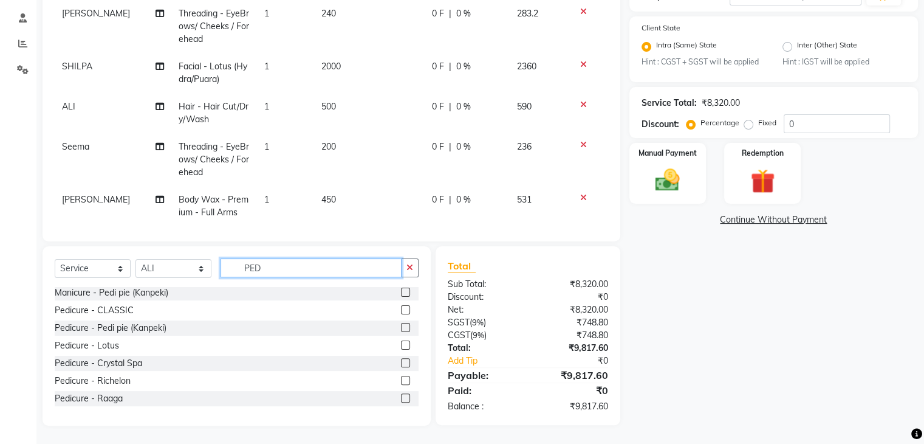
scroll to position [0, 0]
type input "PED"
click at [401, 343] on label at bounding box center [405, 346] width 9 height 9
click at [401, 343] on input "checkbox" at bounding box center [405, 347] width 8 height 8
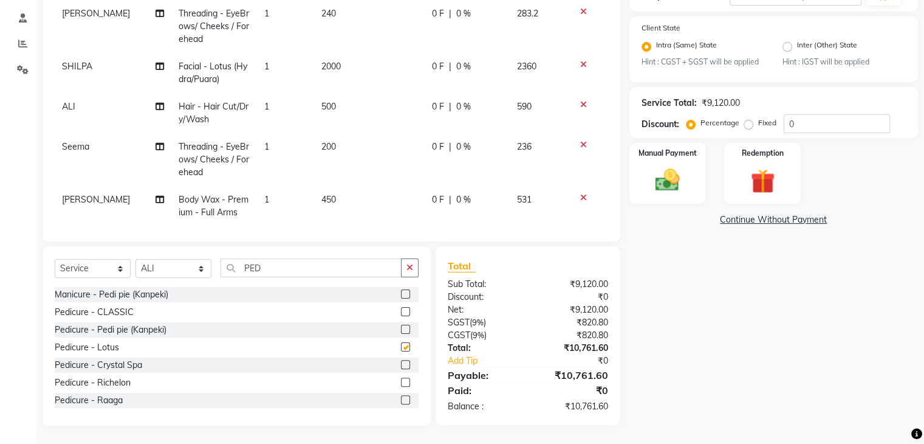
checkbox input "false"
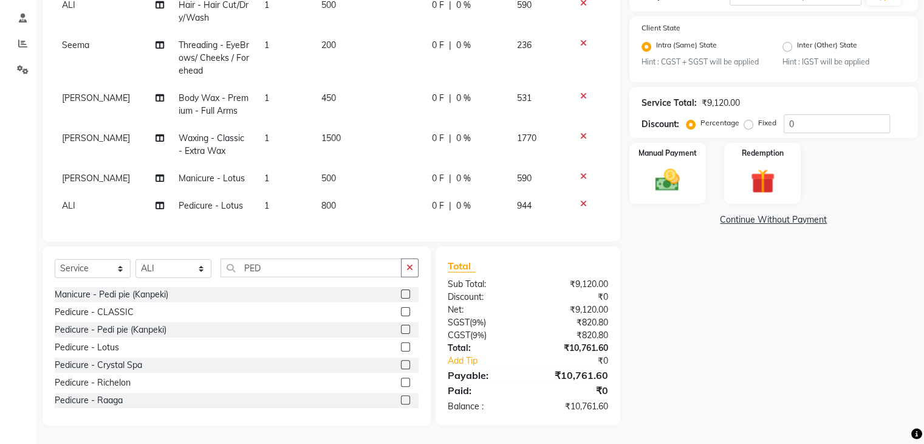
click at [322, 200] on span "800" at bounding box center [328, 205] width 15 height 11
select select "61135"
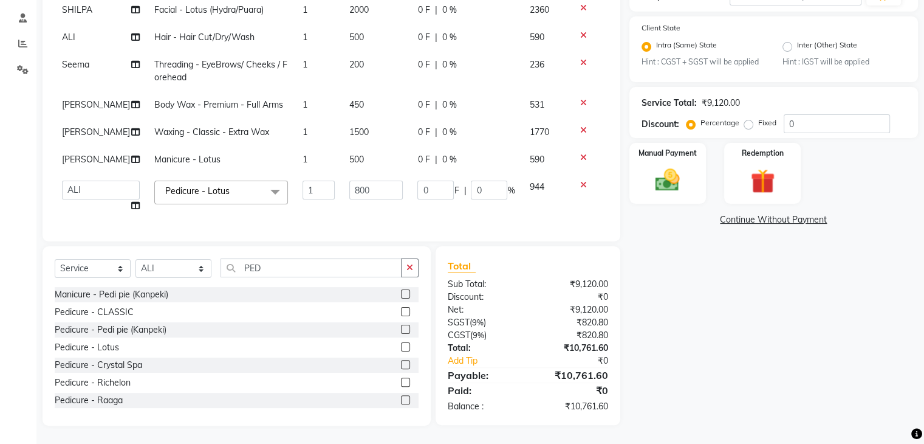
scroll to position [95, 0]
click at [349, 181] on input "800" at bounding box center [376, 190] width 54 height 19
type input "500"
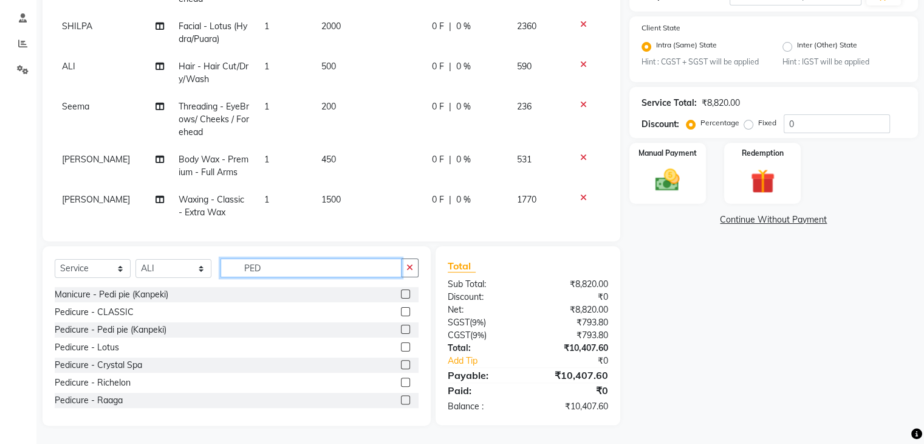
click at [277, 270] on input "PED" at bounding box center [311, 267] width 181 height 19
type input "P"
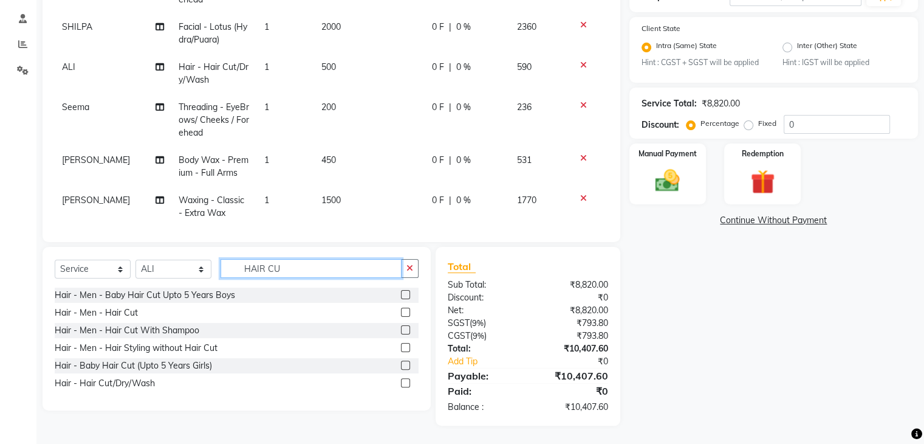
scroll to position [225, 0]
type input "HAIR CUT"
click at [408, 378] on label at bounding box center [405, 382] width 9 height 9
click at [408, 379] on input "checkbox" at bounding box center [405, 383] width 8 height 8
checkbox input "false"
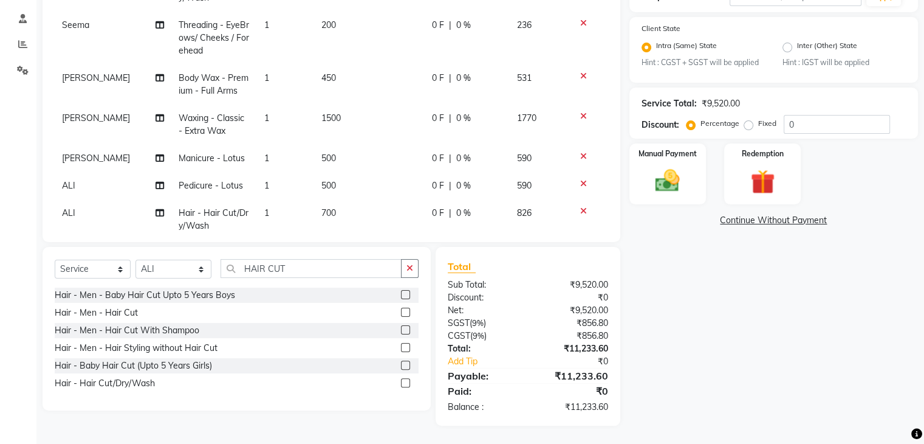
scroll to position [219, 0]
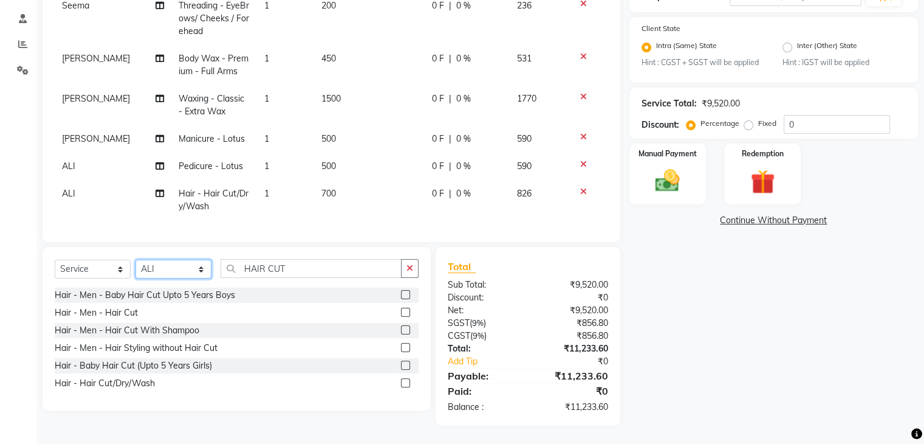
click at [167, 269] on select "Select Stylist [PERSON_NAME] [PERSON_NAME] [PERSON_NAME] [PERSON_NAME] [PERSON_…" at bounding box center [174, 269] width 76 height 19
select select "52865"
click at [318, 266] on input "HAIR CUT" at bounding box center [311, 268] width 181 height 19
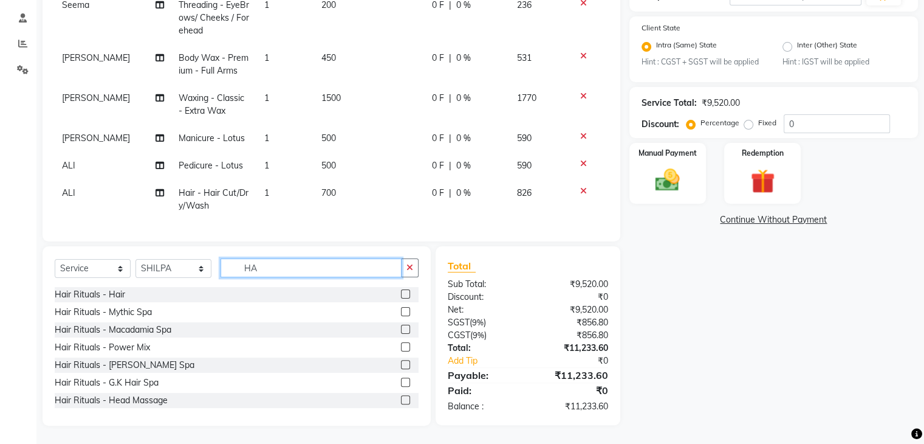
type input "H"
type input "WAX"
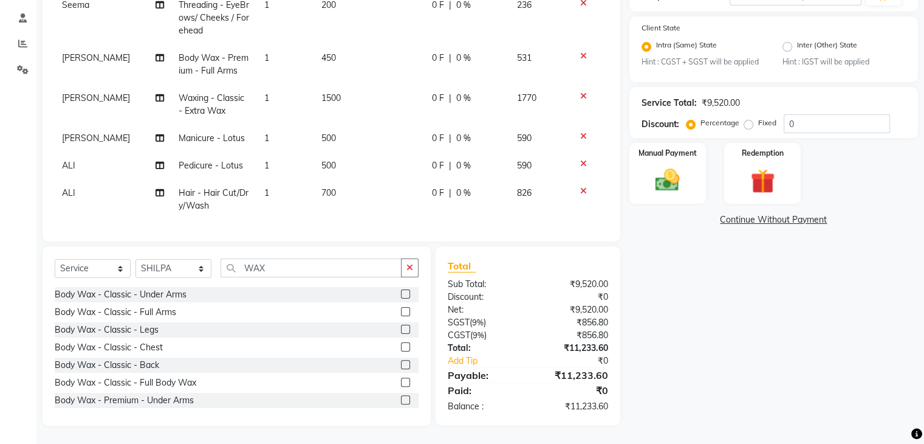
click at [401, 312] on label at bounding box center [405, 311] width 9 height 9
click at [401, 312] on input "checkbox" at bounding box center [405, 312] width 8 height 8
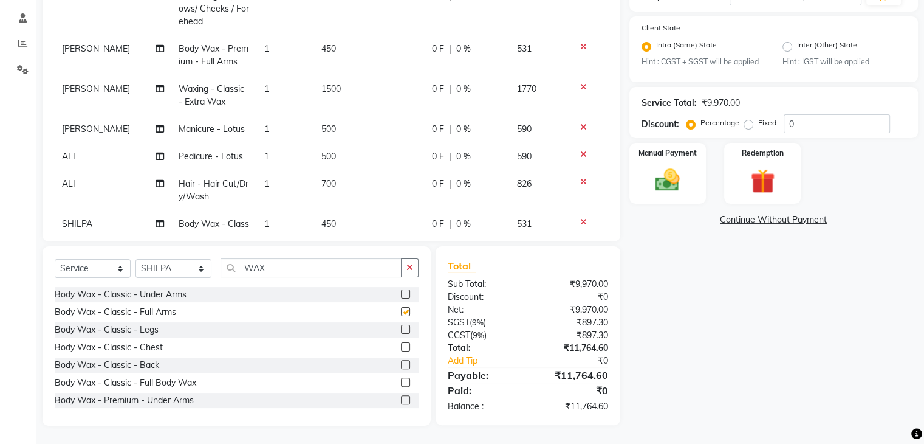
checkbox input "false"
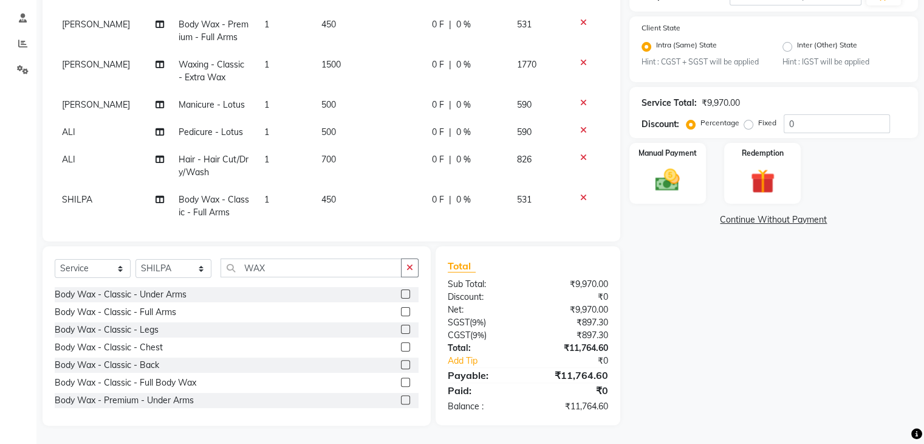
scroll to position [259, 0]
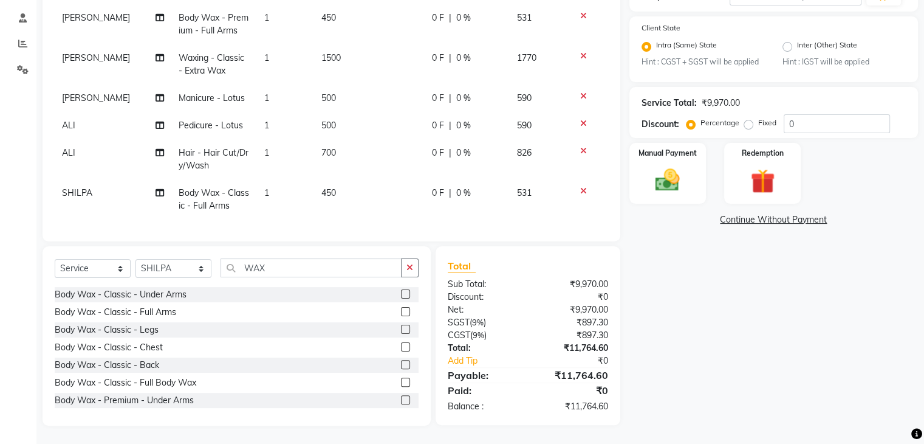
click at [327, 187] on span "450" at bounding box center [328, 192] width 15 height 11
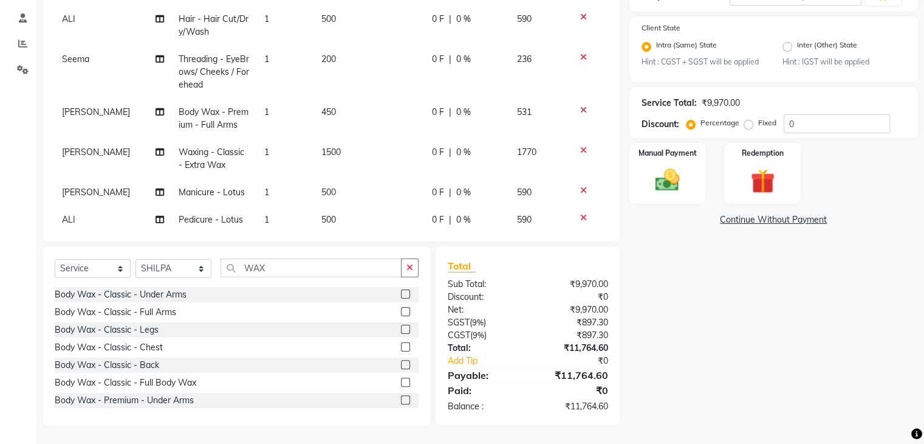
select select "52865"
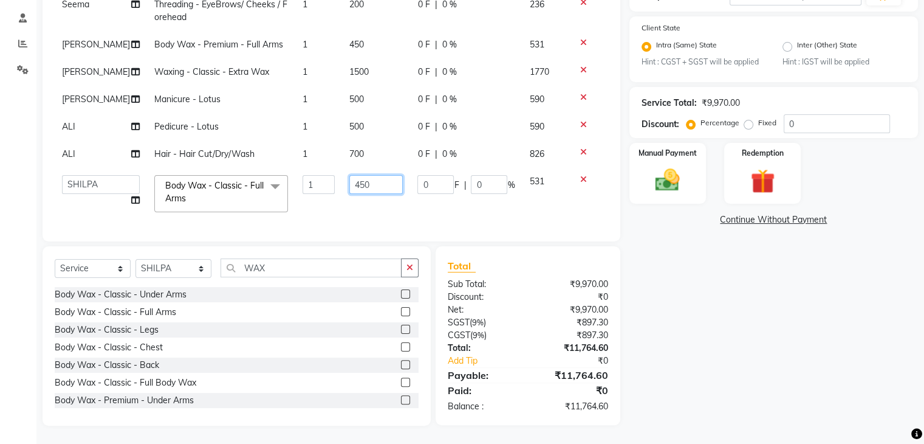
click at [349, 175] on input "450" at bounding box center [376, 184] width 54 height 19
type input "280"
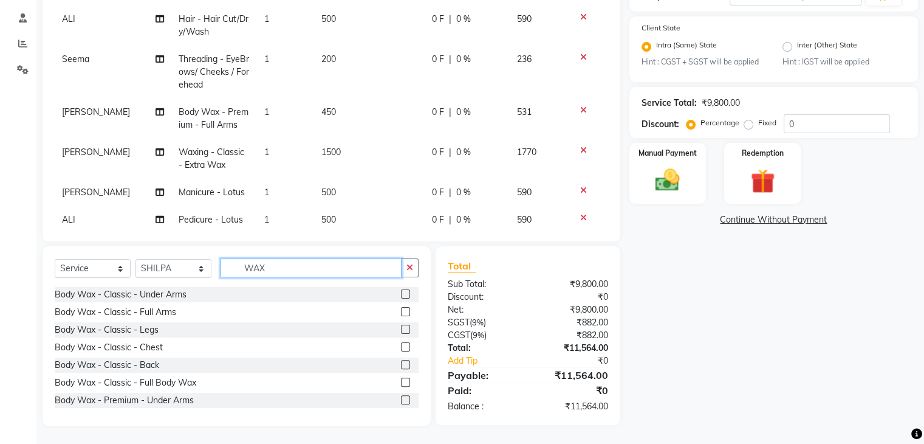
scroll to position [181, 0]
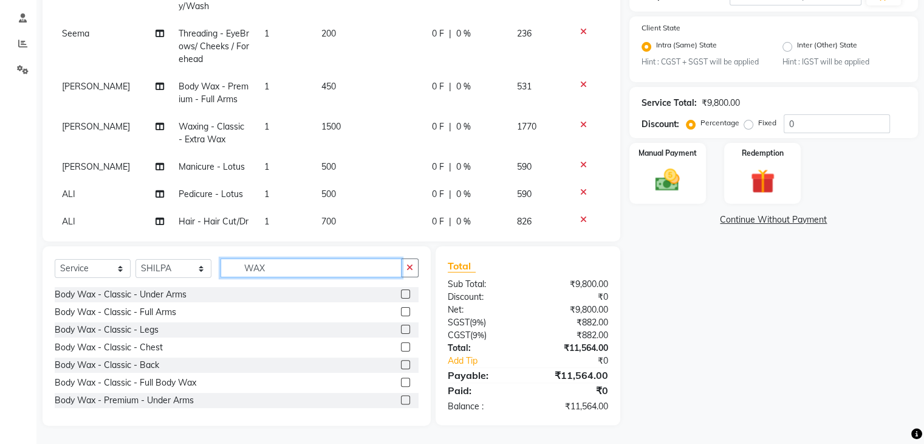
click at [282, 269] on input "WAX" at bounding box center [311, 267] width 181 height 19
type input "W"
type input "BODY"
click at [401, 378] on label at bounding box center [405, 381] width 9 height 9
click at [401, 379] on input "checkbox" at bounding box center [405, 383] width 8 height 8
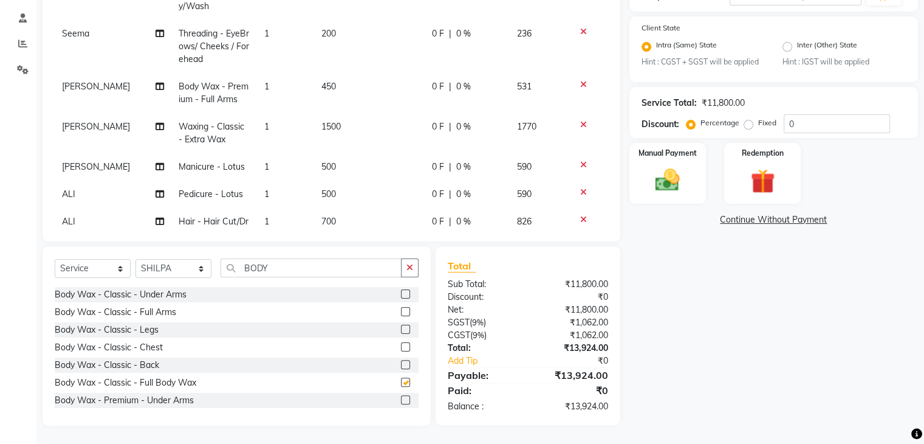
checkbox input "false"
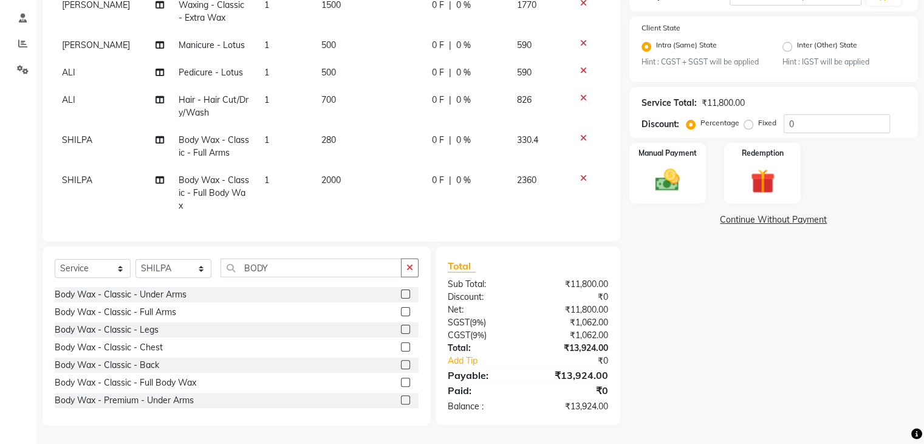
scroll to position [312, 0]
click at [324, 174] on span "2000" at bounding box center [330, 179] width 19 height 11
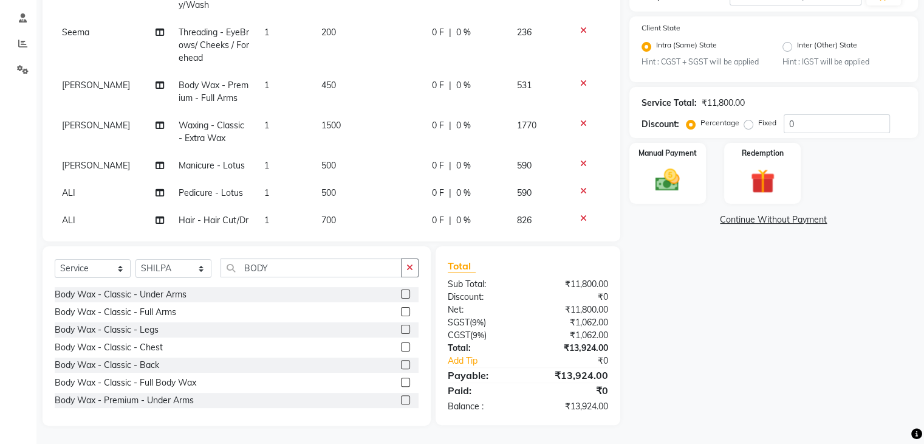
select select "52865"
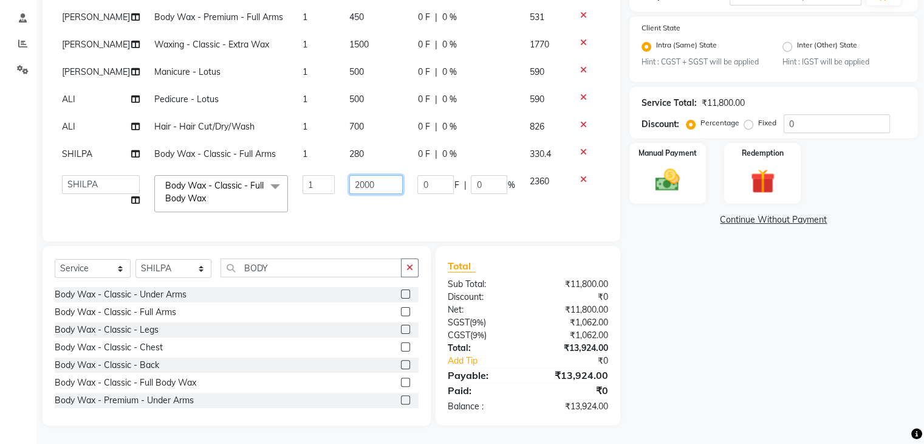
click at [349, 175] on input "2000" at bounding box center [376, 184] width 54 height 19
type input "1200"
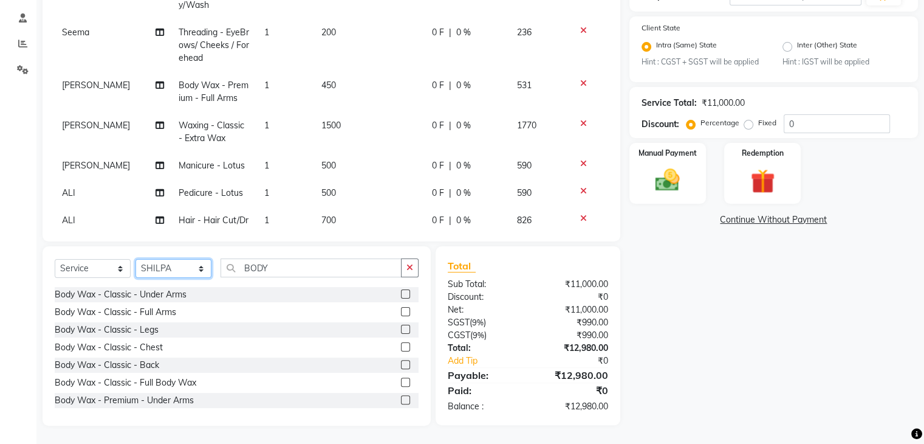
scroll to position [221, 0]
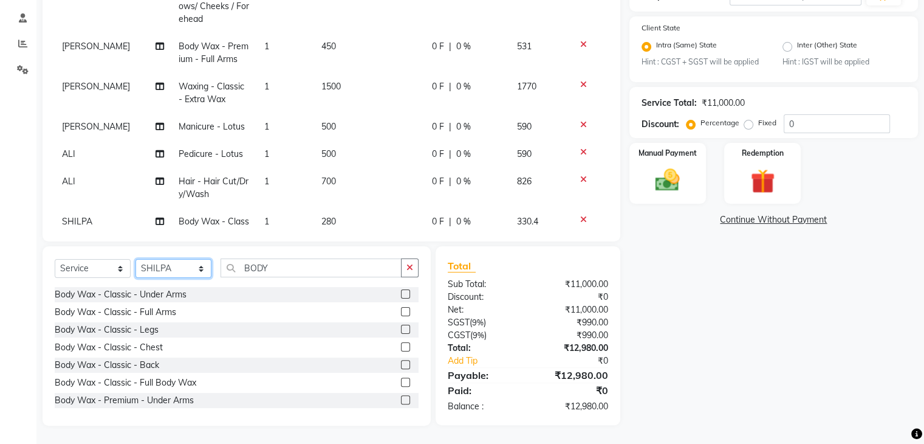
click at [156, 270] on select "Select Stylist [PERSON_NAME] [PERSON_NAME] [PERSON_NAME] [PERSON_NAME] [PERSON_…" at bounding box center [174, 268] width 76 height 19
select select "67320"
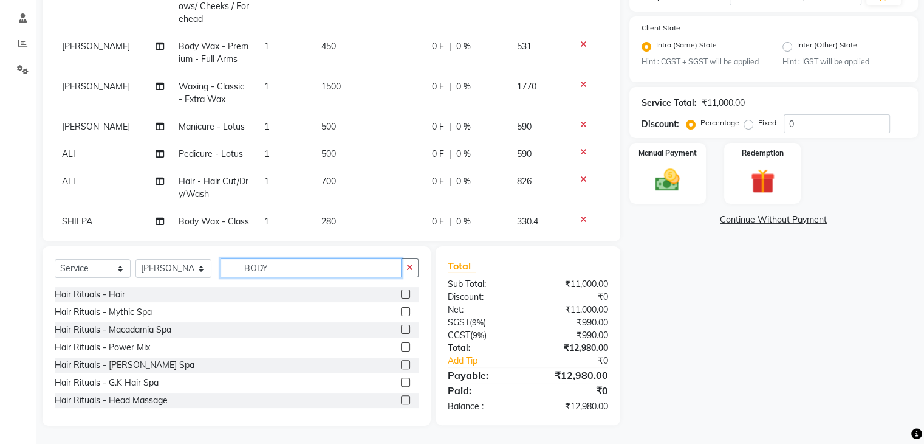
click at [282, 266] on input "BODY" at bounding box center [311, 267] width 181 height 19
type input "B"
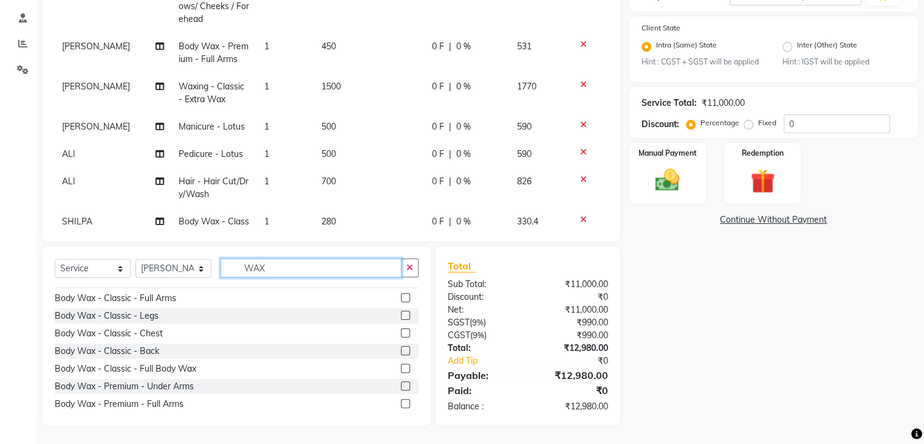
scroll to position [24, 0]
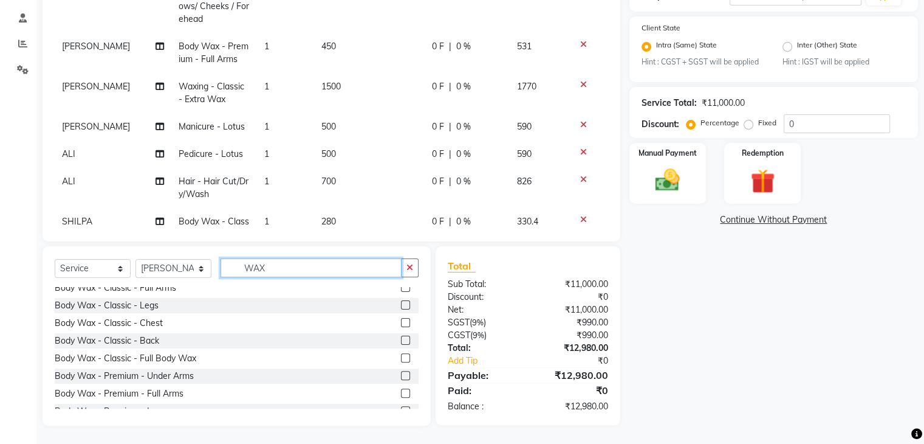
type input "WAX"
click at [401, 394] on label at bounding box center [405, 392] width 9 height 9
click at [401, 394] on input "checkbox" at bounding box center [405, 394] width 8 height 8
checkbox input "false"
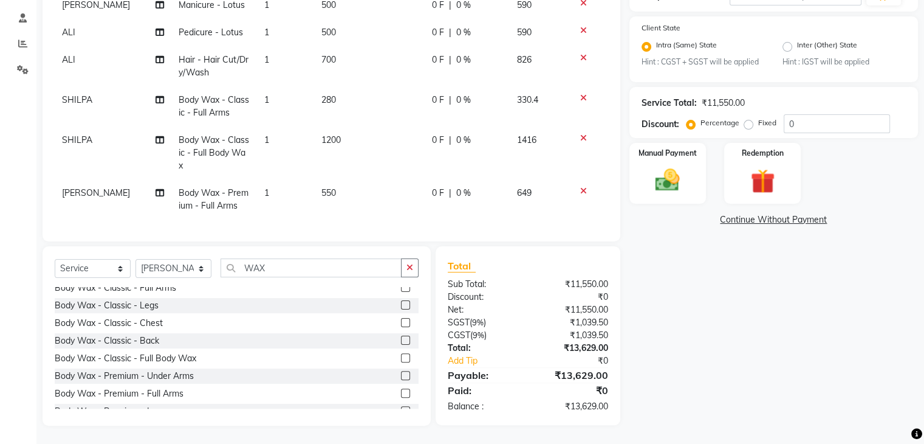
scroll to position [352, 0]
click at [349, 188] on td "550" at bounding box center [369, 199] width 111 height 40
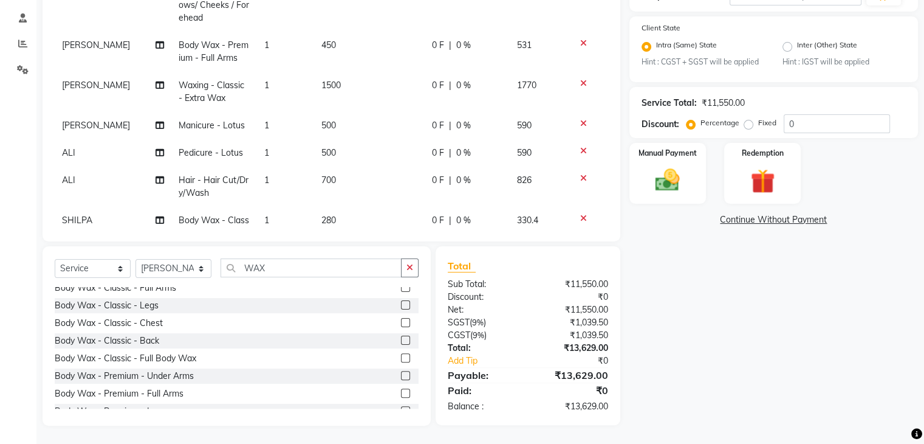
select select "67320"
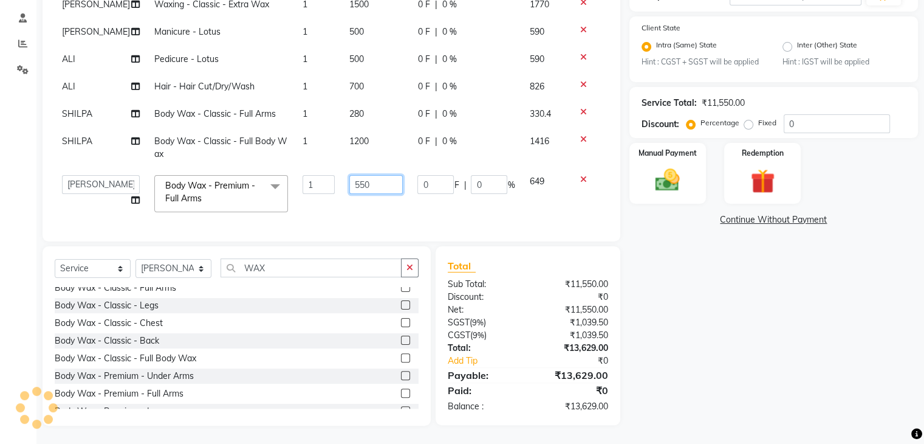
click at [349, 175] on input "550" at bounding box center [376, 184] width 54 height 19
type input "600"
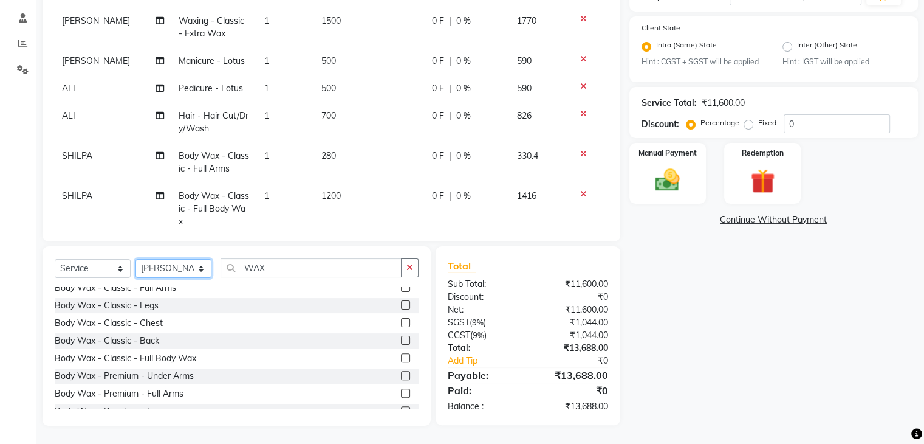
click at [173, 268] on select "Select Stylist [PERSON_NAME] [PERSON_NAME] [PERSON_NAME] [PERSON_NAME] [PERSON_…" at bounding box center [174, 268] width 76 height 19
select select "85035"
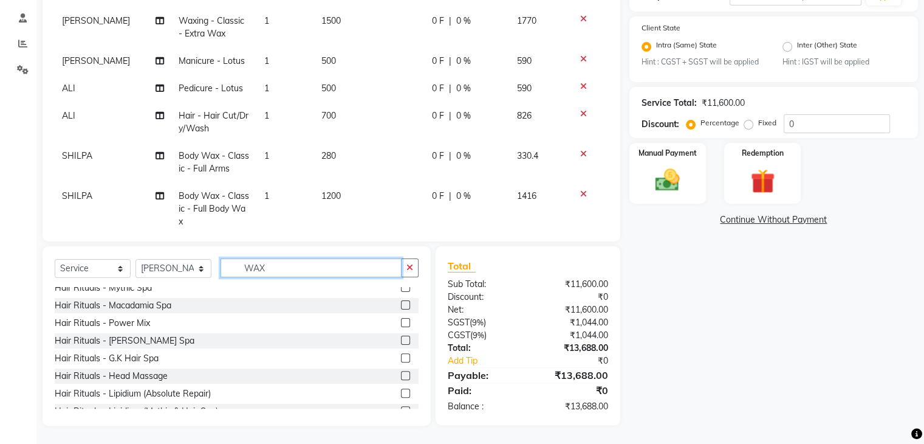
click at [277, 266] on input "WAX" at bounding box center [311, 267] width 181 height 19
type input "W"
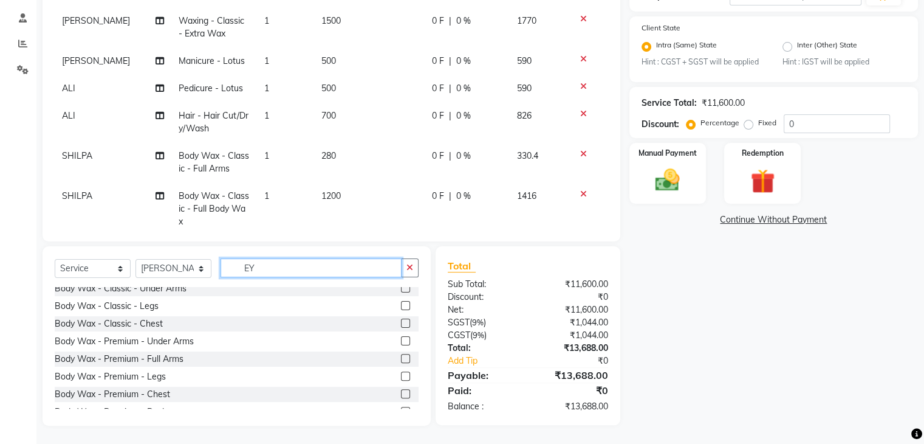
scroll to position [0, 0]
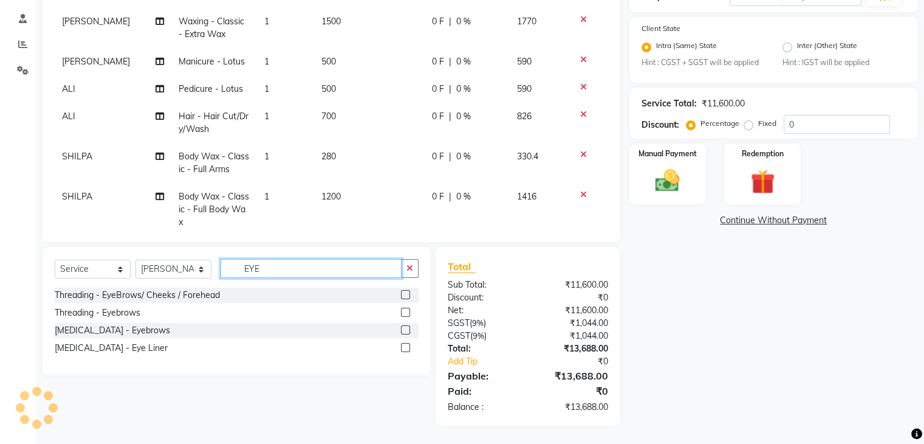
type input "EYE"
click at [406, 292] on label at bounding box center [405, 294] width 9 height 9
click at [406, 292] on input "checkbox" at bounding box center [405, 295] width 8 height 8
checkbox input "false"
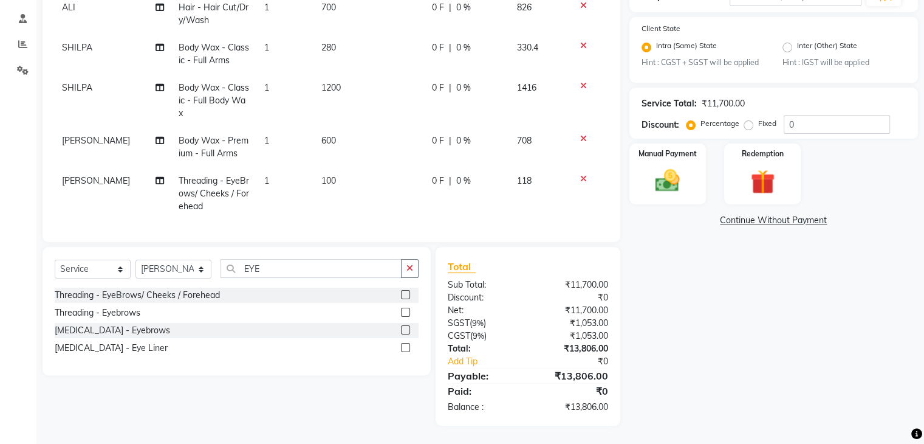
scroll to position [405, 0]
click at [325, 167] on td "100" at bounding box center [369, 193] width 111 height 53
select select "85035"
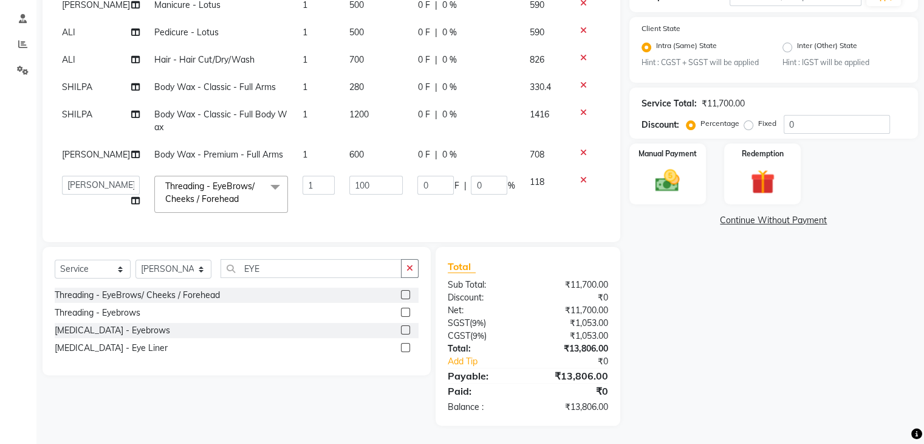
scroll to position [250, 0]
click at [349, 176] on input "100" at bounding box center [376, 185] width 54 height 19
type input "160"
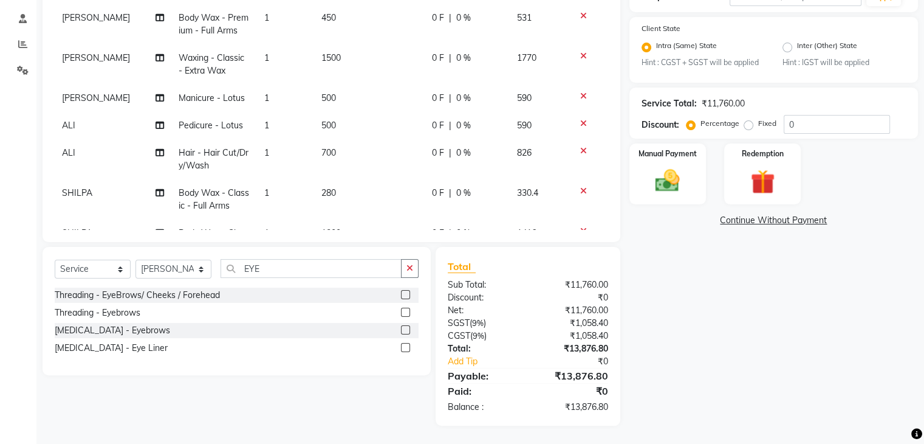
scroll to position [314, 0]
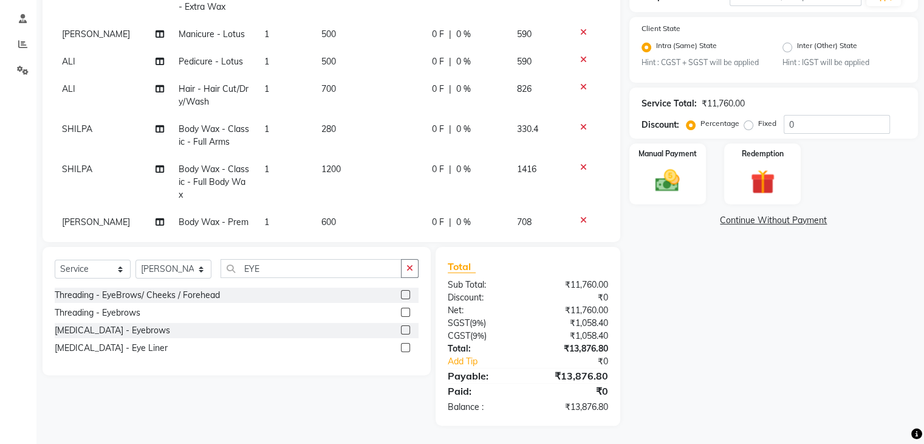
click at [407, 309] on label at bounding box center [405, 312] width 9 height 9
click at [407, 309] on input "checkbox" at bounding box center [405, 313] width 8 height 8
checkbox input "false"
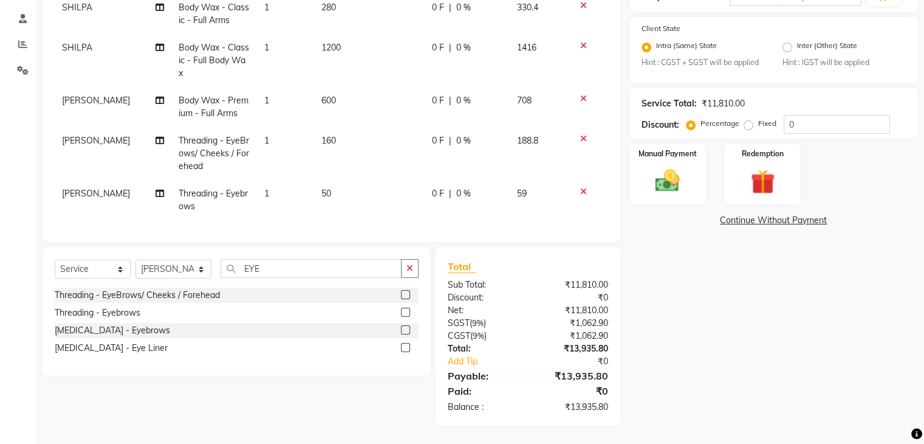
scroll to position [445, 0]
click at [183, 268] on select "Select Stylist [PERSON_NAME] [PERSON_NAME] [PERSON_NAME] [PERSON_NAME] [PERSON_…" at bounding box center [174, 269] width 76 height 19
select select "67320"
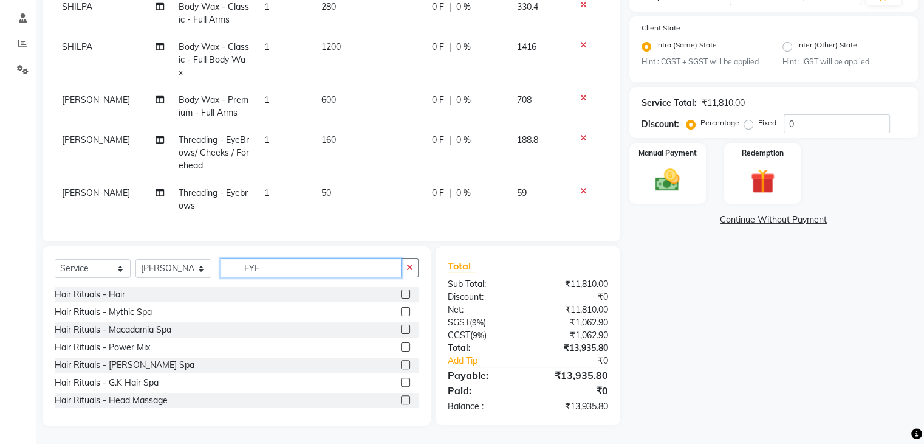
click at [279, 263] on input "EYE" at bounding box center [311, 267] width 181 height 19
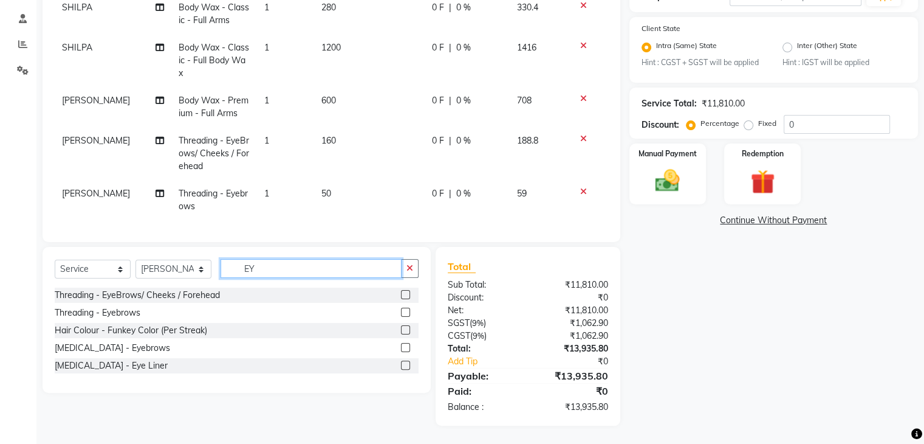
type input "E"
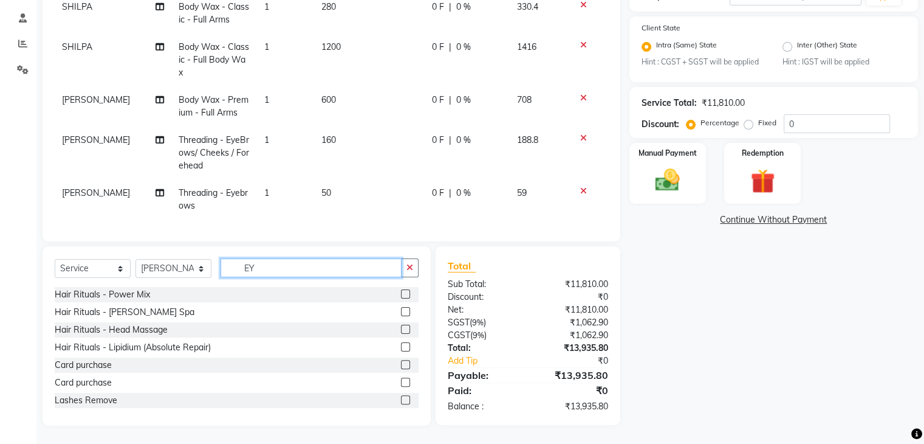
type input "EYE"
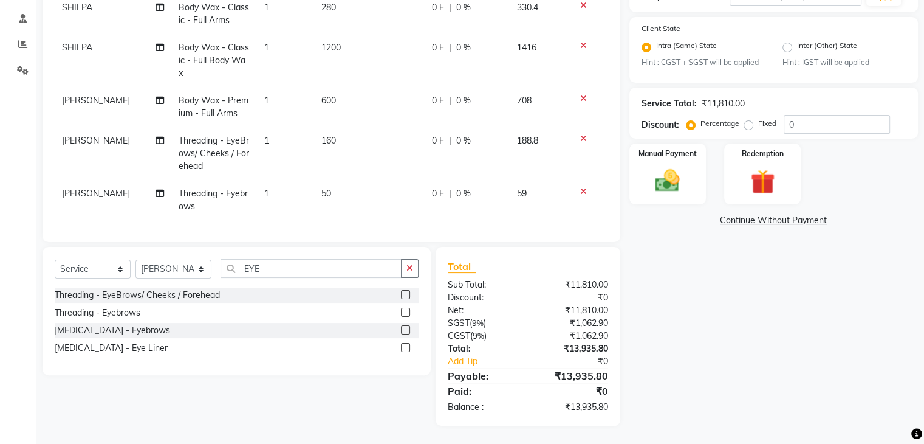
click at [405, 296] on label at bounding box center [405, 294] width 9 height 9
click at [405, 296] on input "checkbox" at bounding box center [405, 295] width 8 height 8
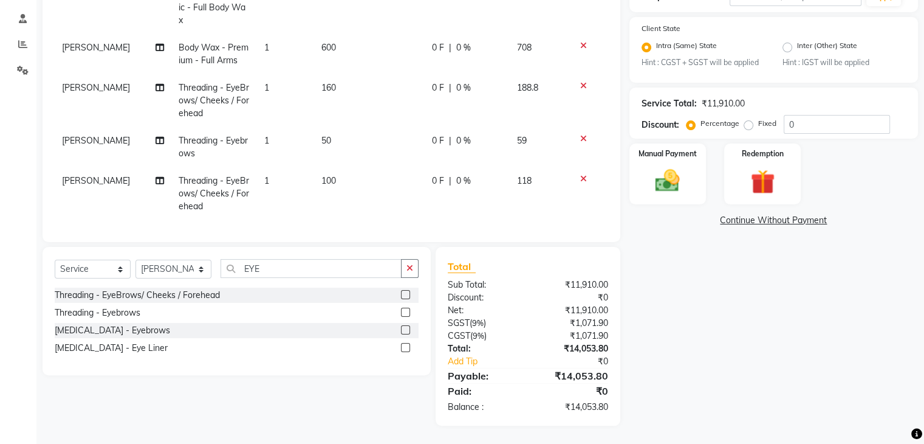
scroll to position [498, 0]
click at [403, 296] on label at bounding box center [405, 294] width 9 height 9
click at [403, 296] on input "checkbox" at bounding box center [405, 295] width 8 height 8
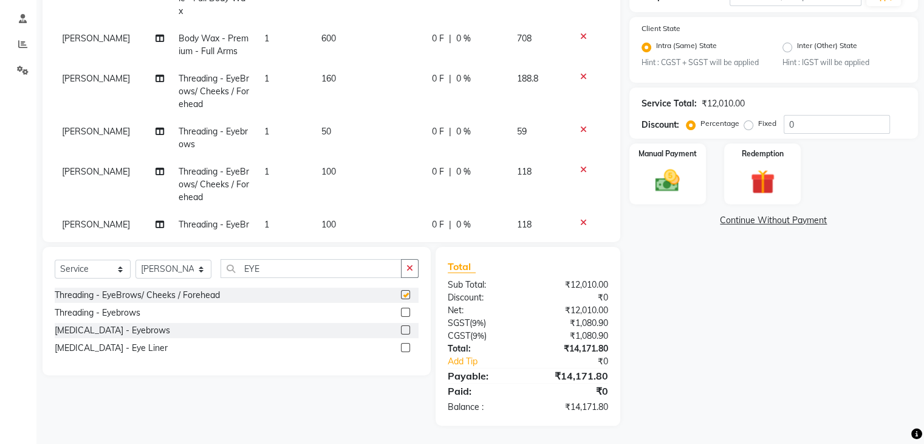
checkbox input "false"
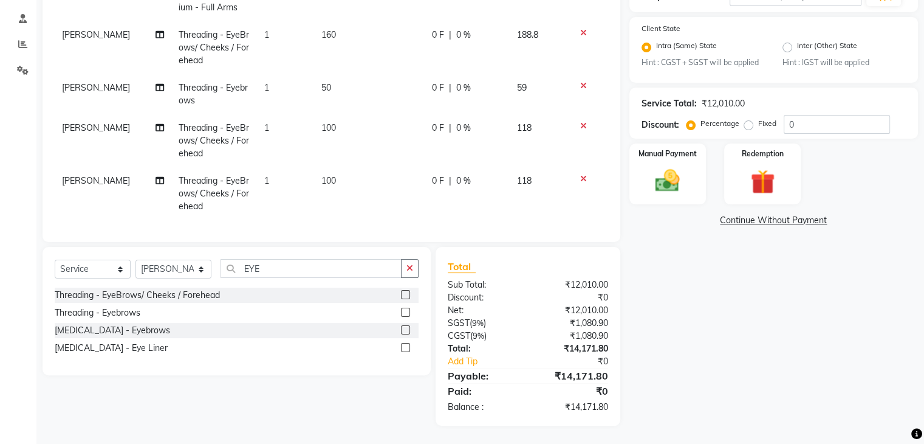
scroll to position [551, 0]
click at [321, 175] on span "100" at bounding box center [328, 180] width 15 height 11
select select "67320"
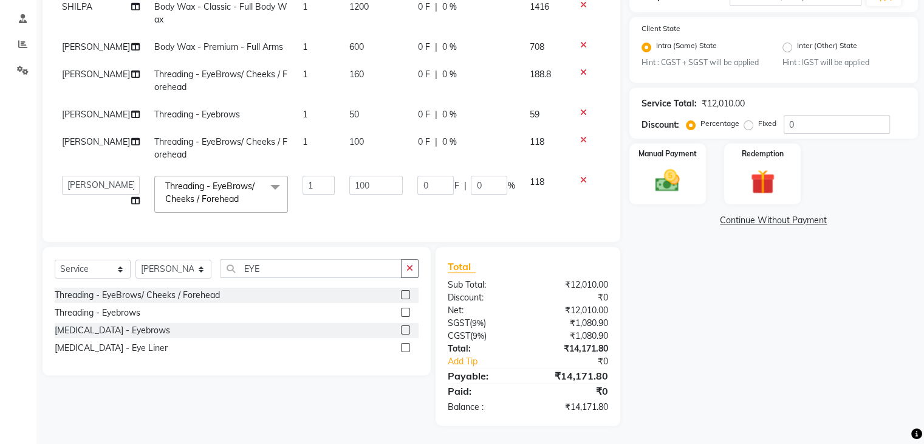
scroll to position [357, 0]
click at [353, 176] on input "100" at bounding box center [376, 185] width 54 height 19
type input "350"
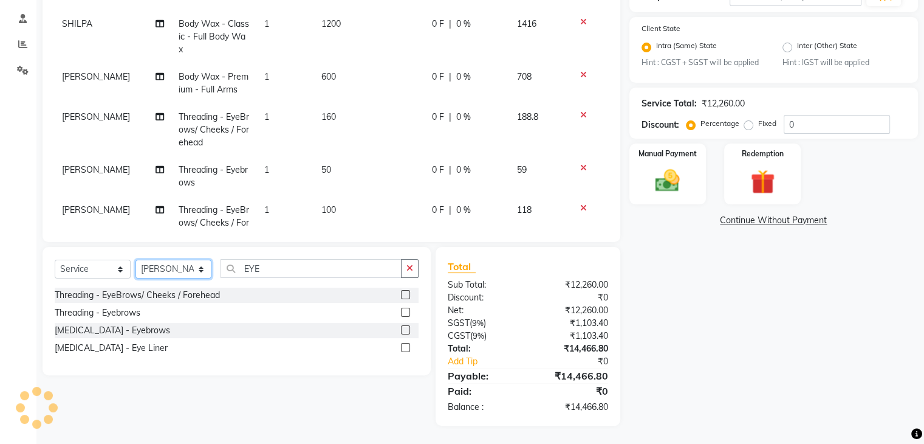
click at [162, 267] on select "Select Stylist [PERSON_NAME] [PERSON_NAME] [PERSON_NAME] [PERSON_NAME] [PERSON_…" at bounding box center [174, 269] width 76 height 19
select select "61135"
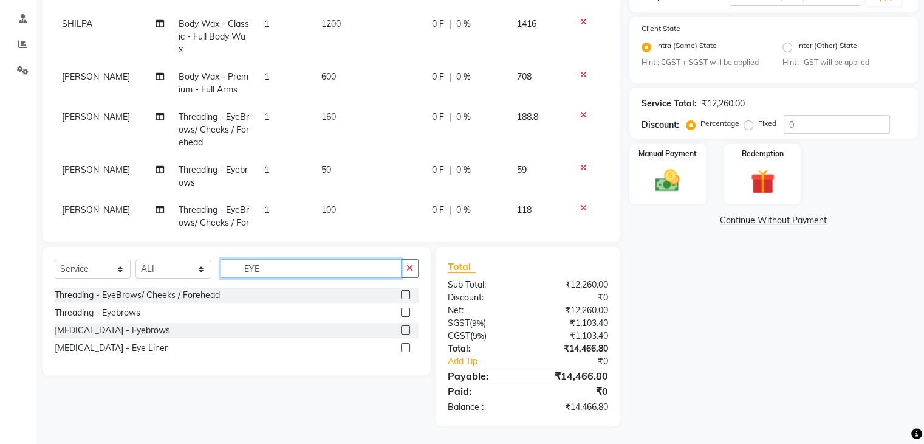
click at [295, 268] on input "EYE" at bounding box center [311, 268] width 181 height 19
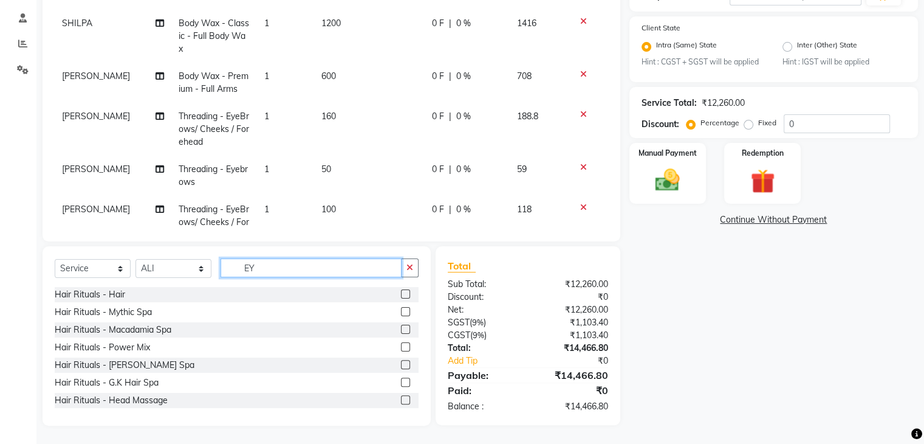
type input "E"
type input "HAIR S"
click at [401, 295] on label at bounding box center [405, 293] width 9 height 9
click at [401, 295] on input "checkbox" at bounding box center [405, 295] width 8 height 8
checkbox input "false"
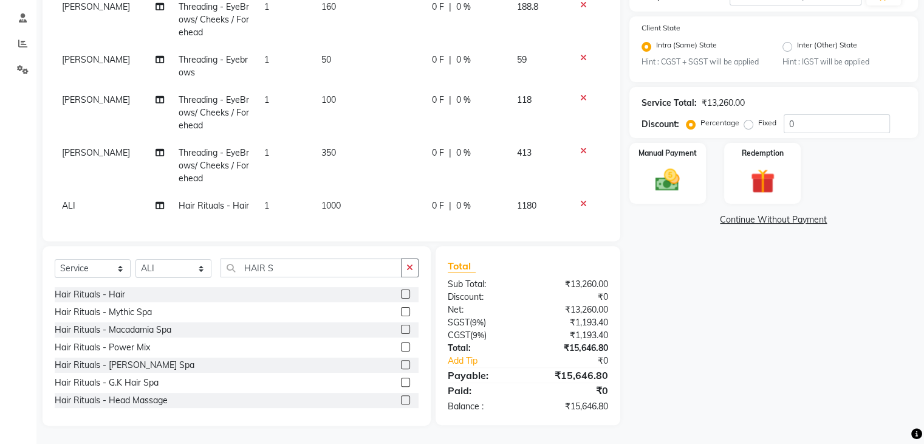
scroll to position [591, 0]
click at [333, 200] on span "1000" at bounding box center [330, 205] width 19 height 11
select select "61135"
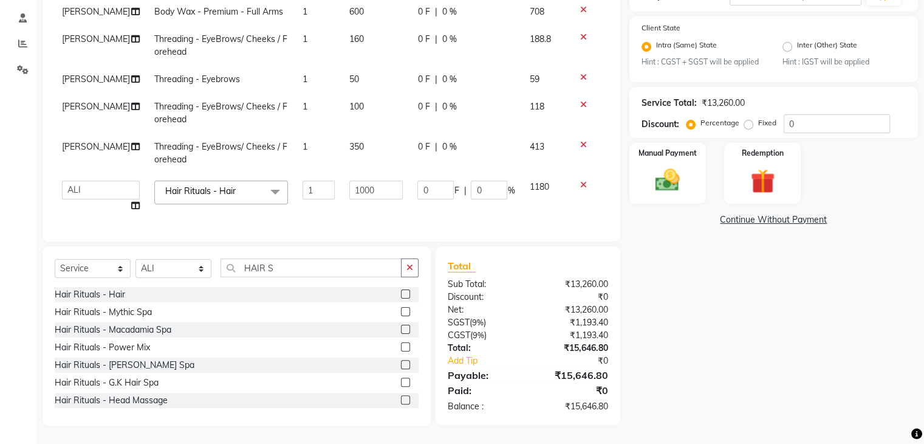
scroll to position [393, 0]
click at [357, 181] on input "1000" at bounding box center [376, 190] width 54 height 19
type input "750"
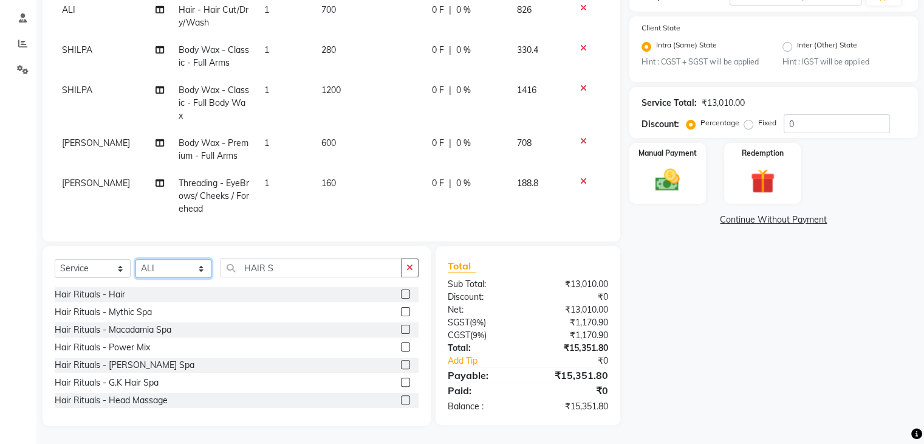
scroll to position [507, 0]
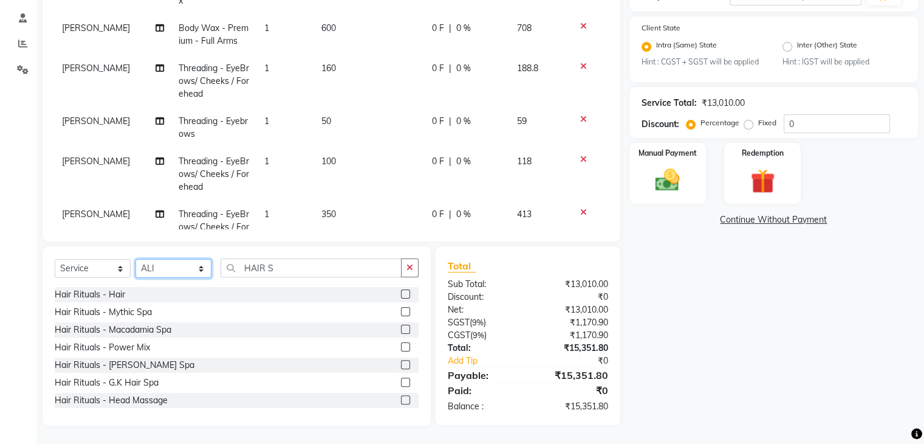
click at [148, 275] on select "Select Stylist [PERSON_NAME] [PERSON_NAME] [PERSON_NAME] [PERSON_NAME] [PERSON_…" at bounding box center [174, 268] width 76 height 19
select select "52865"
click at [300, 268] on input "HAIR S" at bounding box center [311, 267] width 181 height 19
type input "H"
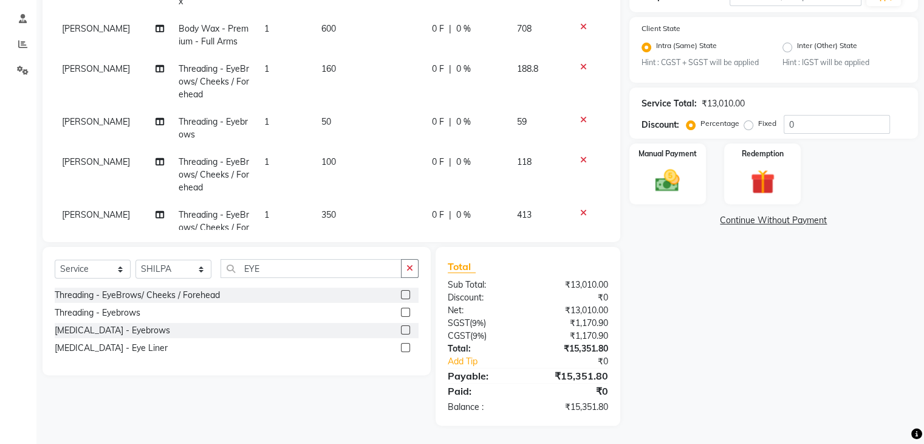
click at [407, 293] on label at bounding box center [405, 294] width 9 height 9
click at [407, 293] on input "checkbox" at bounding box center [405, 295] width 8 height 8
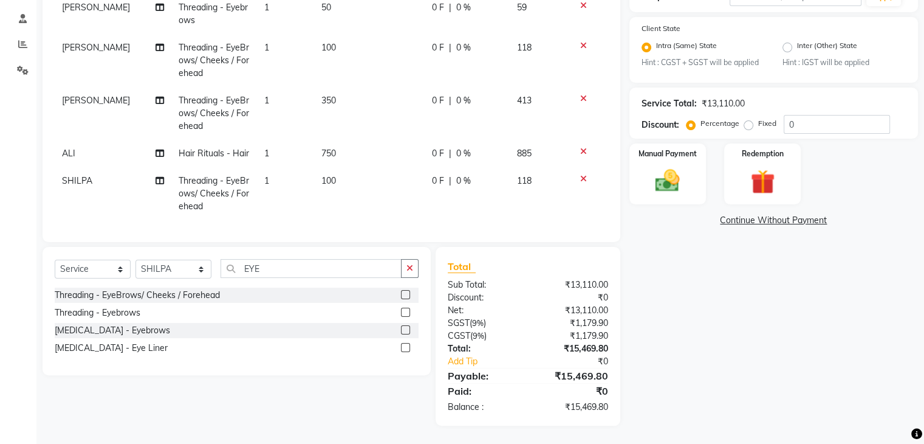
scroll to position [644, 0]
click at [183, 271] on select "Select Stylist [PERSON_NAME] [PERSON_NAME] [PERSON_NAME] [PERSON_NAME] [PERSON_…" at bounding box center [174, 269] width 76 height 19
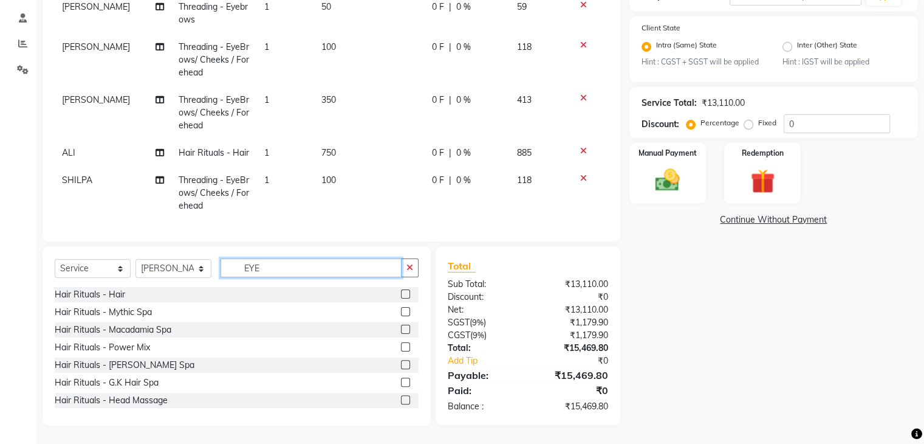
click at [260, 264] on input "EYE" at bounding box center [311, 267] width 181 height 19
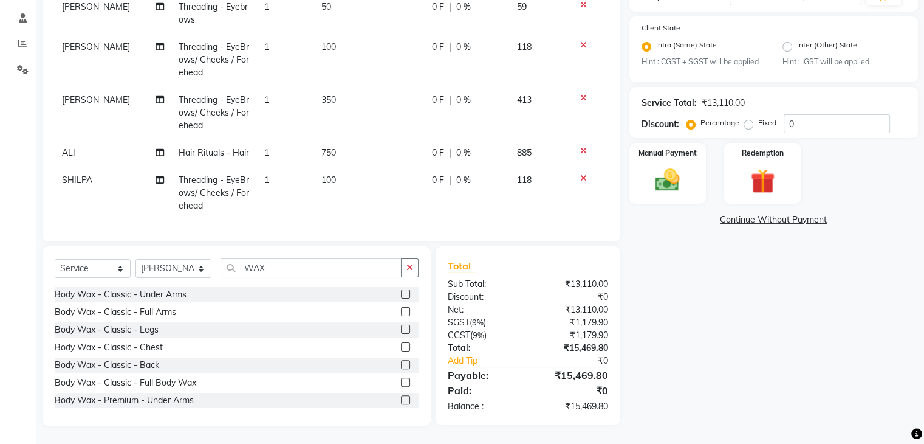
click at [401, 309] on label at bounding box center [405, 311] width 9 height 9
click at [401, 309] on input "checkbox" at bounding box center [405, 312] width 8 height 8
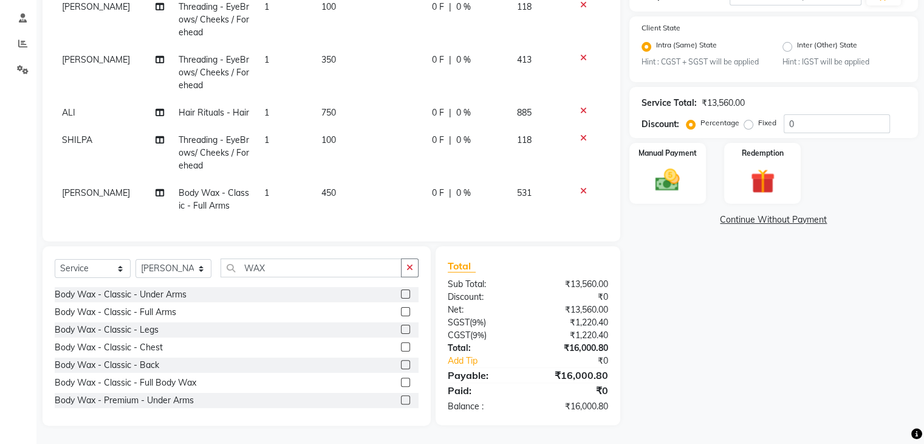
scroll to position [684, 0]
click at [318, 179] on td "450" at bounding box center [369, 199] width 111 height 40
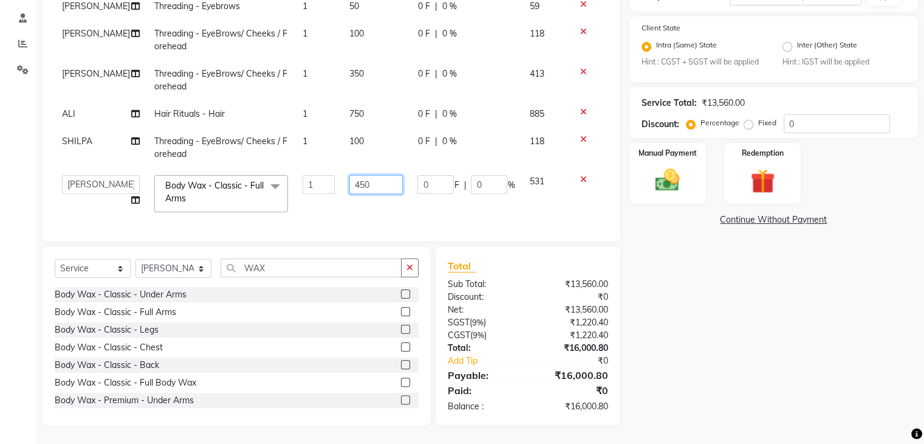
click at [349, 175] on input "450" at bounding box center [376, 184] width 54 height 19
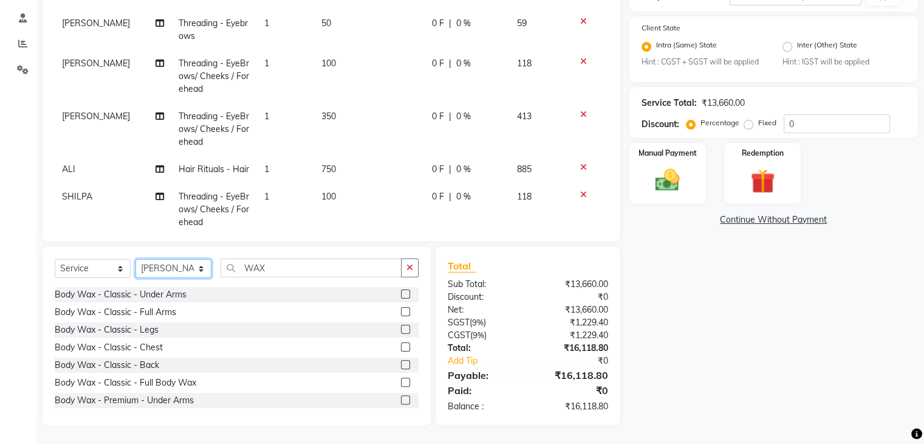
click at [152, 266] on select "Select Stylist [PERSON_NAME] [PERSON_NAME] [PERSON_NAME] [PERSON_NAME] [PERSON_…" at bounding box center [174, 268] width 76 height 19
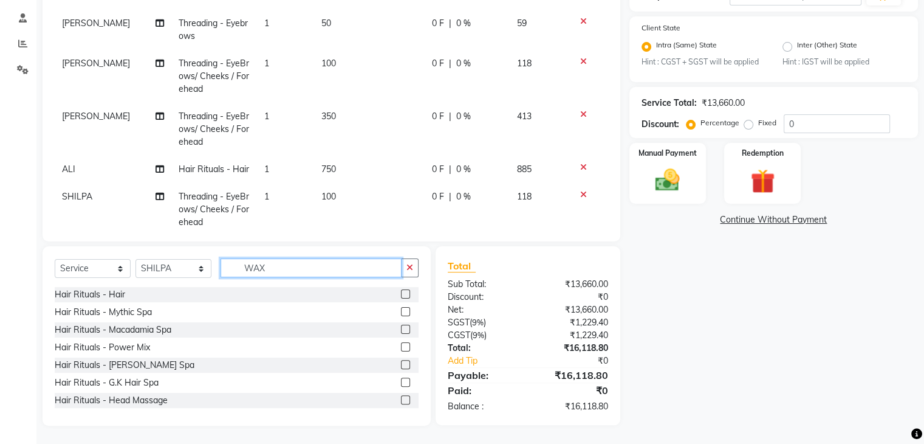
click at [307, 266] on input "WAX" at bounding box center [311, 267] width 181 height 19
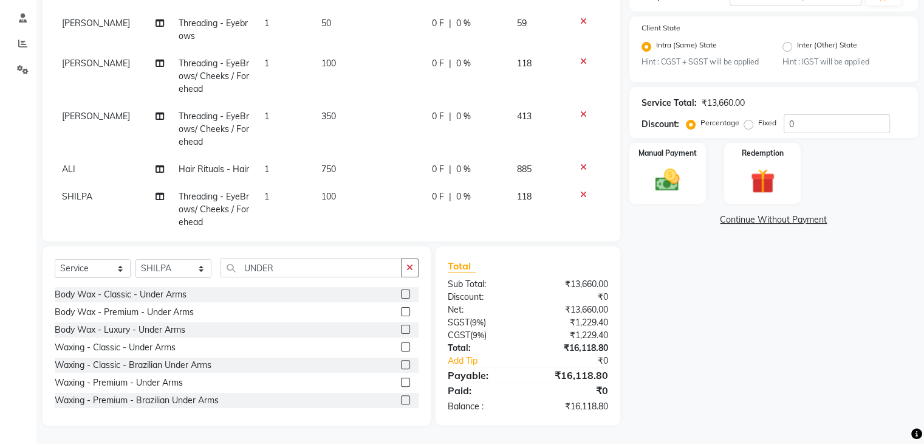
click at [401, 295] on label at bounding box center [405, 293] width 9 height 9
click at [401, 295] on input "checkbox" at bounding box center [405, 295] width 8 height 8
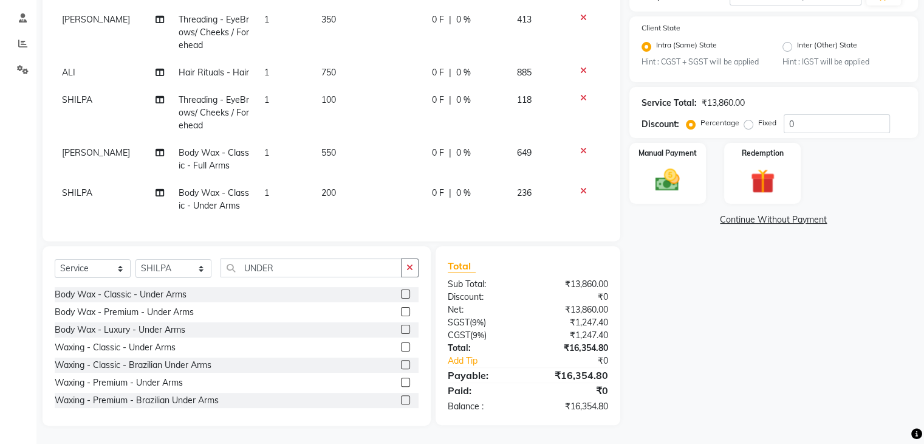
scroll to position [724, 0]
click at [179, 269] on select "Select Stylist [PERSON_NAME] [PERSON_NAME] [PERSON_NAME] [PERSON_NAME] [PERSON_…" at bounding box center [174, 268] width 76 height 19
click at [282, 261] on input "UNDER" at bounding box center [311, 267] width 181 height 19
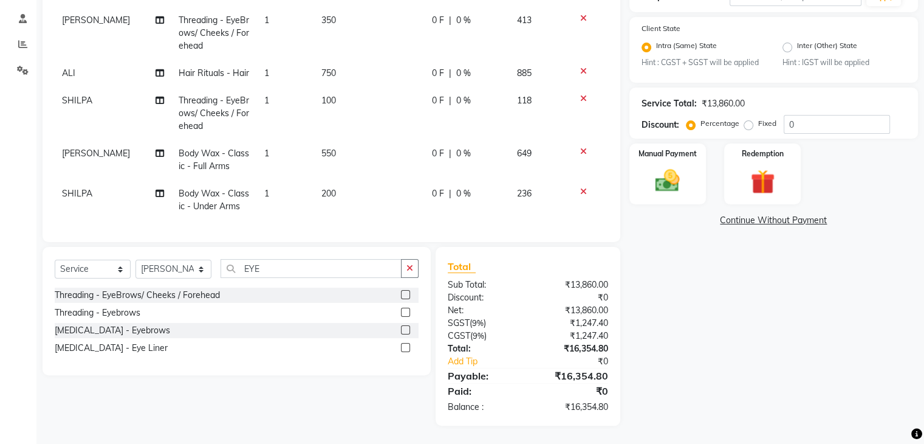
click at [408, 294] on label at bounding box center [405, 294] width 9 height 9
click at [408, 294] on input "checkbox" at bounding box center [405, 295] width 8 height 8
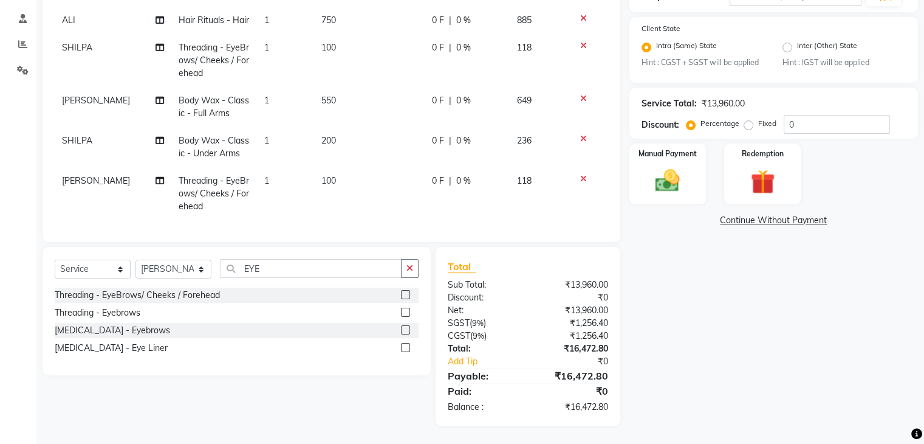
scroll to position [777, 0]
click at [360, 168] on td "100" at bounding box center [369, 193] width 111 height 53
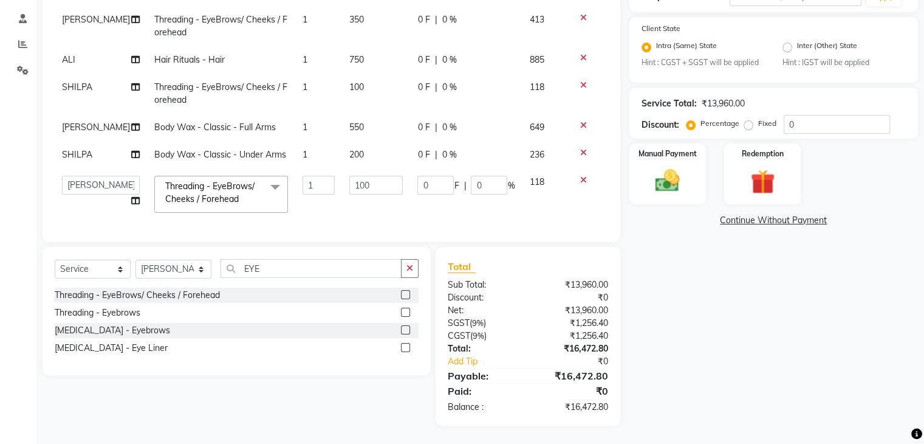
scroll to position [520, 0]
click at [350, 176] on input "100" at bounding box center [376, 185] width 54 height 19
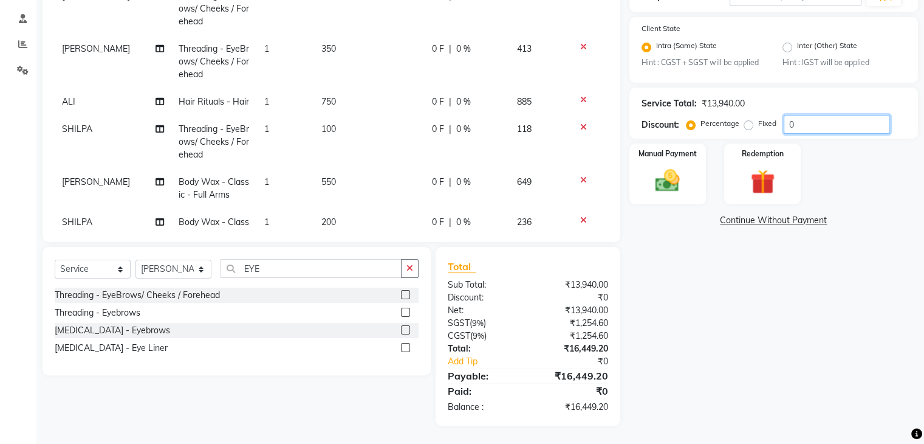
click at [806, 127] on input "0" at bounding box center [837, 124] width 106 height 19
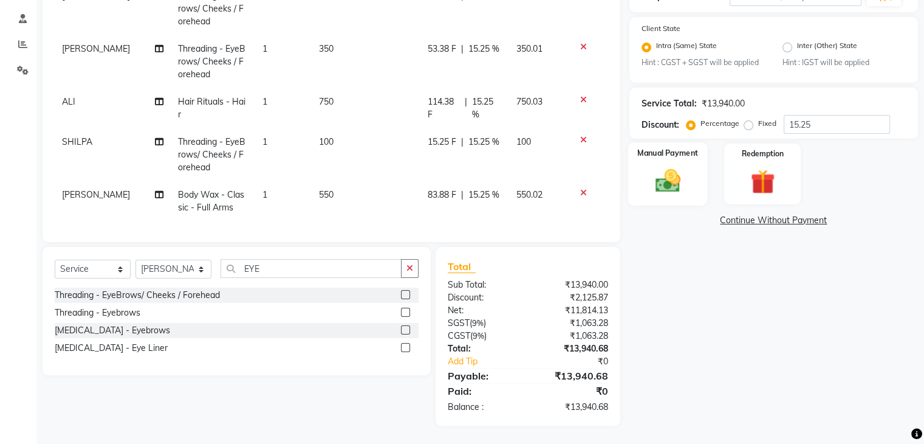
click at [694, 168] on div "Manual Payment" at bounding box center [668, 173] width 80 height 63
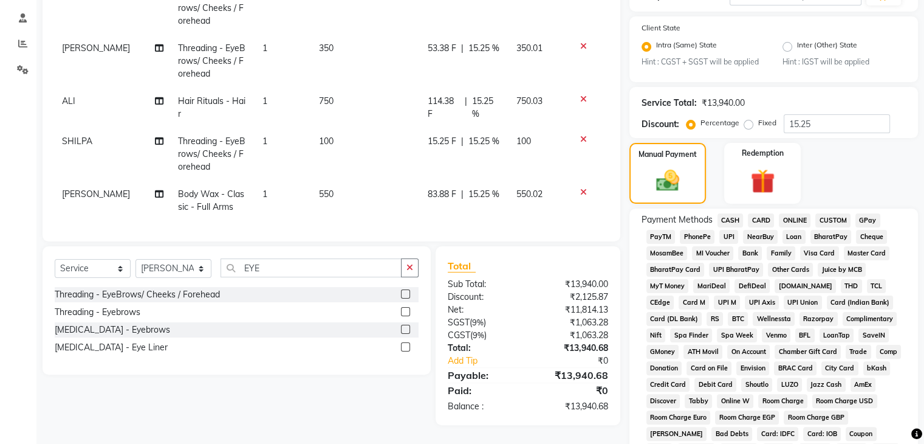
click at [796, 216] on span "ONLINE" at bounding box center [795, 220] width 32 height 14
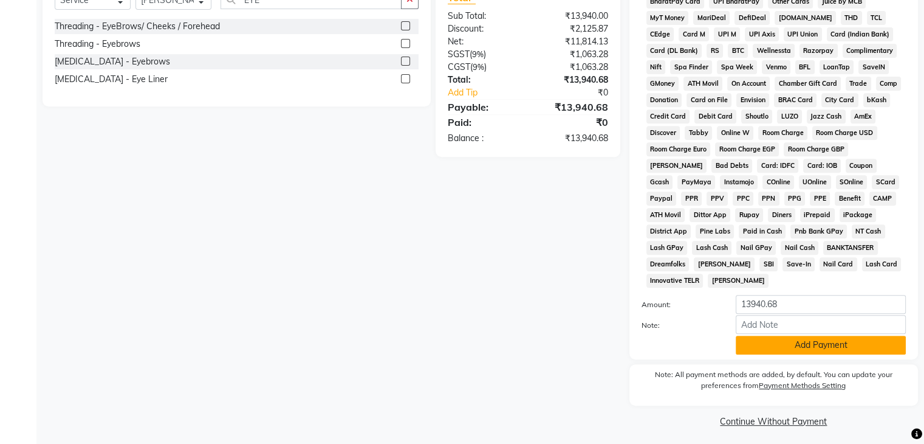
click at [863, 335] on button "Add Payment" at bounding box center [821, 344] width 170 height 19
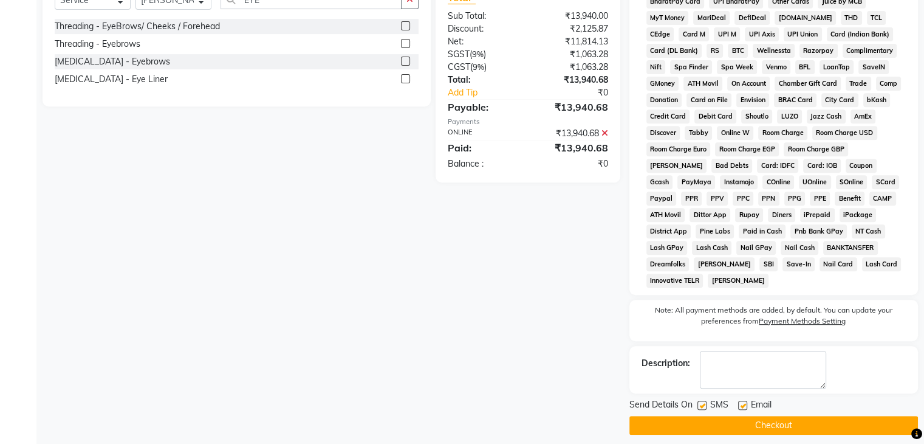
click at [800, 421] on button "Checkout" at bounding box center [774, 425] width 289 height 19
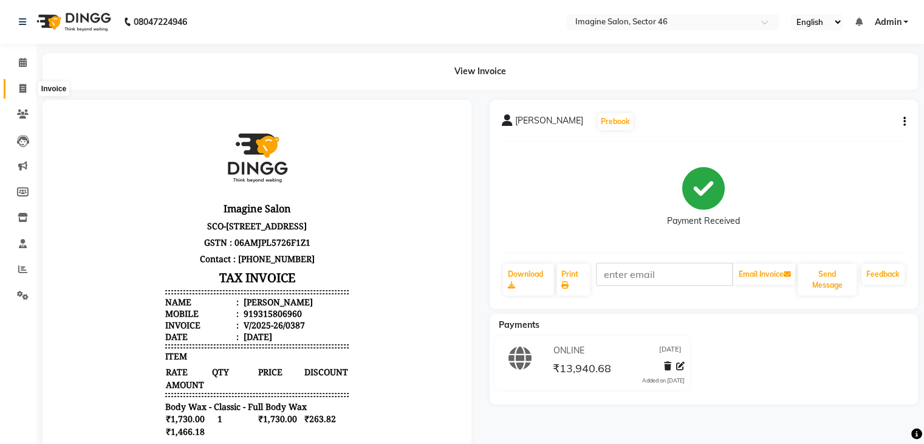
click at [24, 88] on icon at bounding box center [22, 88] width 7 height 9
